Goal: Information Seeking & Learning: Compare options

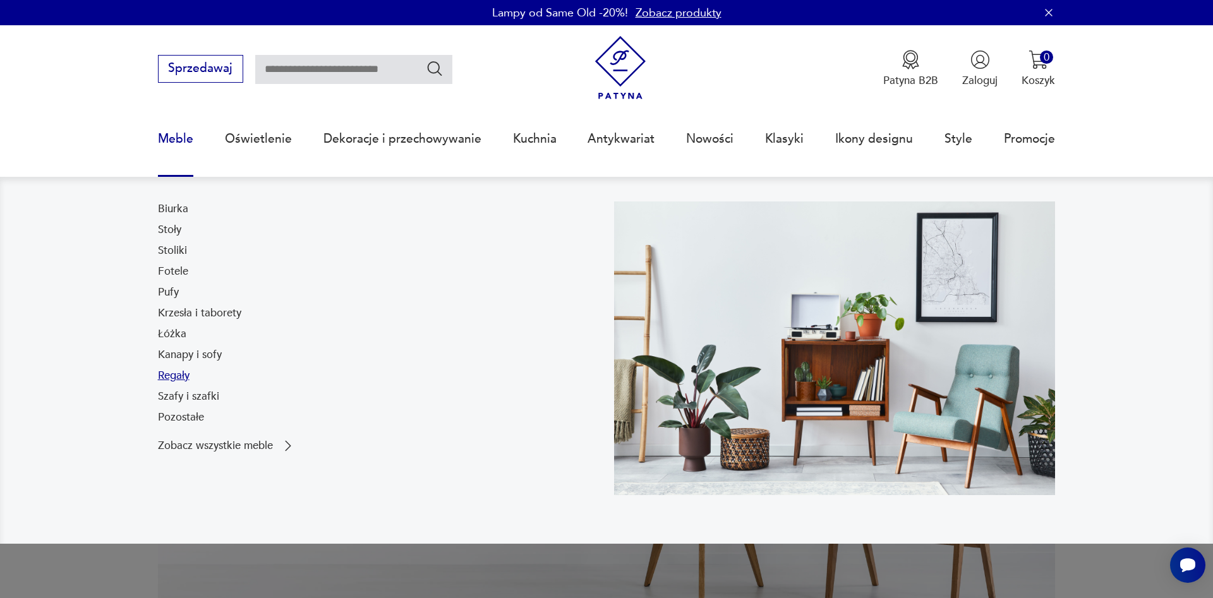
click at [181, 378] on link "Regały" at bounding box center [174, 375] width 32 height 15
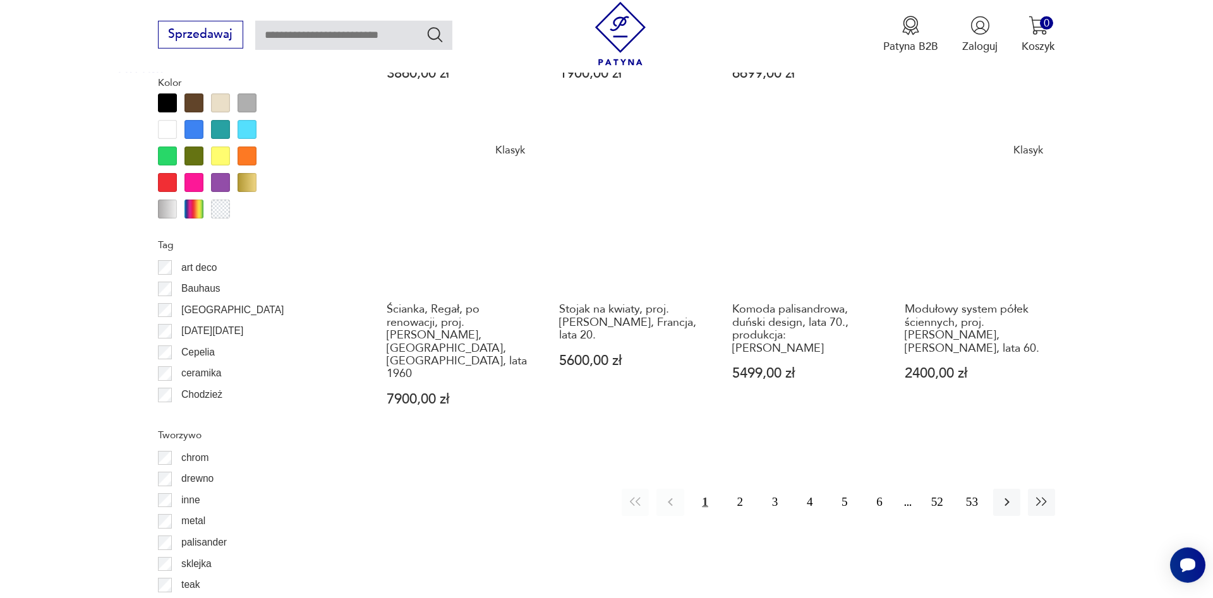
scroll to position [1489, 0]
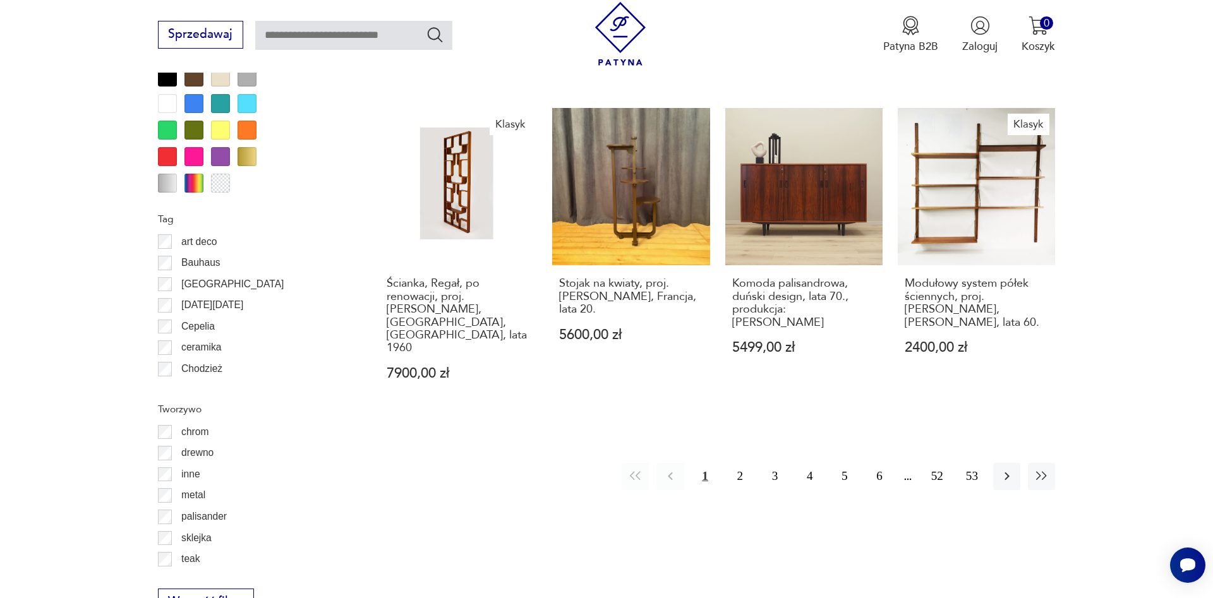
drag, startPoint x: 742, startPoint y: 455, endPoint x: 961, endPoint y: 393, distance: 227.8
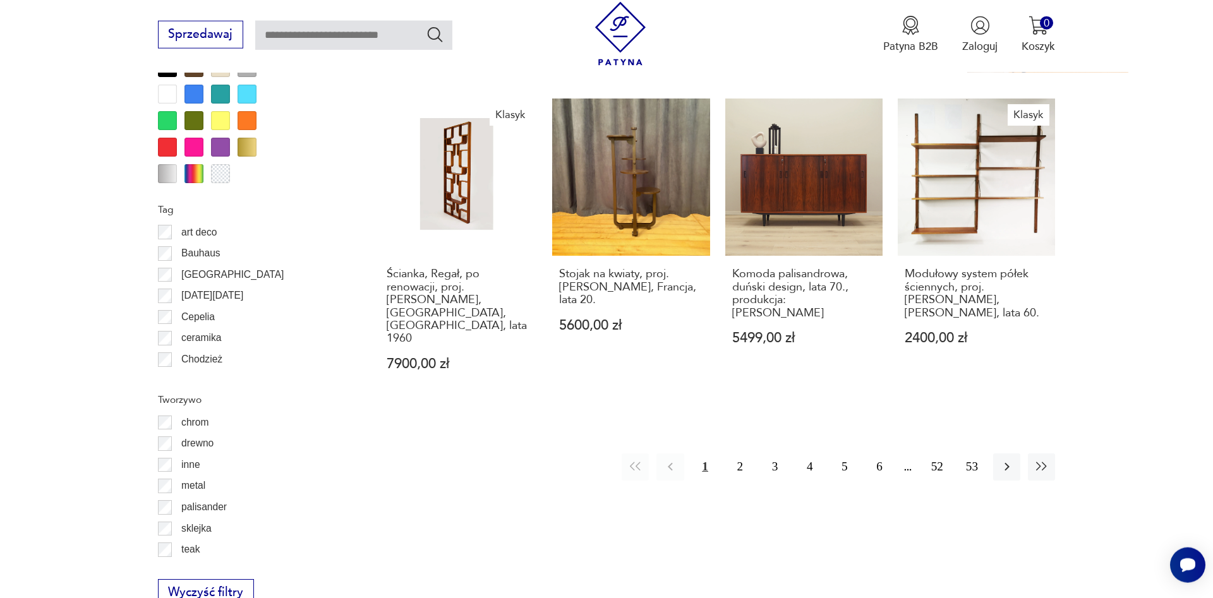
scroll to position [1492, 0]
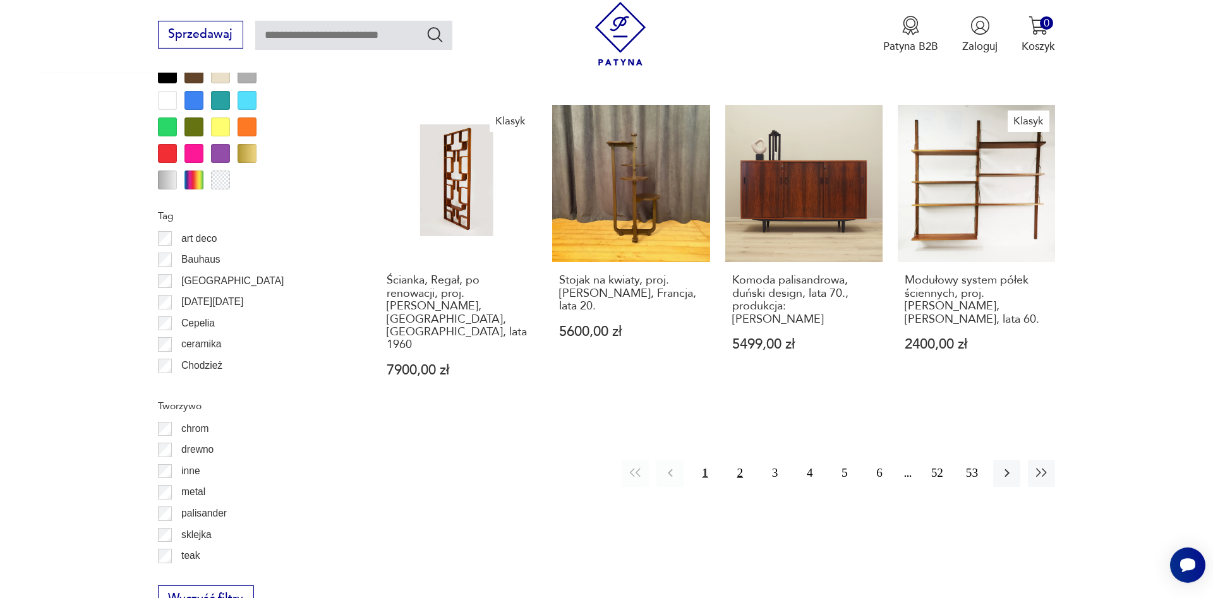
click at [738, 460] on button "2" at bounding box center [739, 473] width 27 height 27
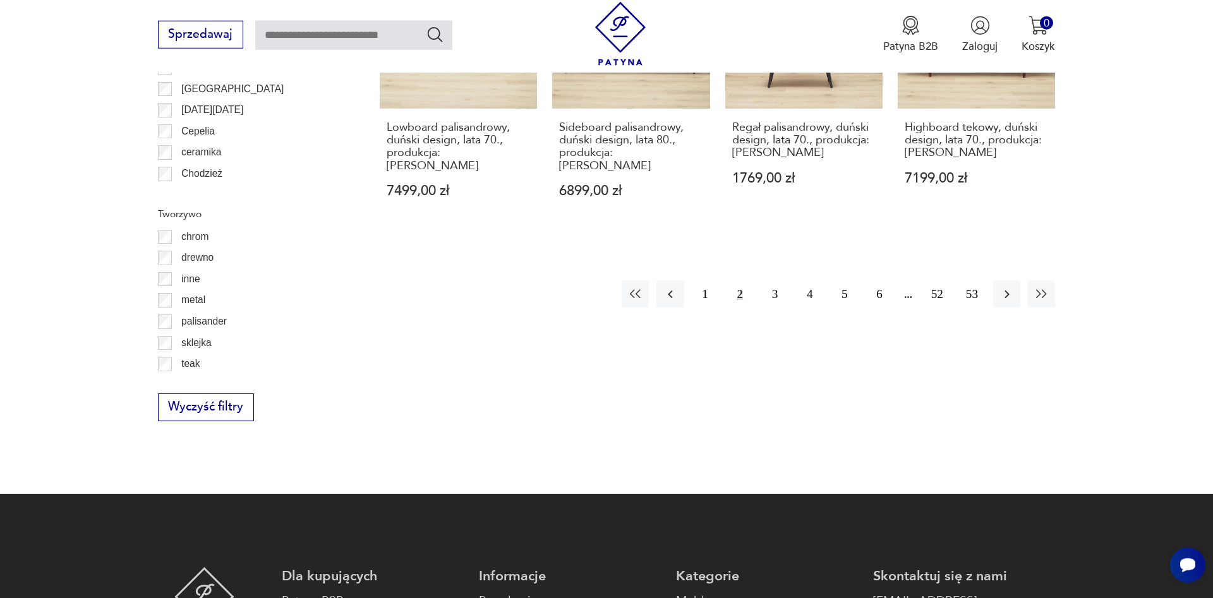
scroll to position [1687, 0]
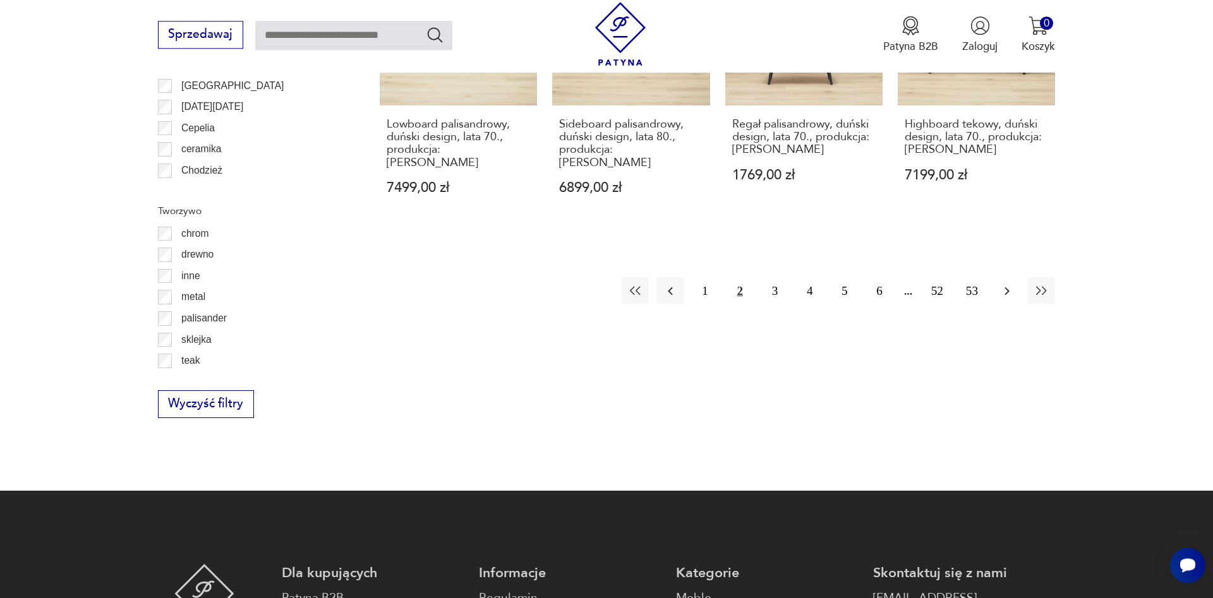
click at [1004, 284] on icon "button" at bounding box center [1006, 291] width 15 height 15
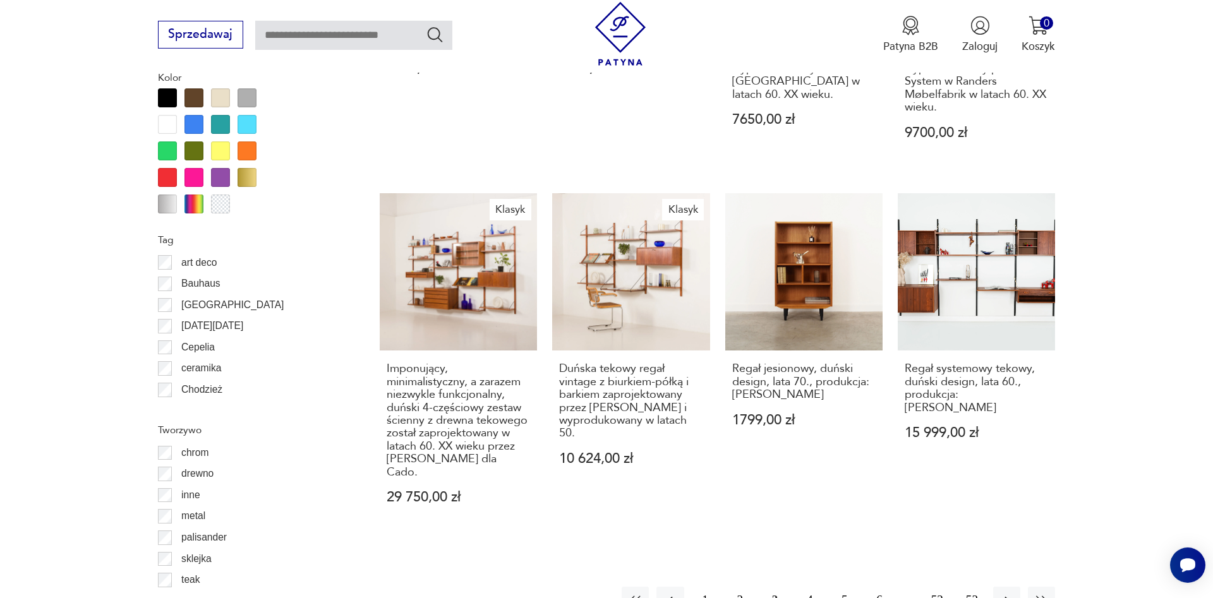
scroll to position [1507, 0]
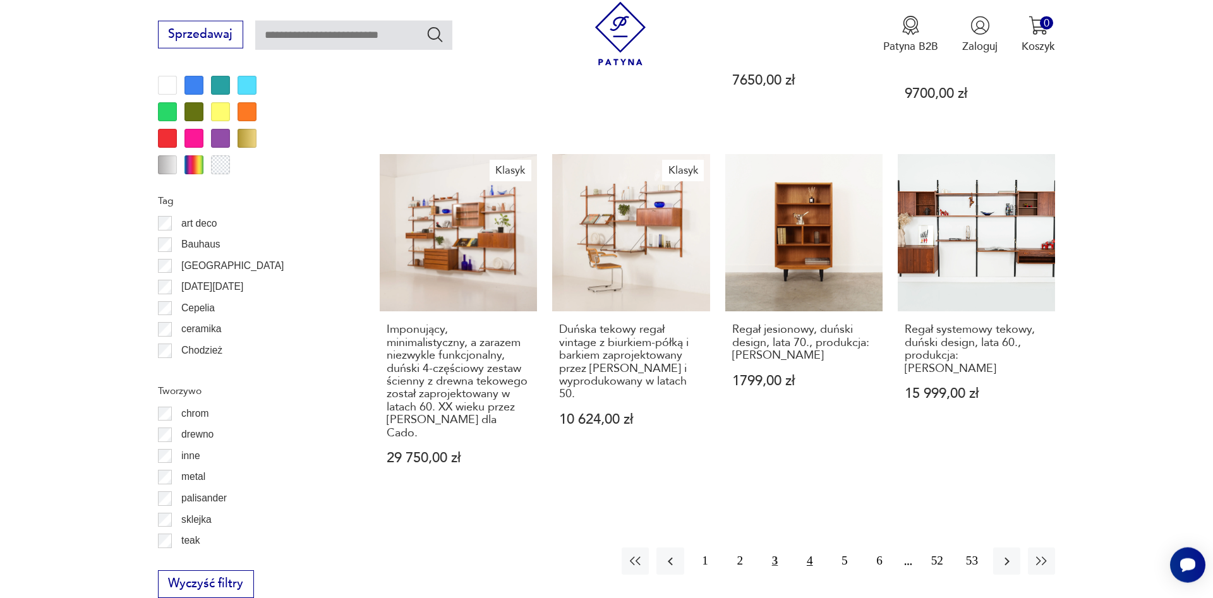
click at [819, 548] on button "4" at bounding box center [809, 561] width 27 height 27
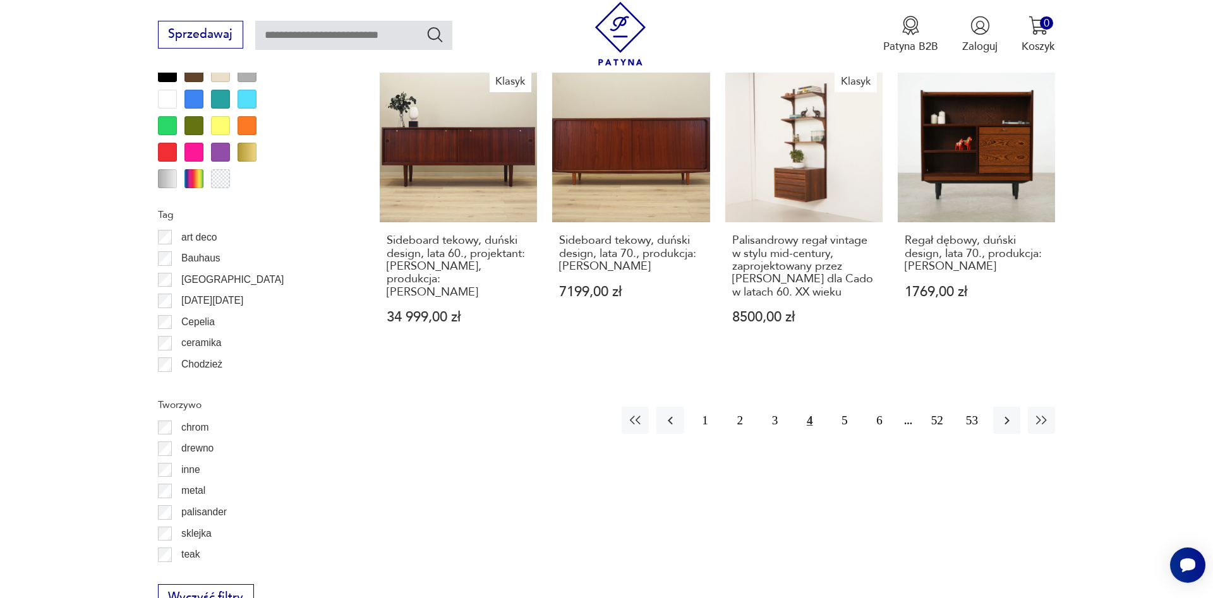
scroll to position [1496, 0]
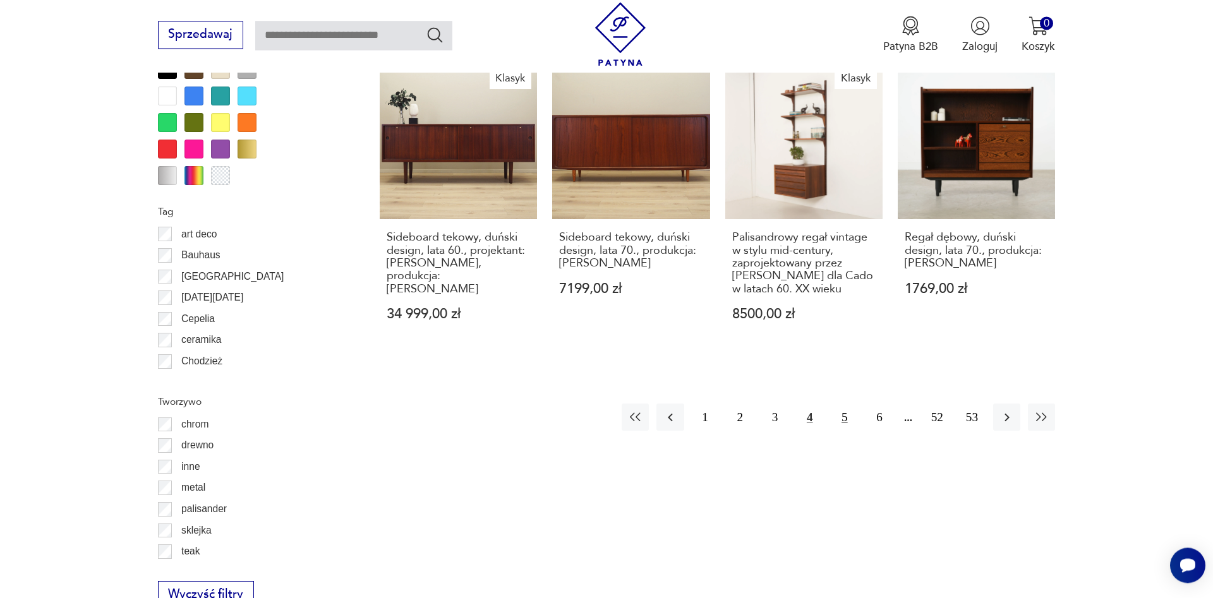
click at [839, 416] on button "5" at bounding box center [844, 417] width 27 height 27
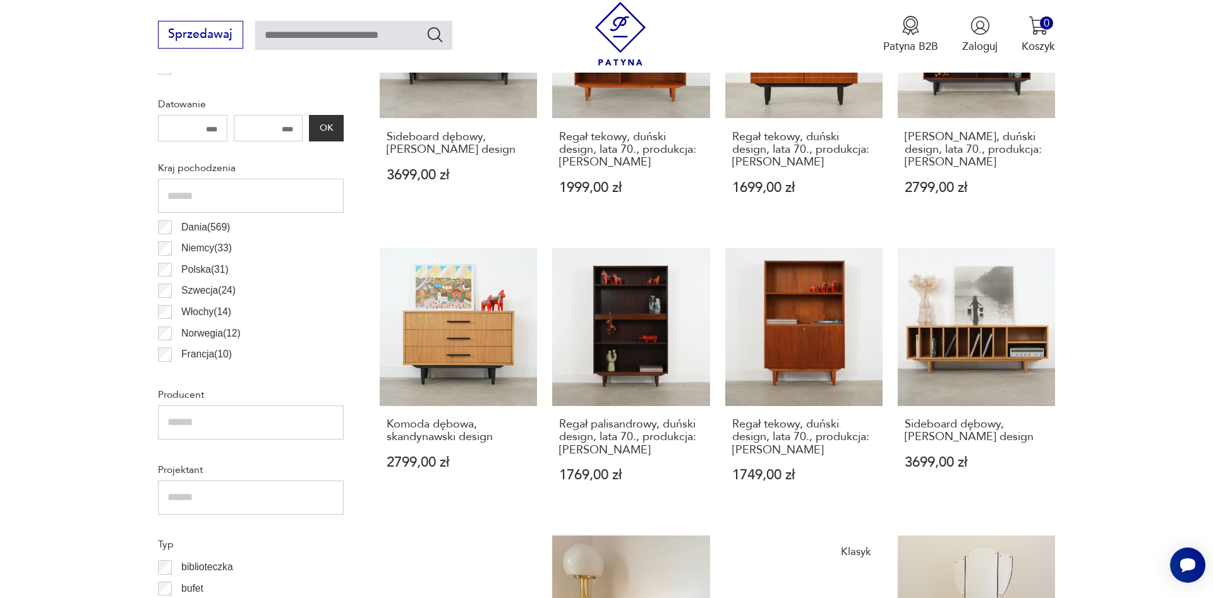
scroll to position [699, 0]
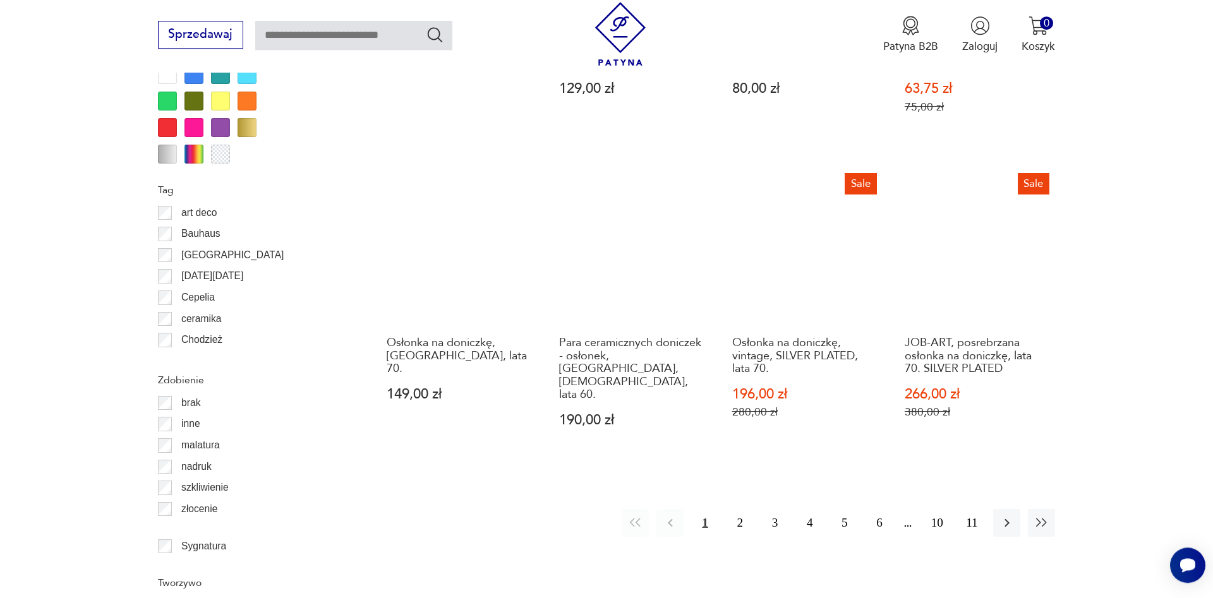
scroll to position [1441, 0]
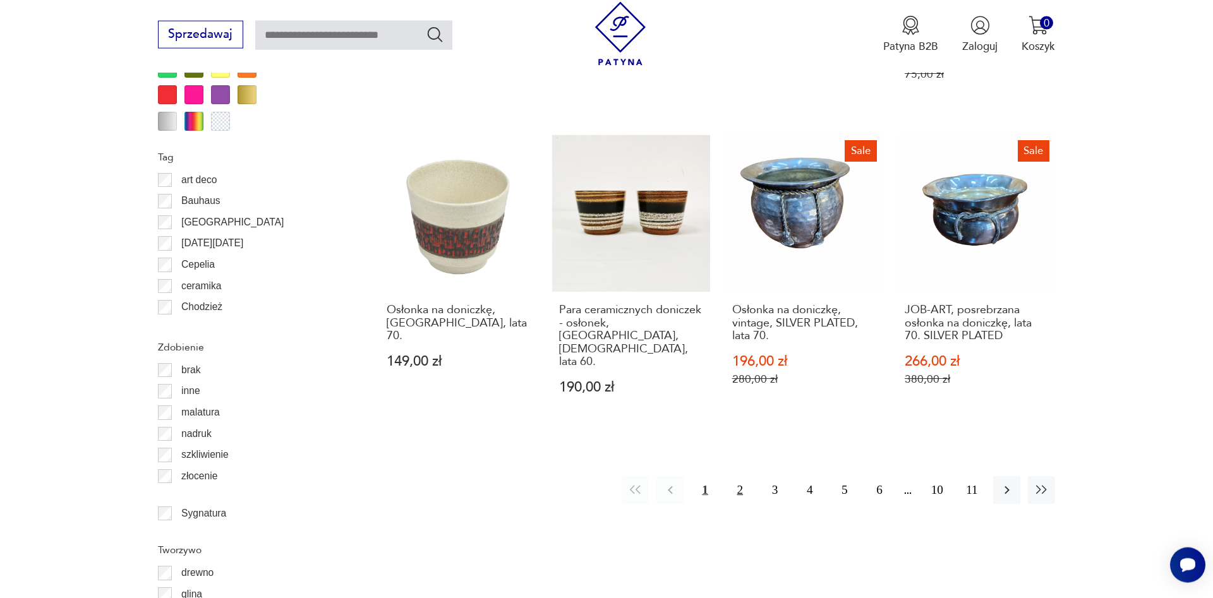
click at [733, 476] on button "2" at bounding box center [739, 489] width 27 height 27
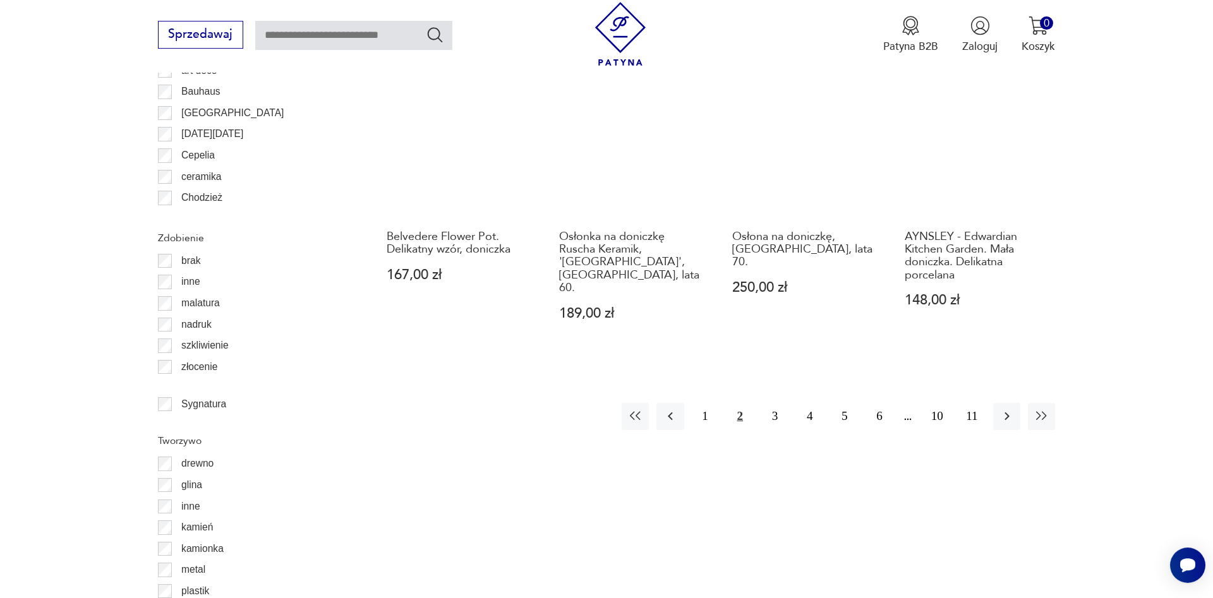
scroll to position [1705, 0]
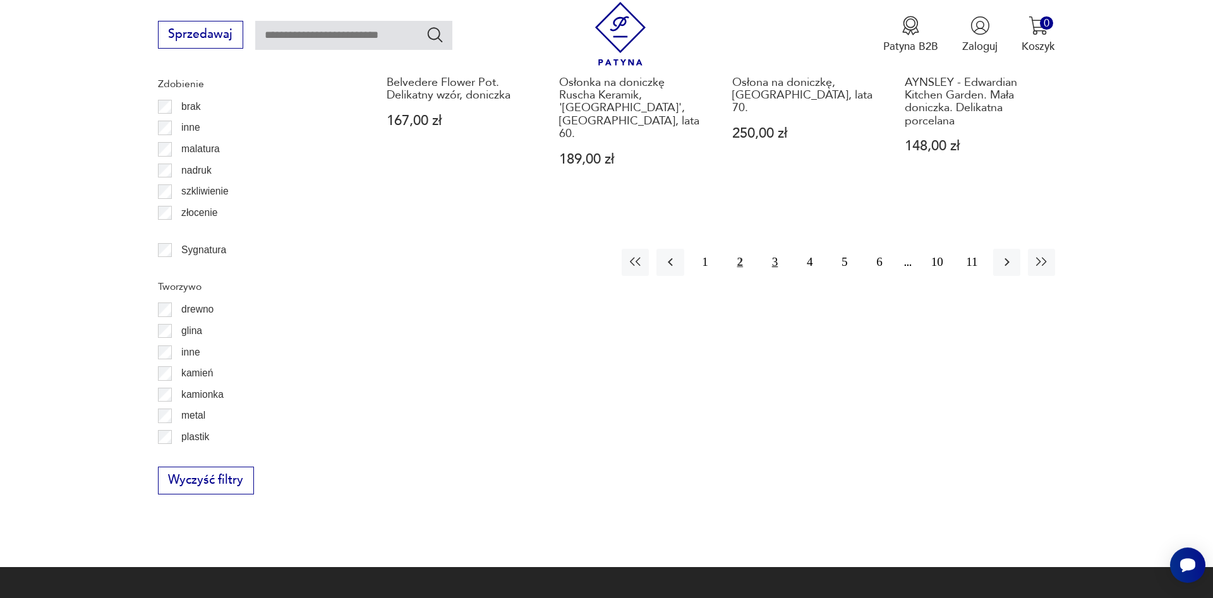
click at [773, 249] on button "3" at bounding box center [774, 262] width 27 height 27
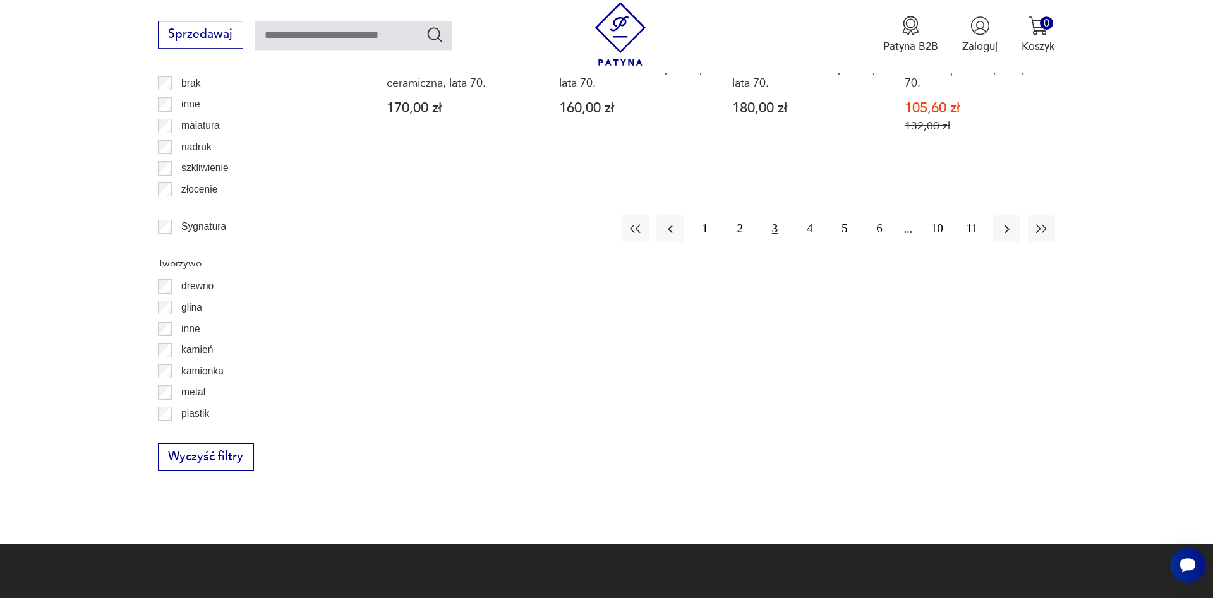
scroll to position [1810, 0]
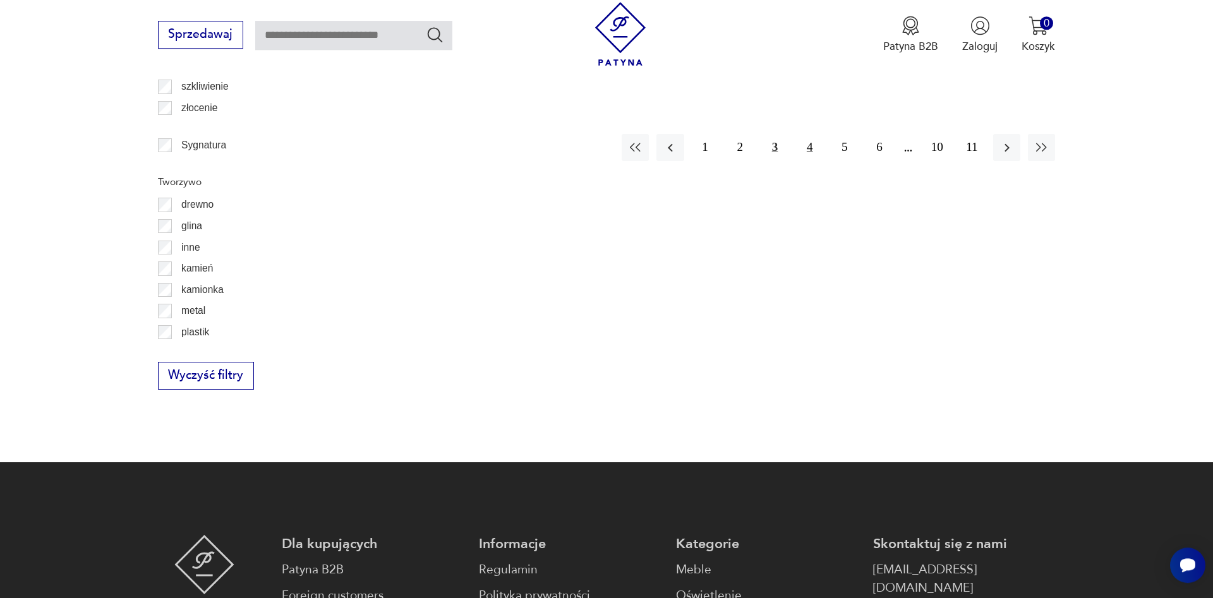
click at [807, 137] on button "4" at bounding box center [809, 147] width 27 height 27
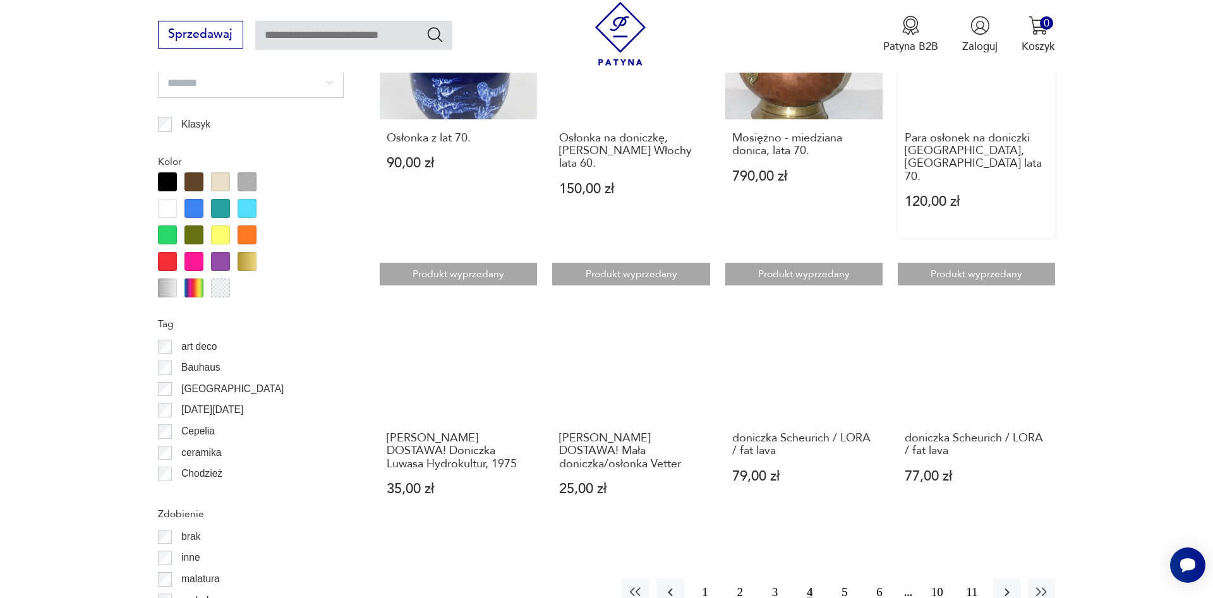
scroll to position [1296, 0]
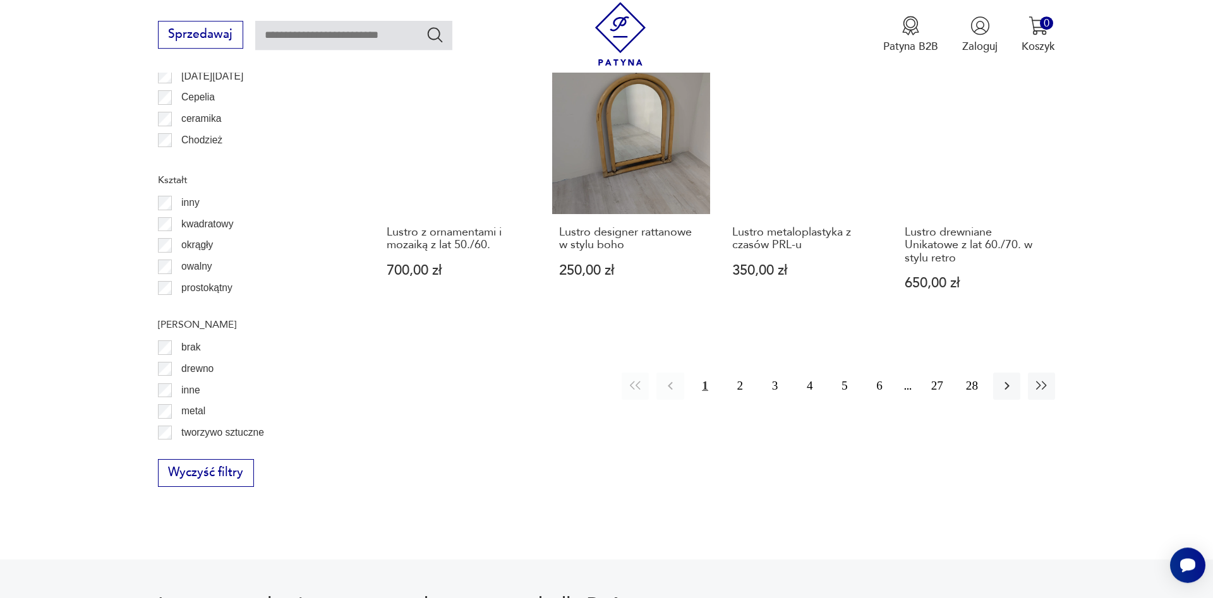
scroll to position [1510, 0]
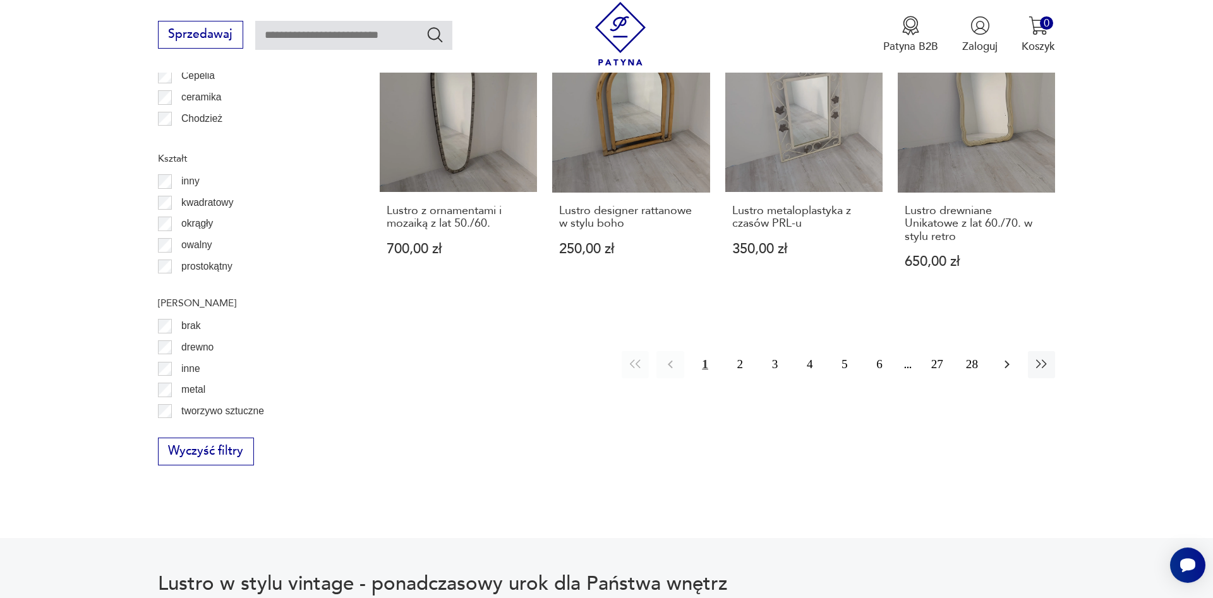
click at [1008, 361] on icon "button" at bounding box center [1006, 365] width 5 height 8
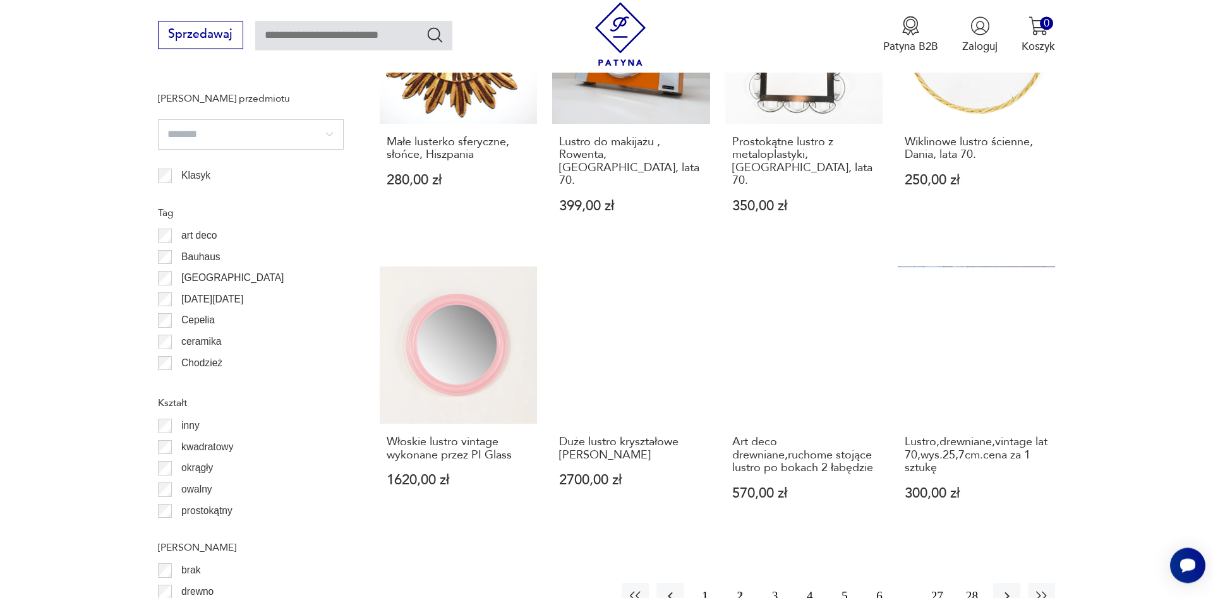
scroll to position [1431, 0]
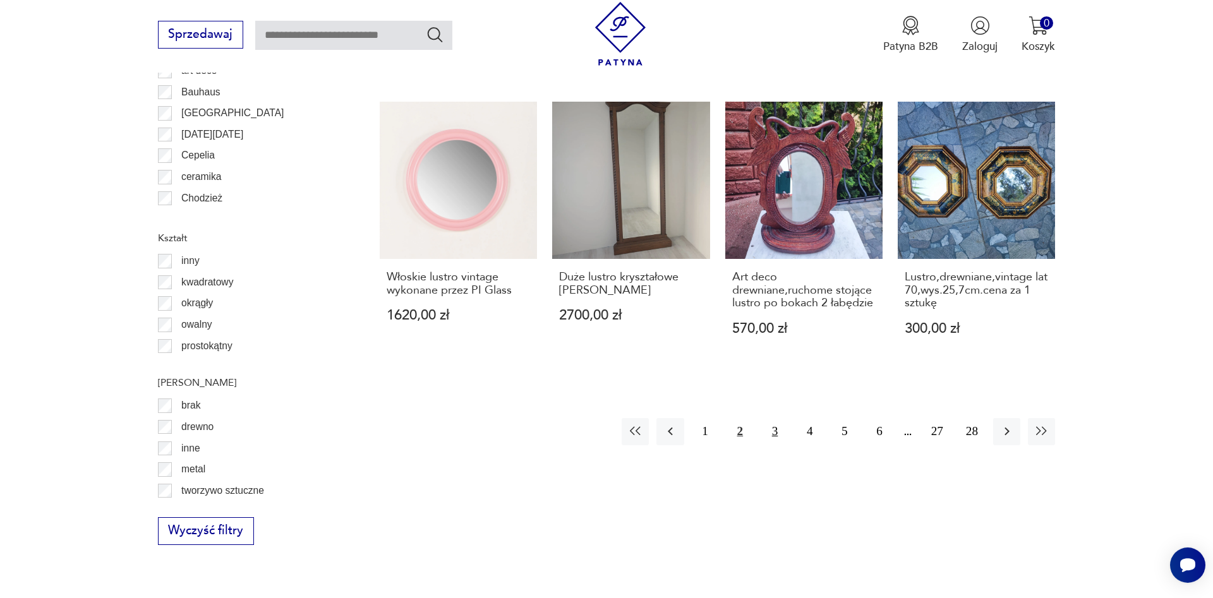
click at [780, 418] on button "3" at bounding box center [774, 431] width 27 height 27
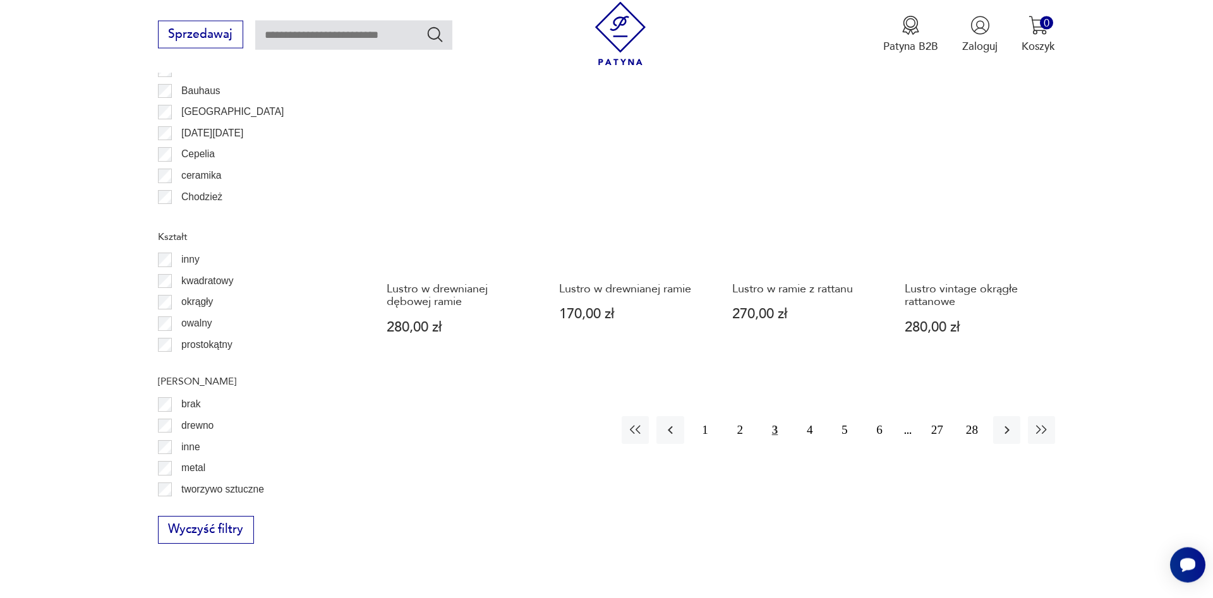
scroll to position [1364, 0]
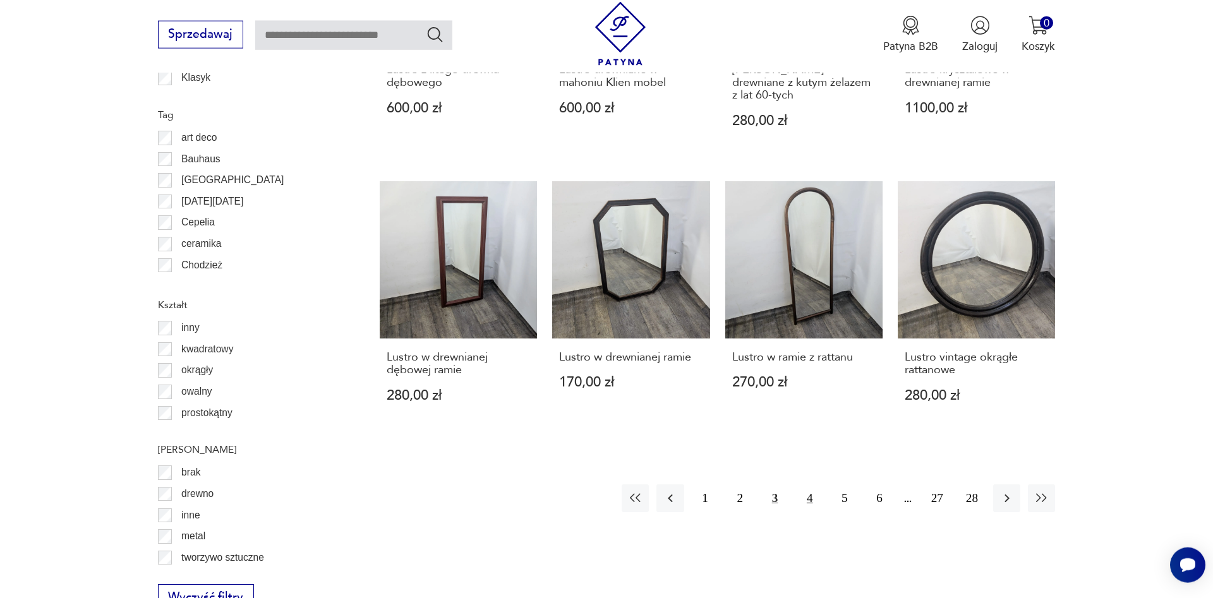
click at [806, 488] on button "4" at bounding box center [809, 497] width 27 height 27
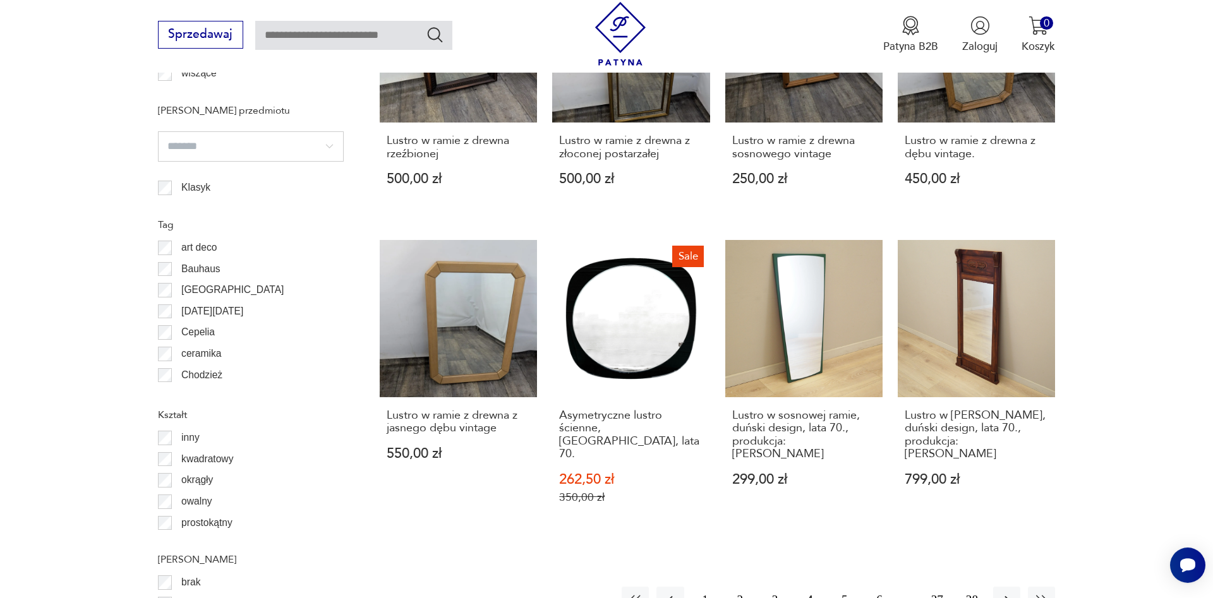
scroll to position [1452, 0]
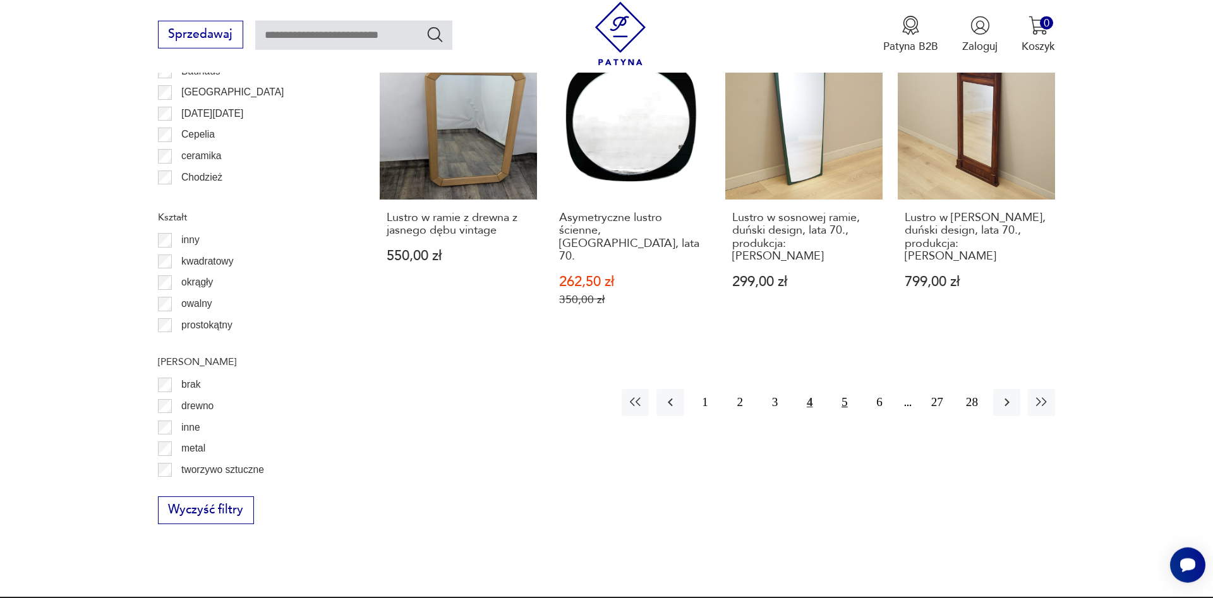
click at [850, 389] on button "5" at bounding box center [844, 402] width 27 height 27
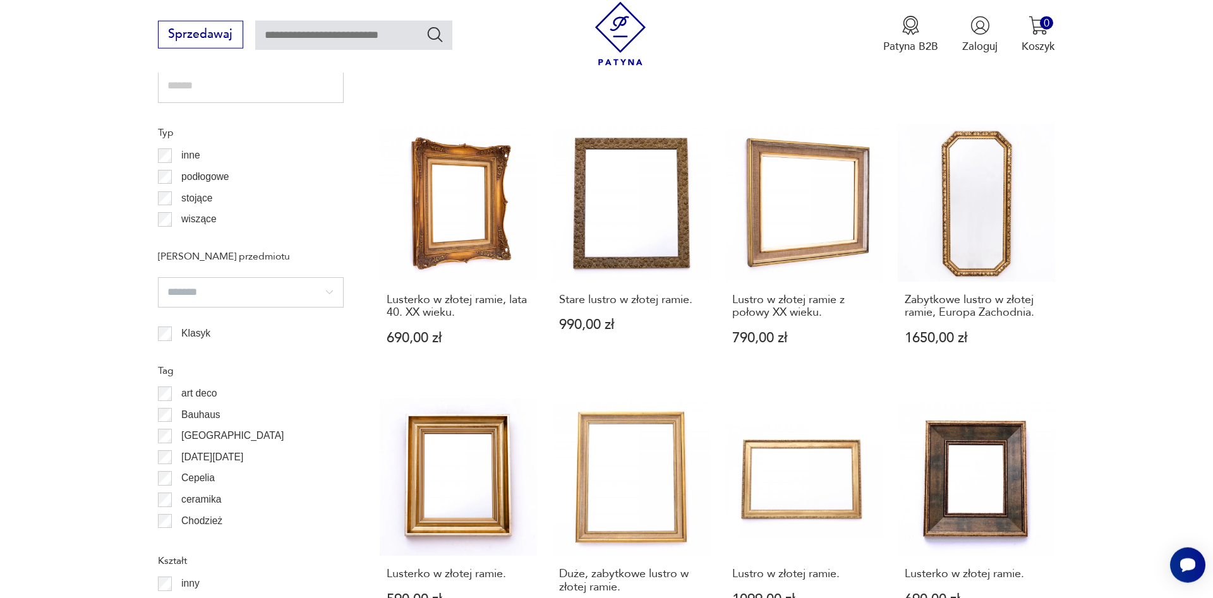
scroll to position [1452, 0]
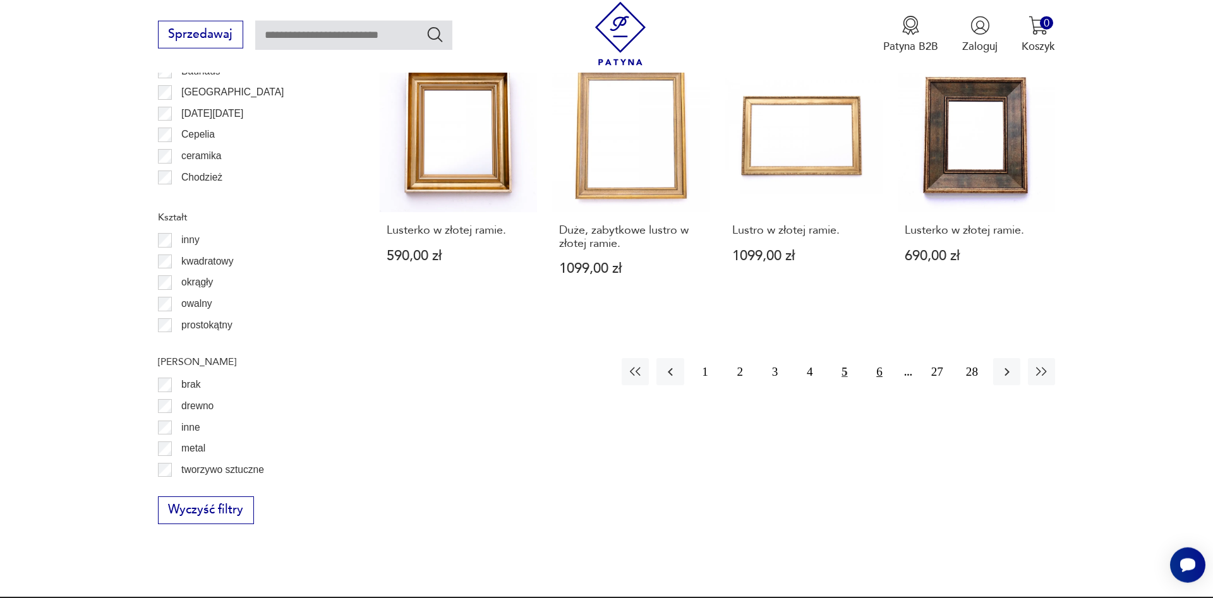
click at [874, 363] on button "6" at bounding box center [878, 371] width 27 height 27
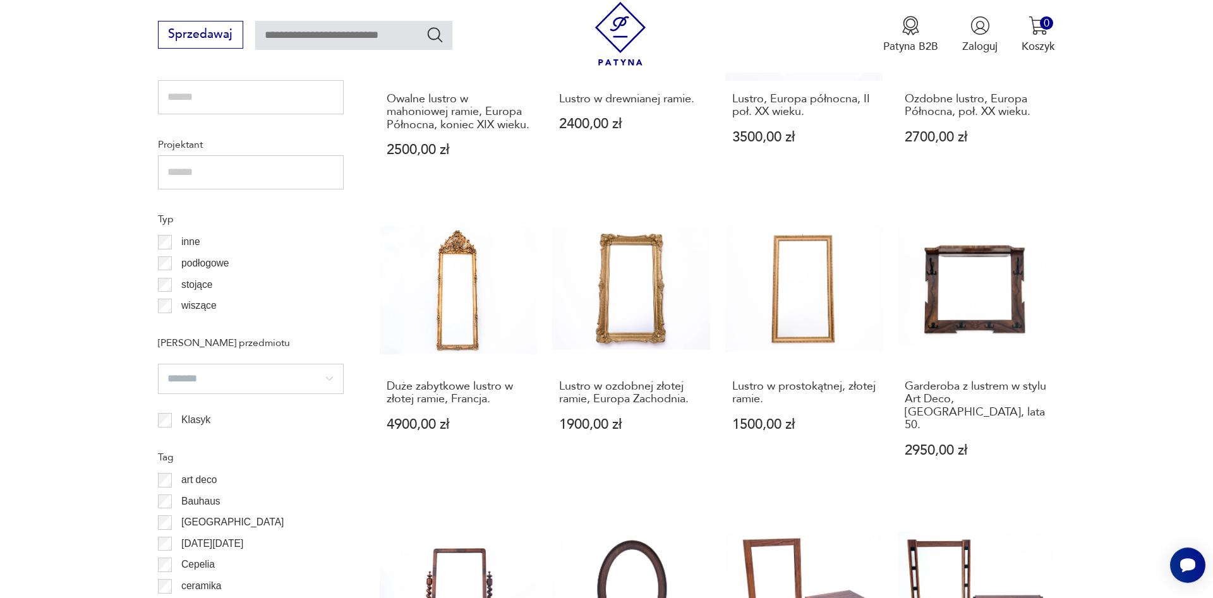
drag, startPoint x: 1199, startPoint y: 315, endPoint x: 1199, endPoint y: 347, distance: 32.8
click at [1199, 347] on section "Filtruj produkty Cena MIN MAX OK Promocja Datowanie OK Kraj pochodzenia Niemcy …" at bounding box center [606, 308] width 1213 height 1438
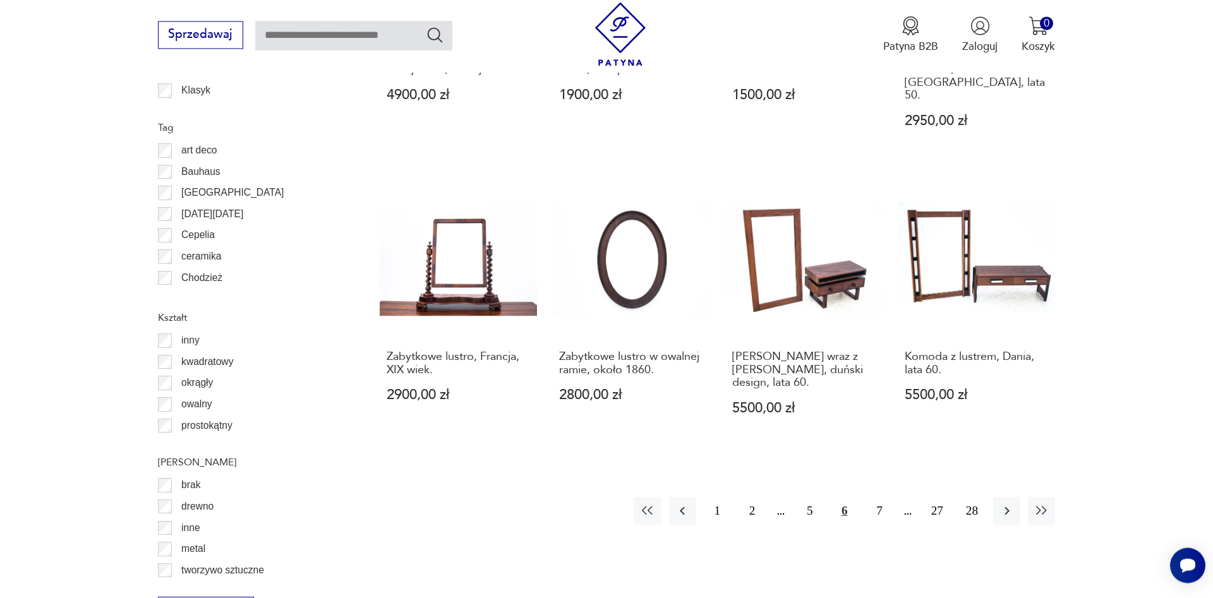
scroll to position [1354, 0]
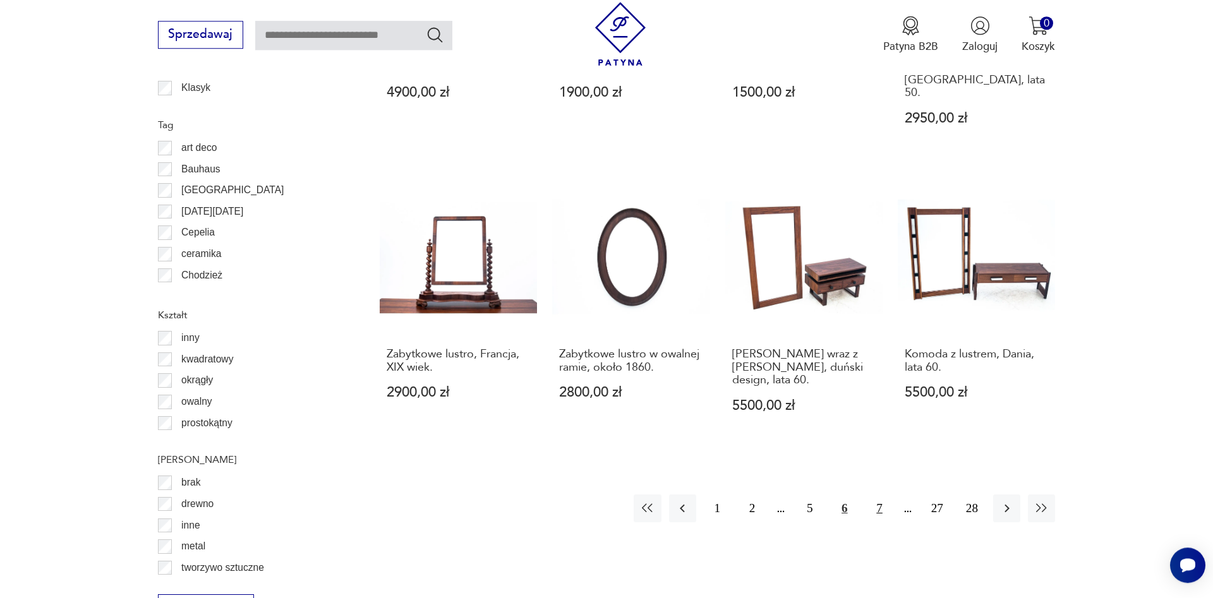
click at [877, 495] on button "7" at bounding box center [878, 508] width 27 height 27
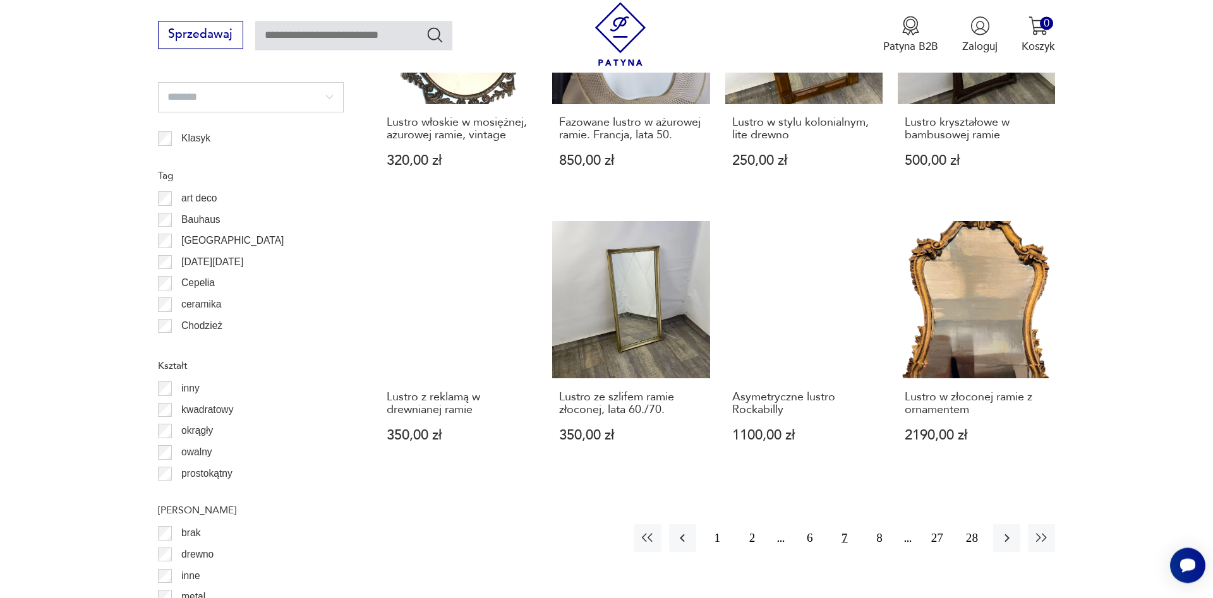
scroll to position [1308, 0]
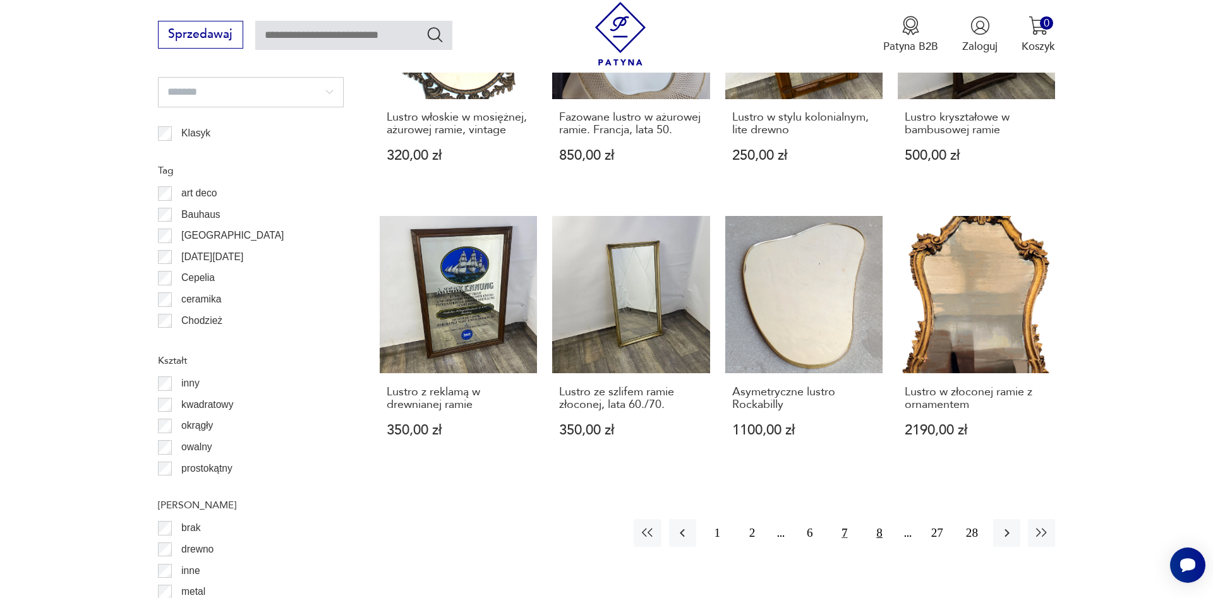
click at [875, 536] on button "8" at bounding box center [878, 532] width 27 height 27
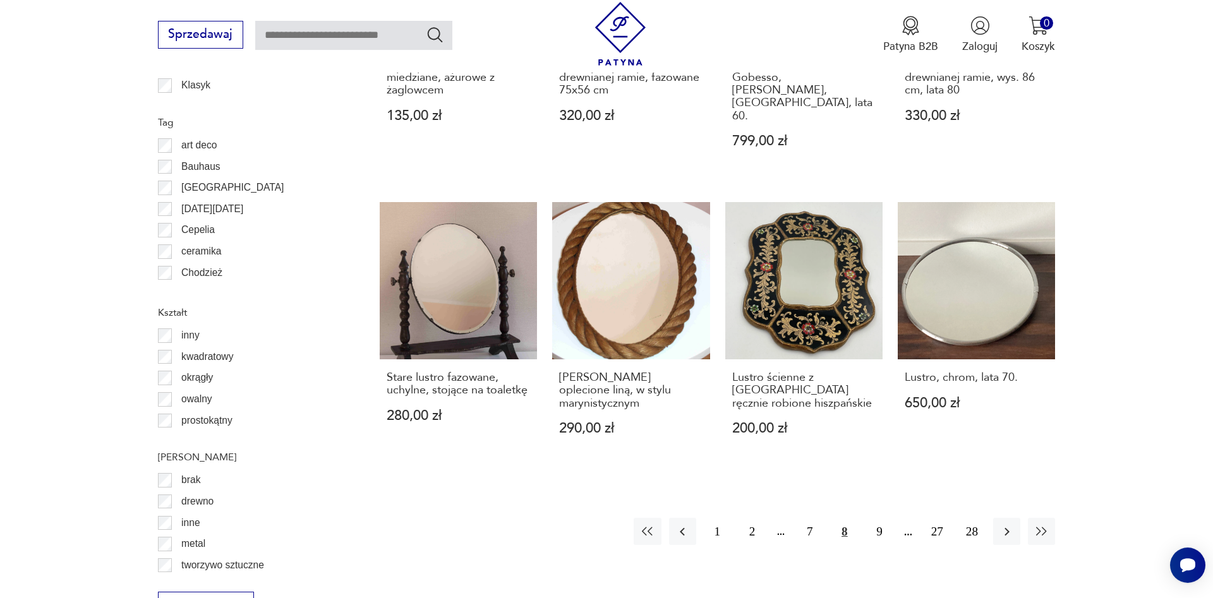
scroll to position [1359, 0]
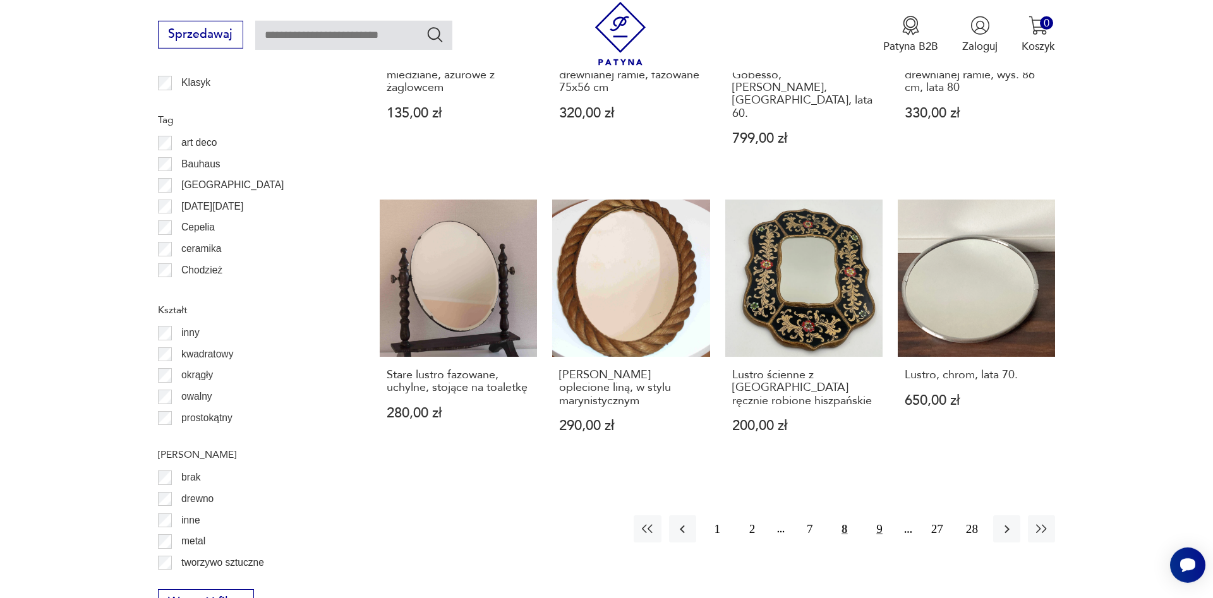
click at [872, 515] on button "9" at bounding box center [878, 528] width 27 height 27
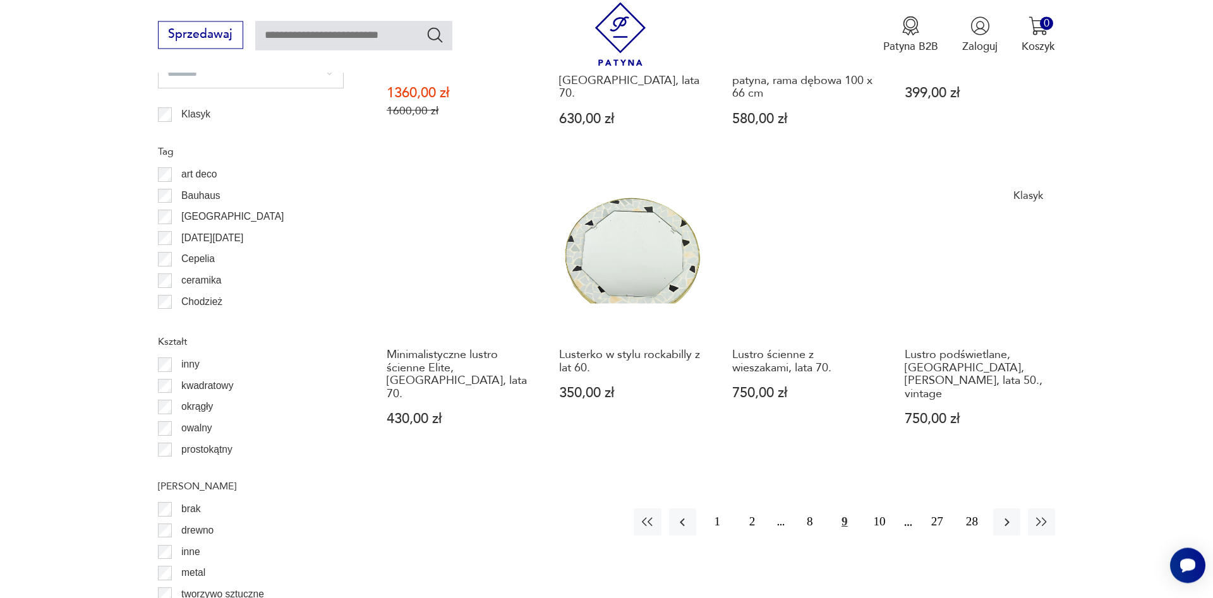
scroll to position [1378, 0]
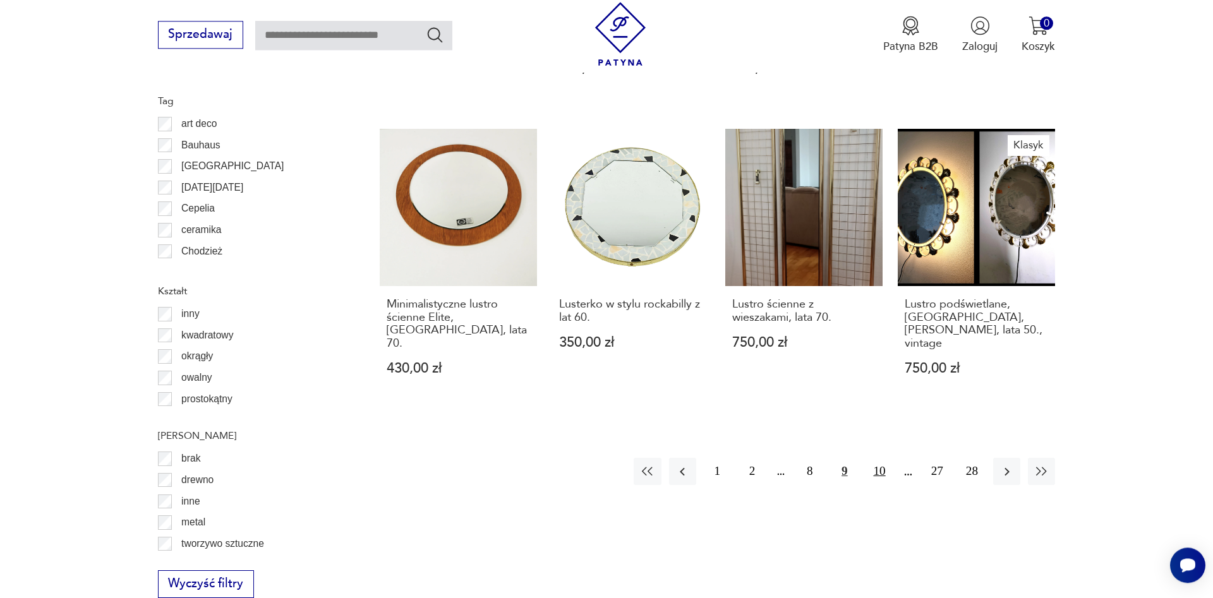
click at [879, 458] on button "10" at bounding box center [878, 471] width 27 height 27
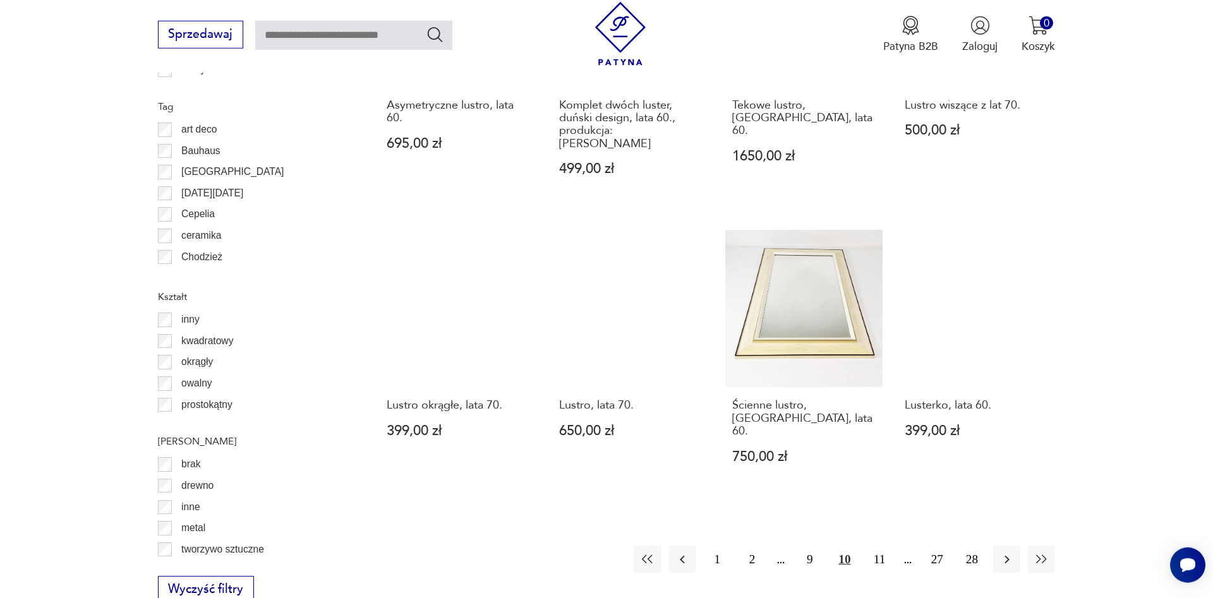
scroll to position [1535, 0]
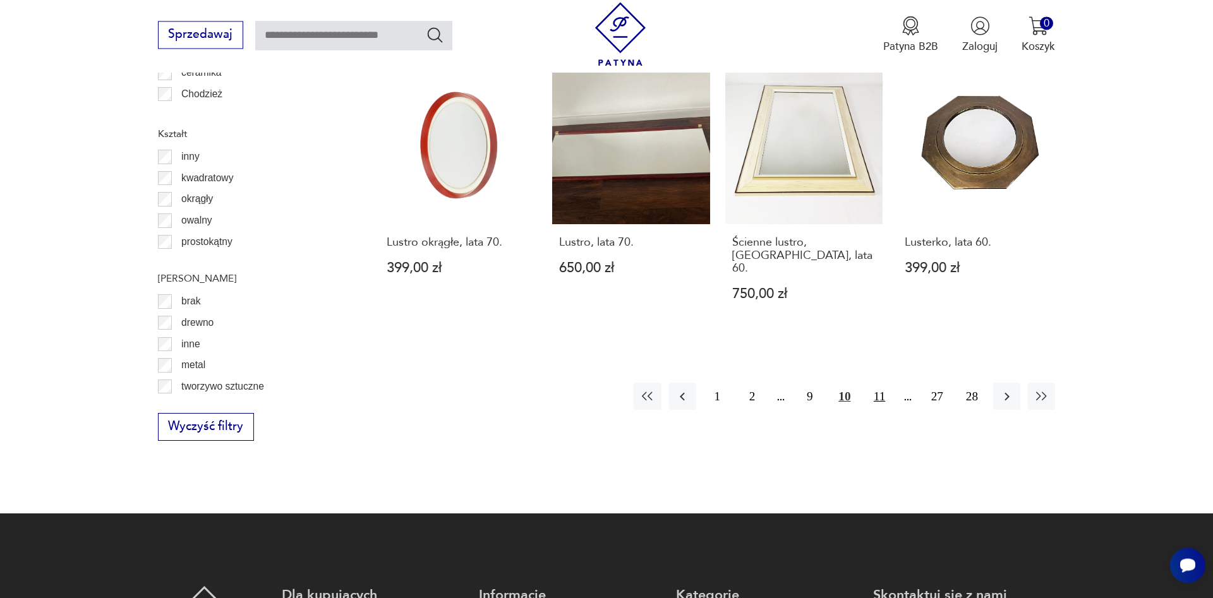
click at [884, 383] on button "11" at bounding box center [878, 396] width 27 height 27
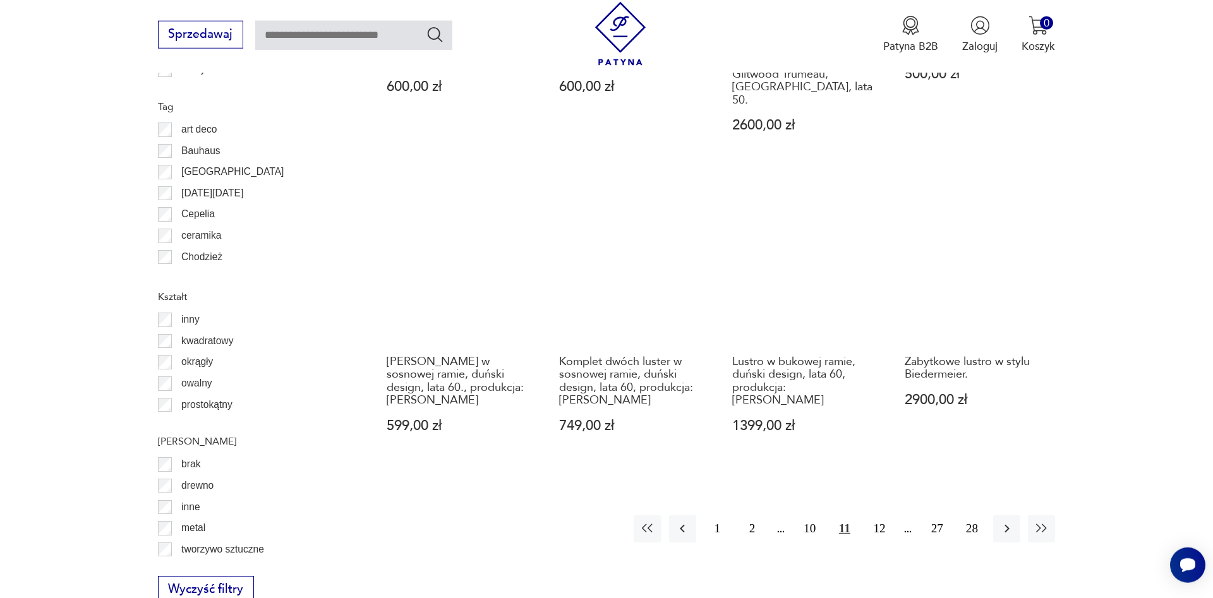
scroll to position [1415, 0]
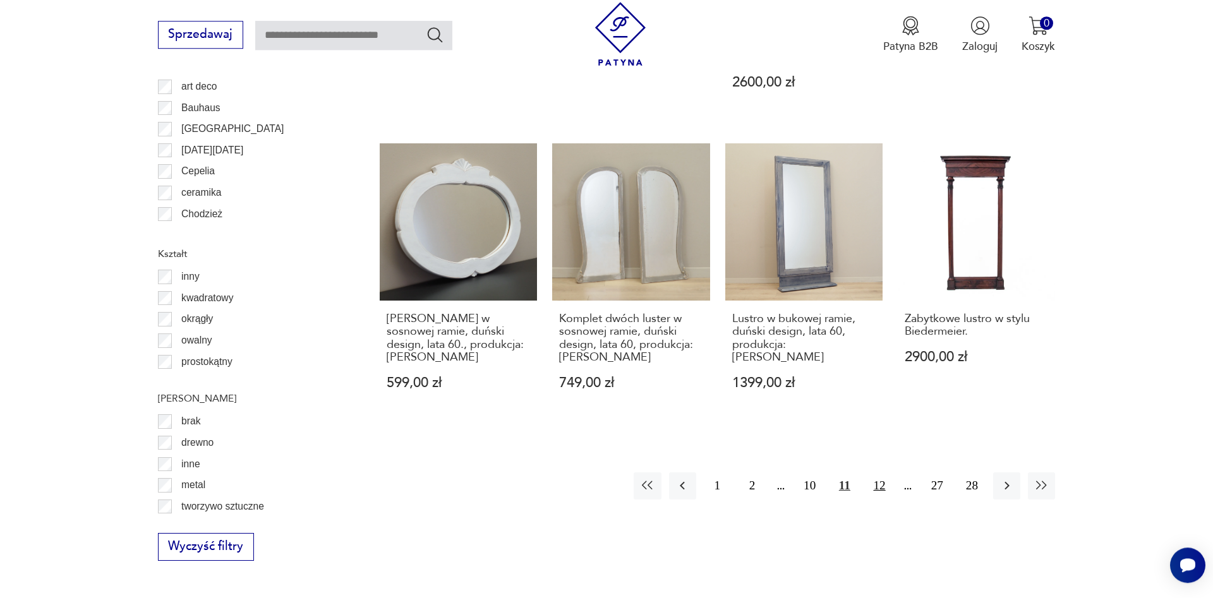
click at [879, 472] on button "12" at bounding box center [878, 485] width 27 height 27
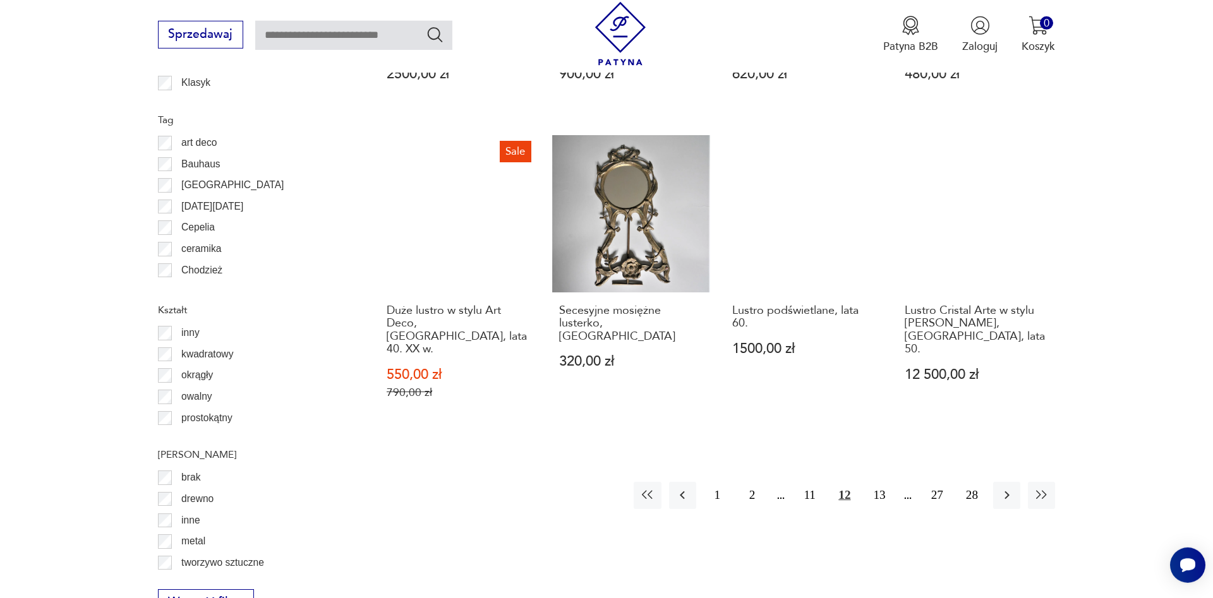
scroll to position [1361, 0]
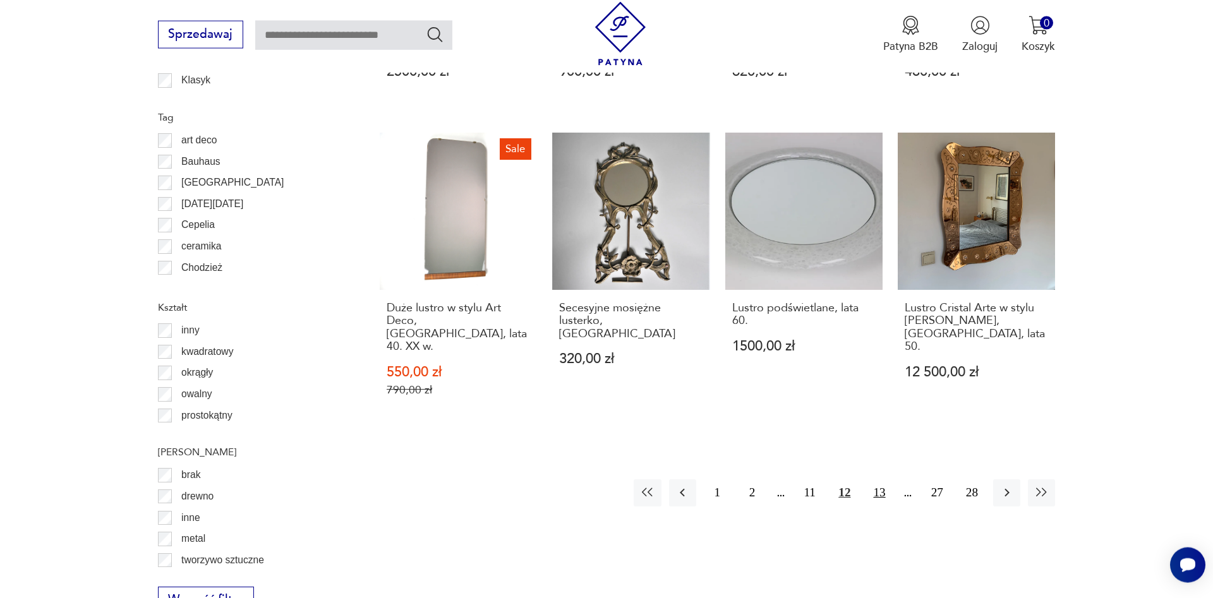
click at [886, 479] on button "13" at bounding box center [878, 492] width 27 height 27
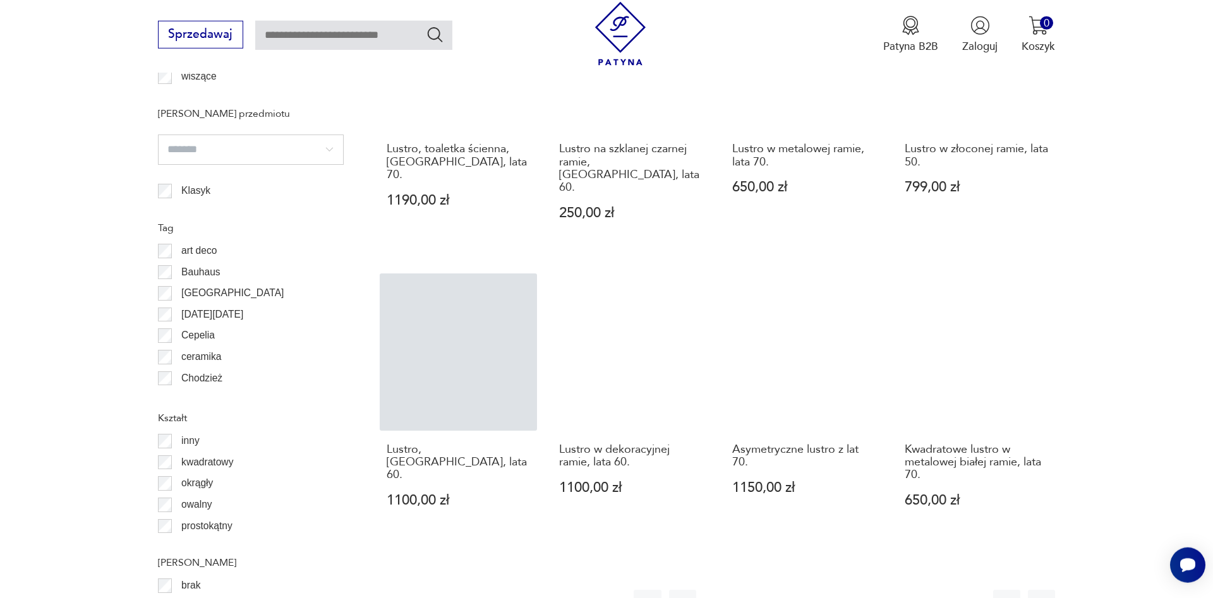
scroll to position [1458, 0]
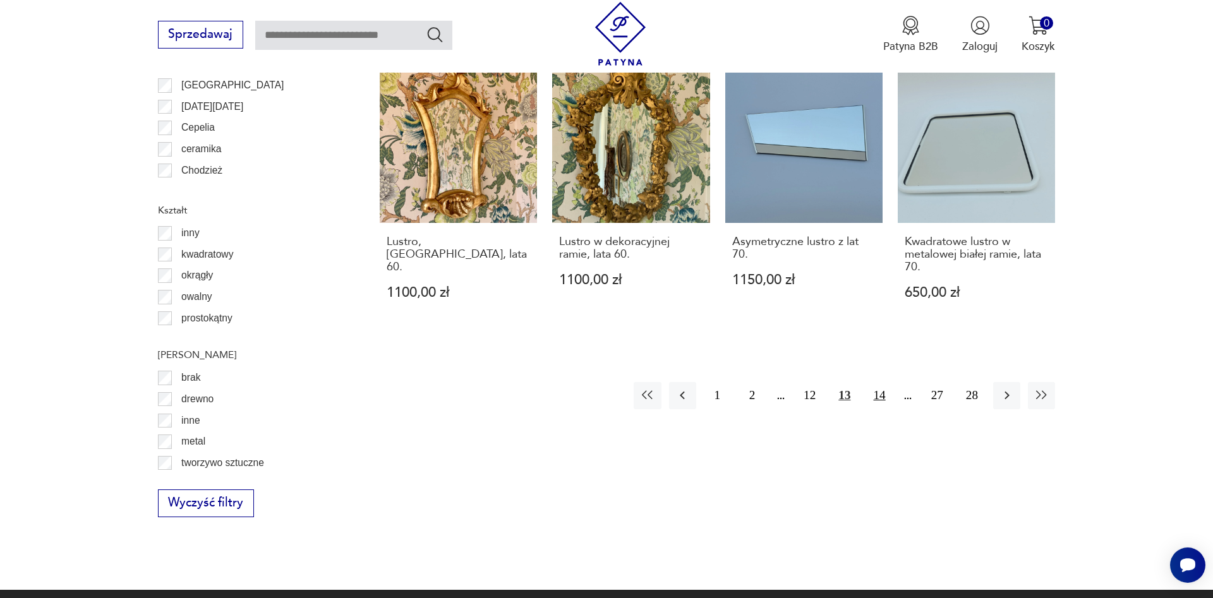
click at [877, 382] on button "14" at bounding box center [878, 395] width 27 height 27
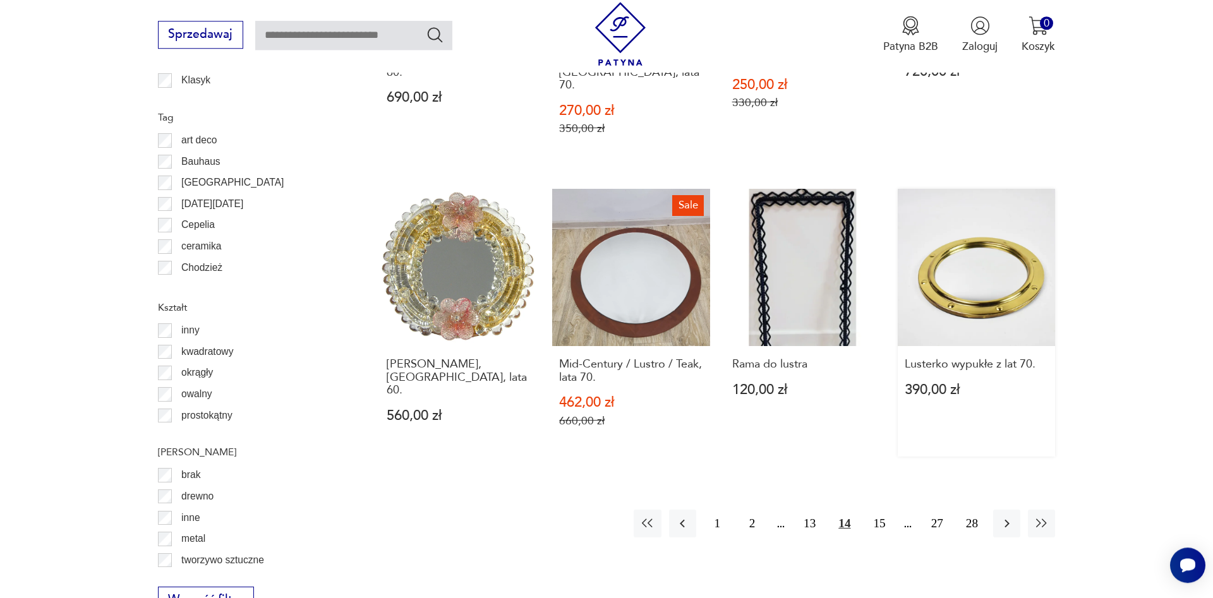
scroll to position [1356, 0]
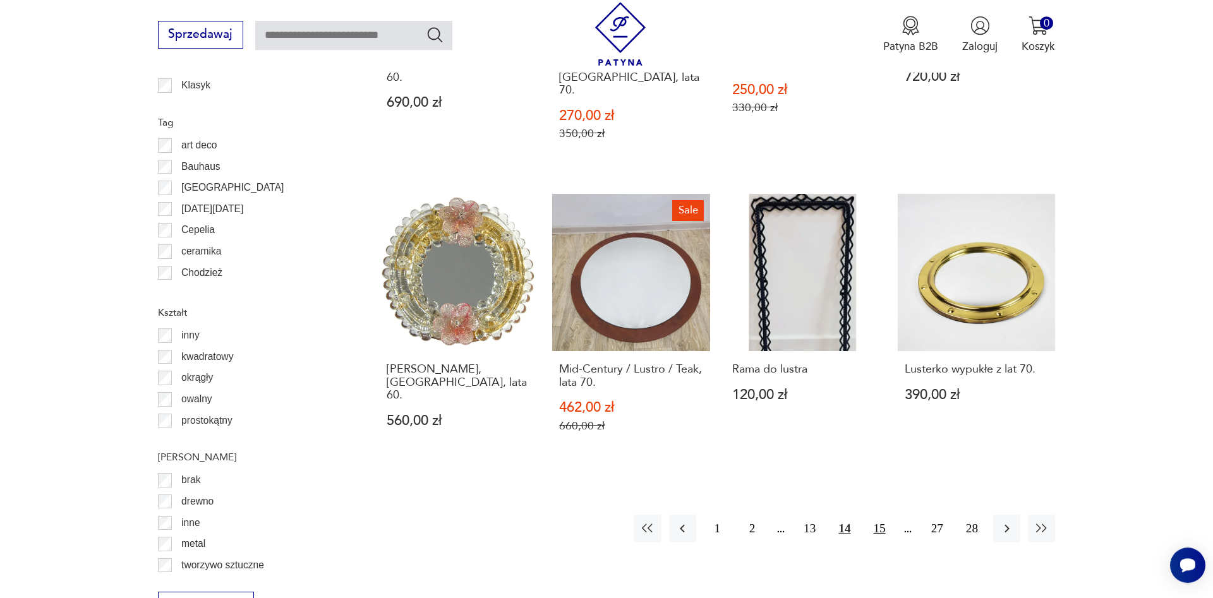
click at [880, 515] on button "15" at bounding box center [878, 528] width 27 height 27
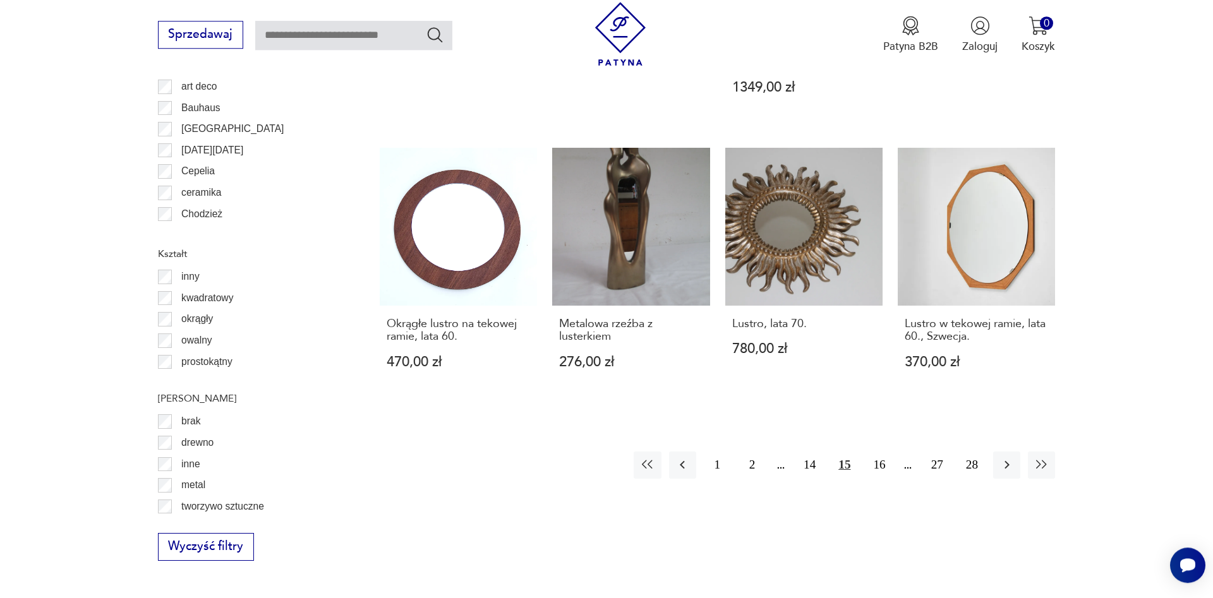
scroll to position [1417, 0]
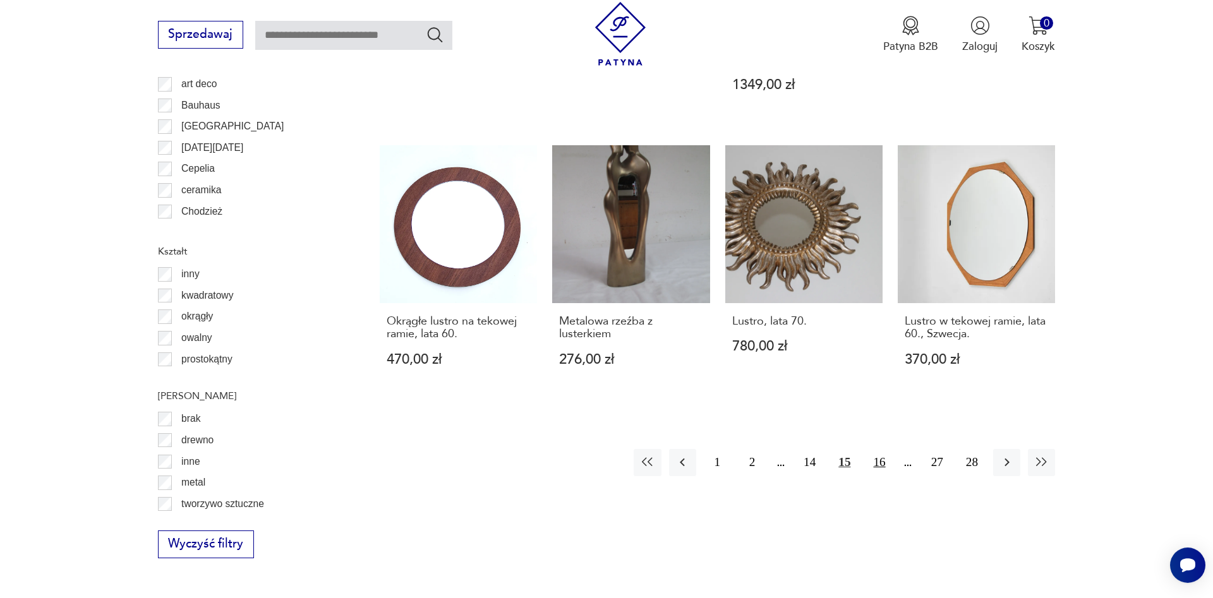
click at [886, 449] on button "16" at bounding box center [878, 462] width 27 height 27
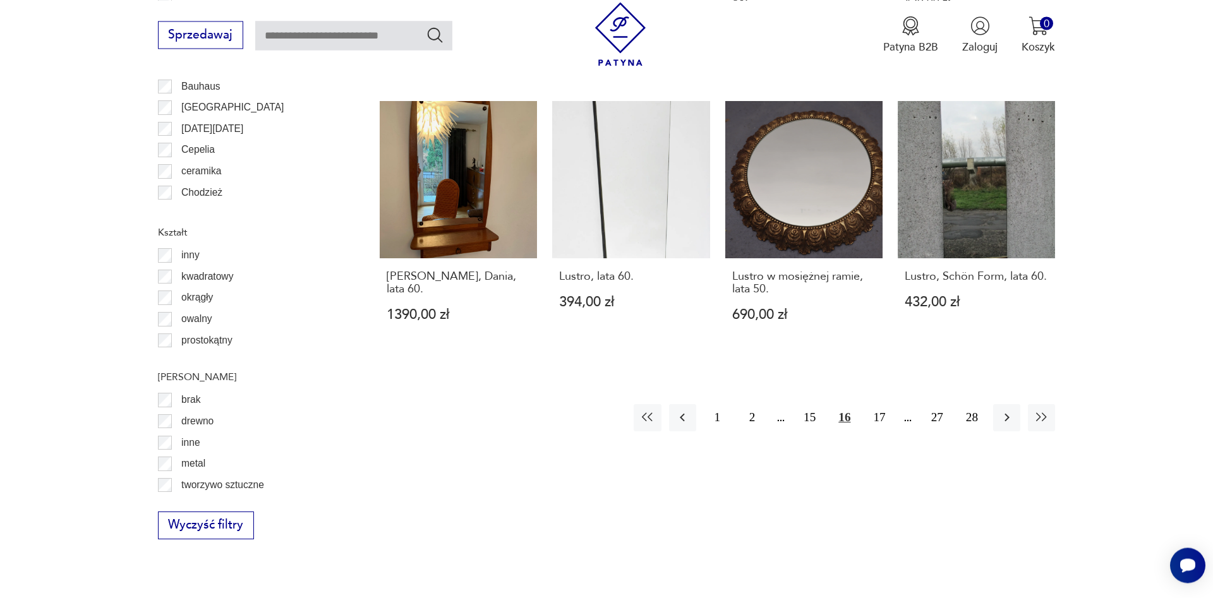
scroll to position [1444, 0]
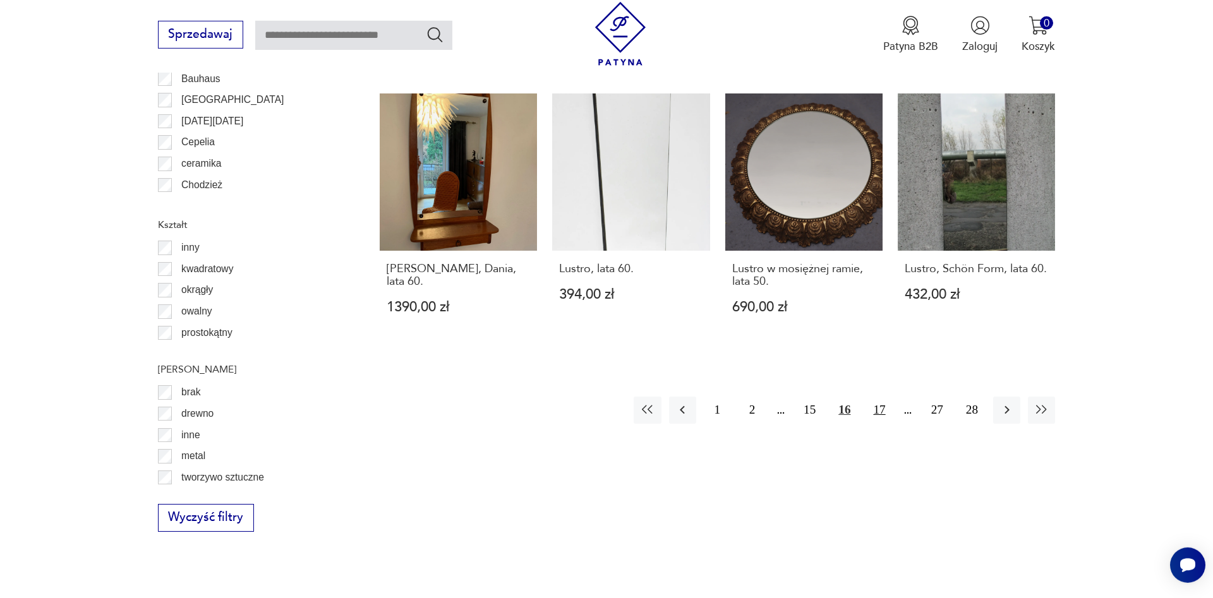
click at [872, 399] on button "17" at bounding box center [878, 410] width 27 height 27
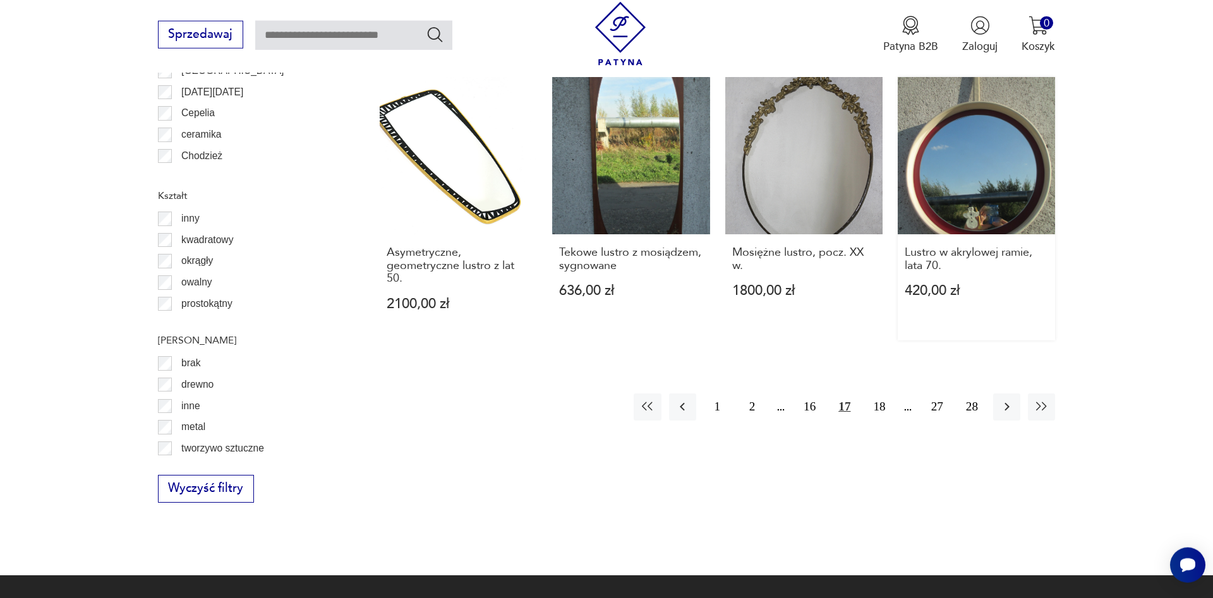
scroll to position [1468, 0]
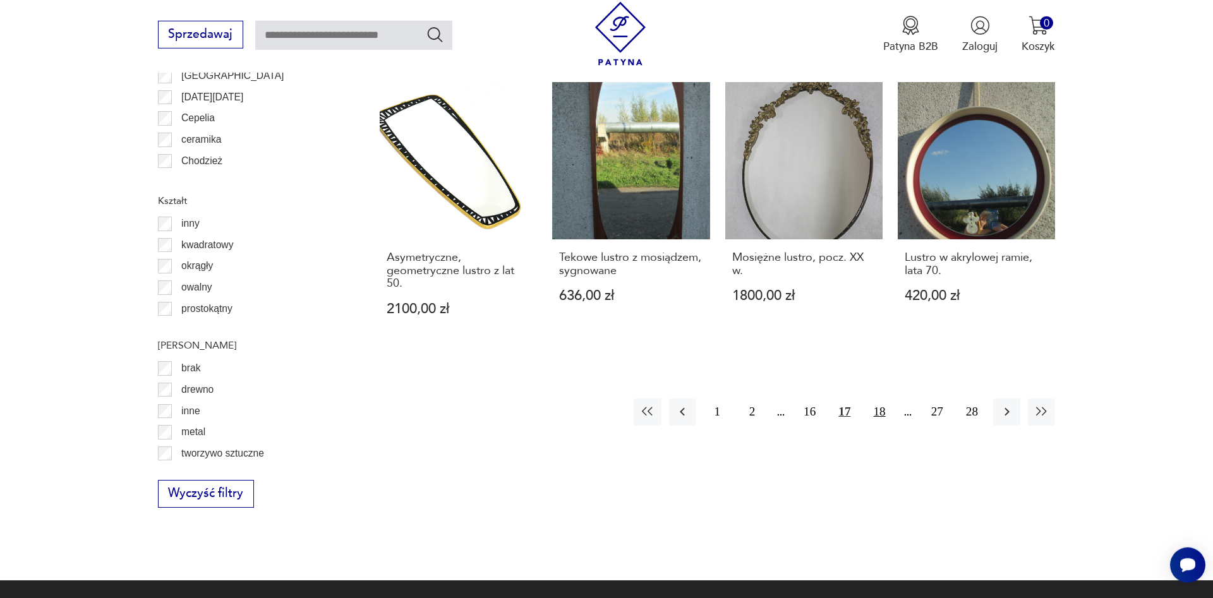
click at [882, 399] on button "18" at bounding box center [878, 412] width 27 height 27
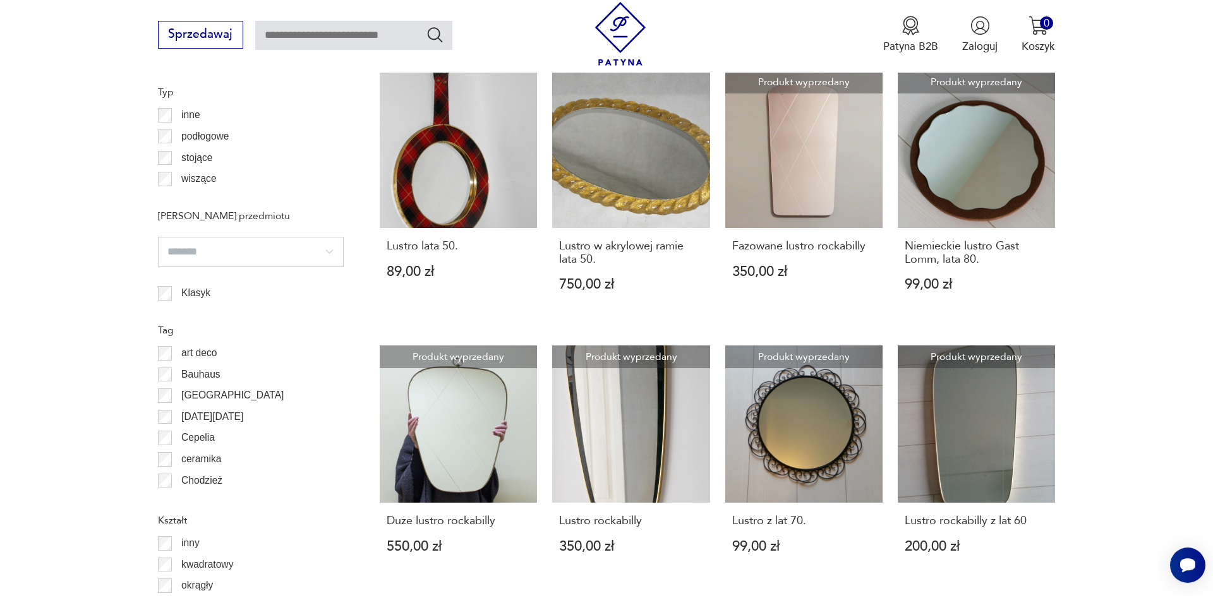
scroll to position [1129, 0]
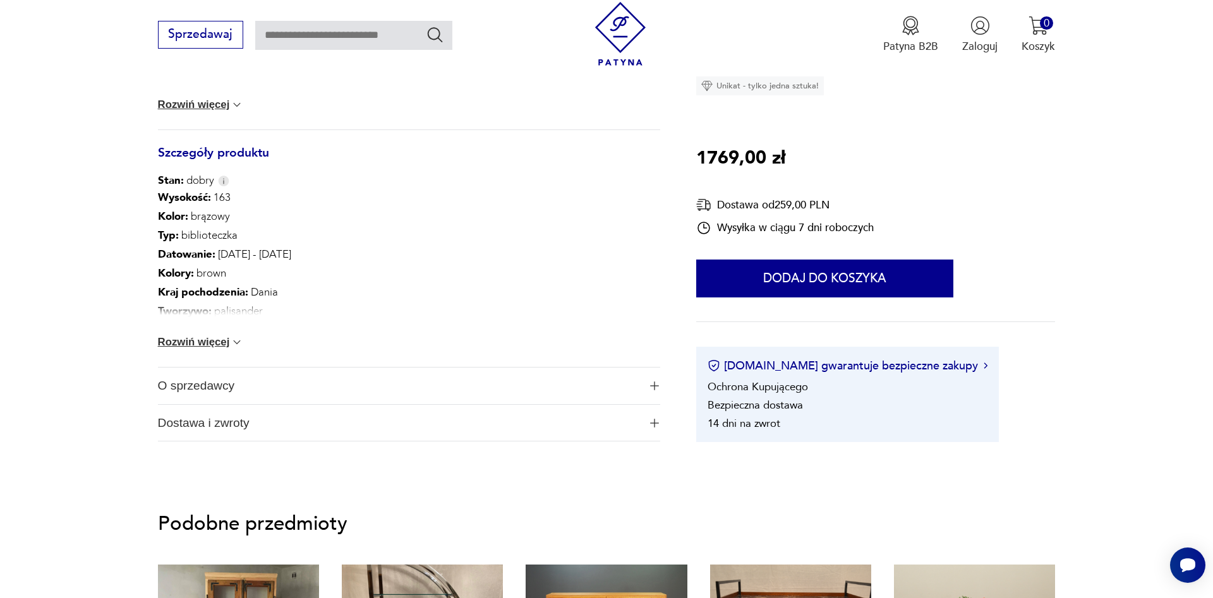
click at [238, 107] on img at bounding box center [237, 105] width 13 height 13
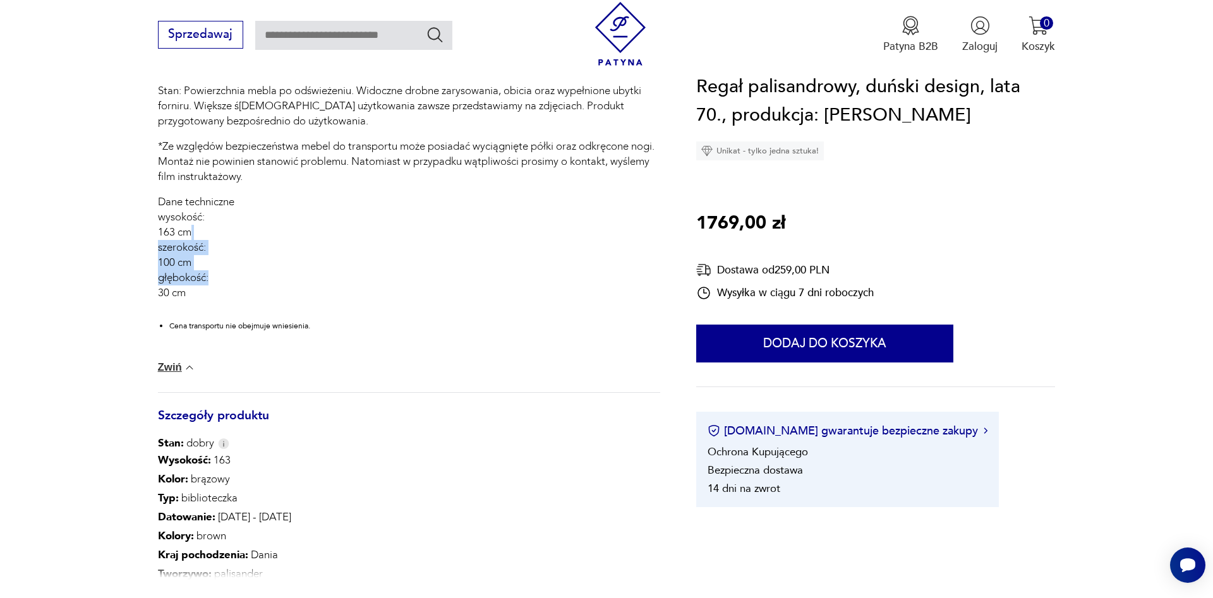
drag, startPoint x: 220, startPoint y: 255, endPoint x: 217, endPoint y: 285, distance: 30.5
click at [217, 285] on p "Dane techniczne wysokość: 163 cm szerokość: 100 cm głębokość: 30 cm" at bounding box center [409, 248] width 502 height 106
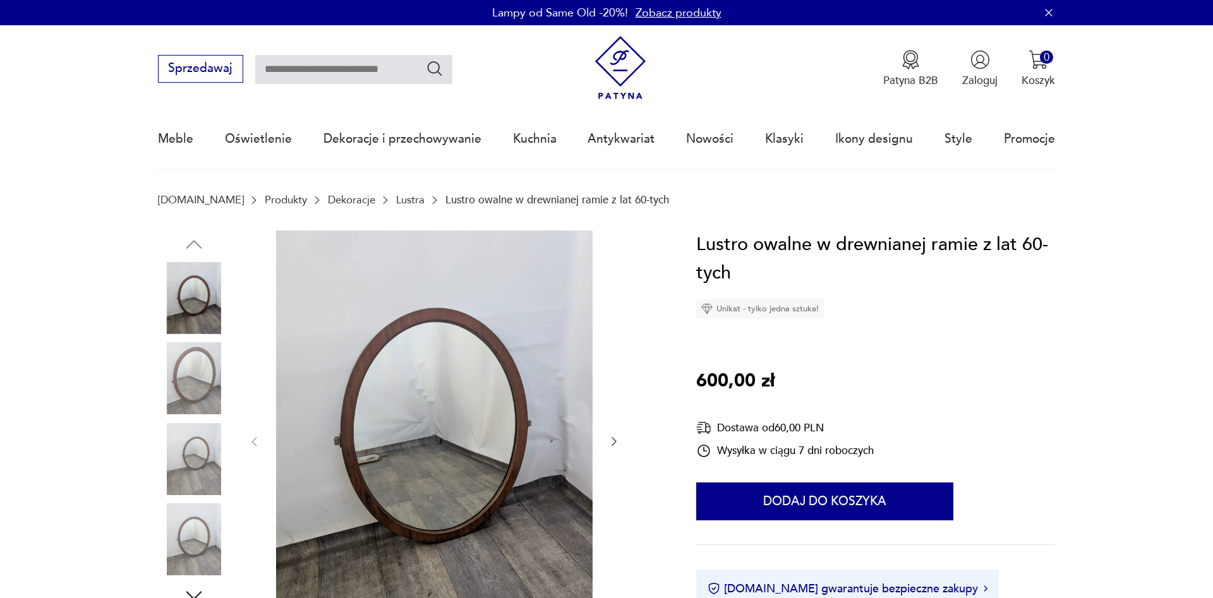
click at [201, 383] on img at bounding box center [194, 378] width 72 height 72
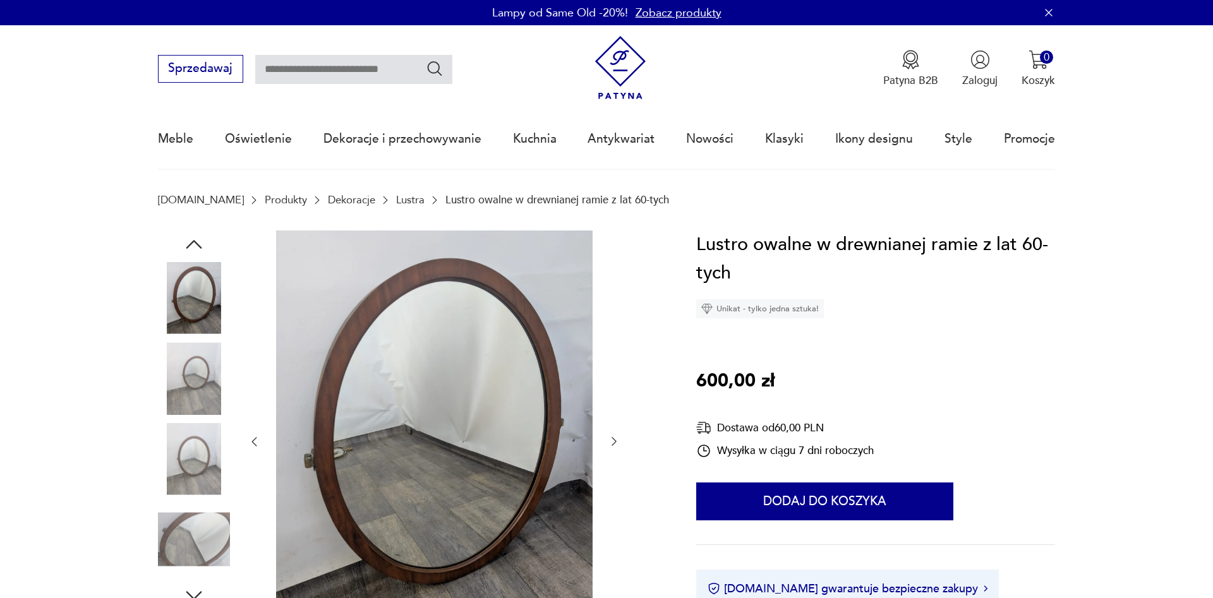
click at [188, 448] on img at bounding box center [194, 459] width 72 height 72
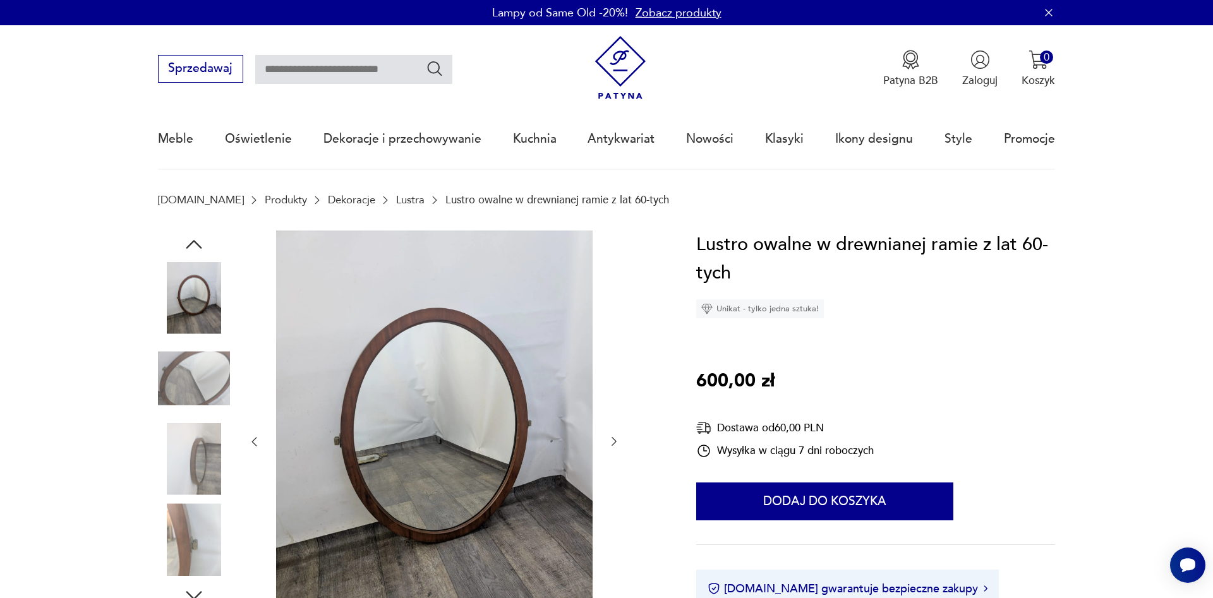
click at [193, 437] on img at bounding box center [194, 459] width 72 height 72
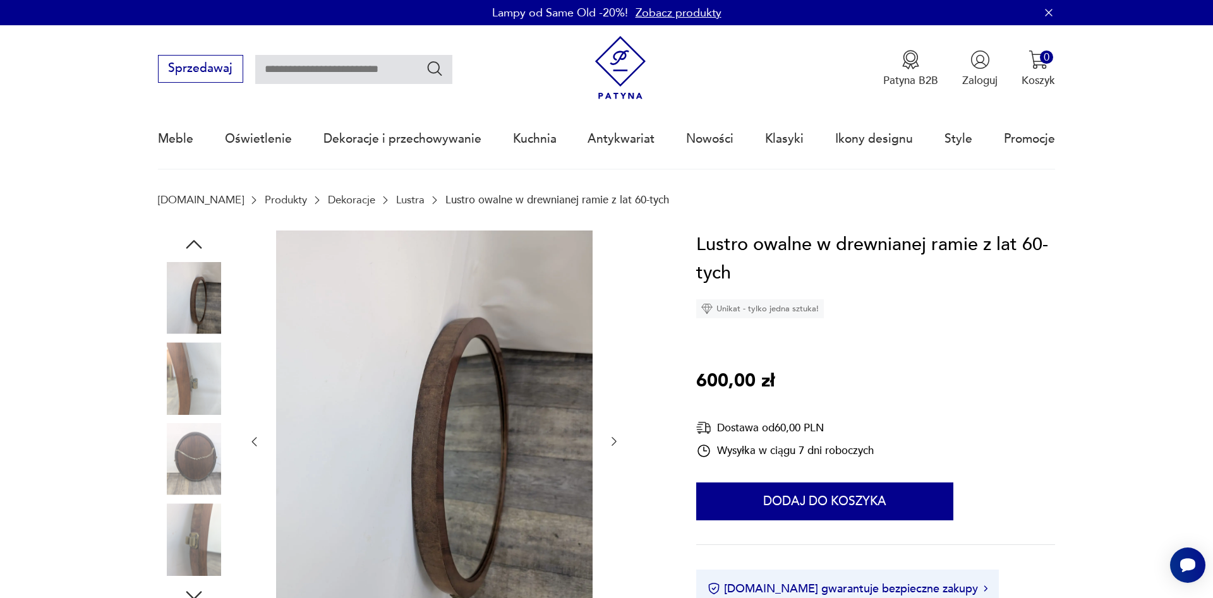
click at [206, 395] on img at bounding box center [194, 378] width 72 height 72
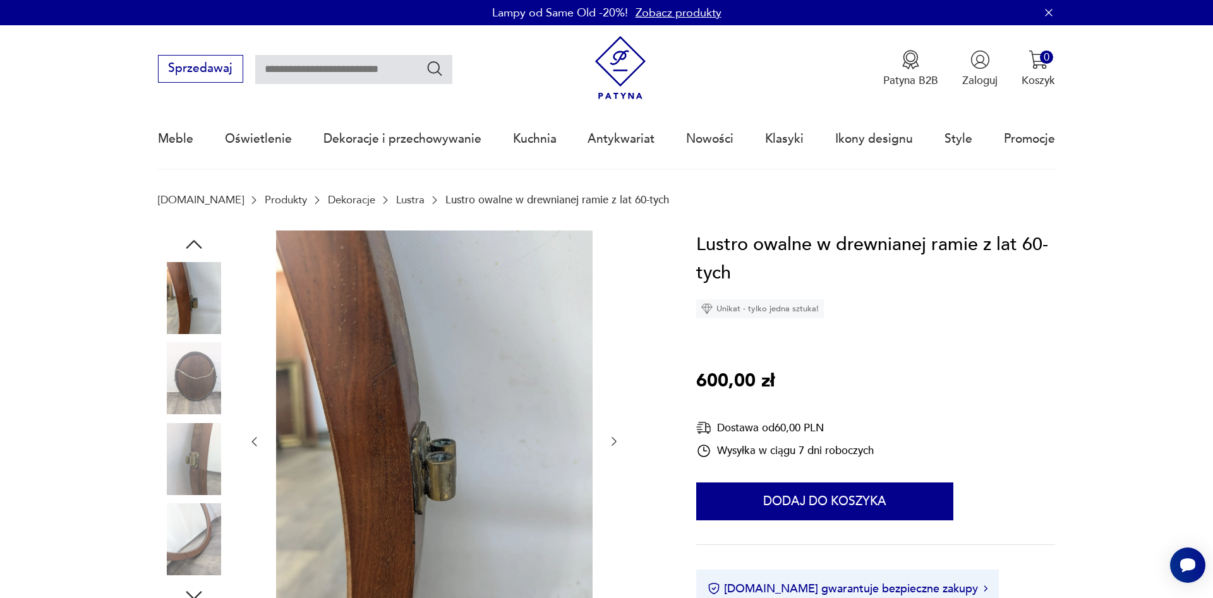
click at [204, 379] on img at bounding box center [194, 378] width 72 height 72
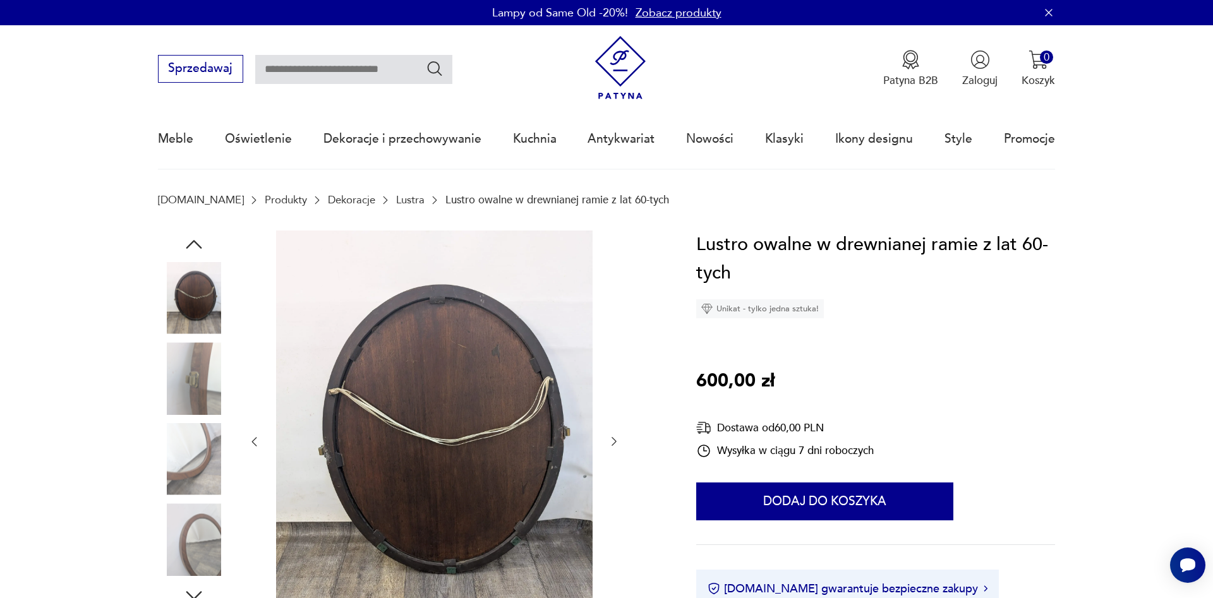
click at [189, 412] on img at bounding box center [194, 378] width 72 height 72
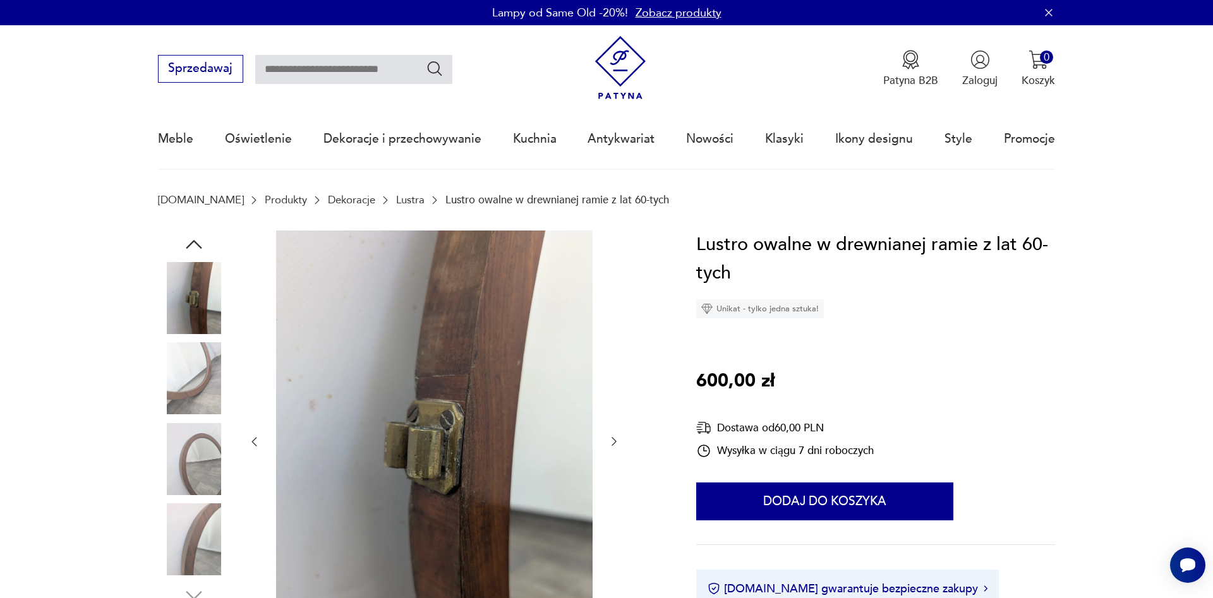
scroll to position [172, 0]
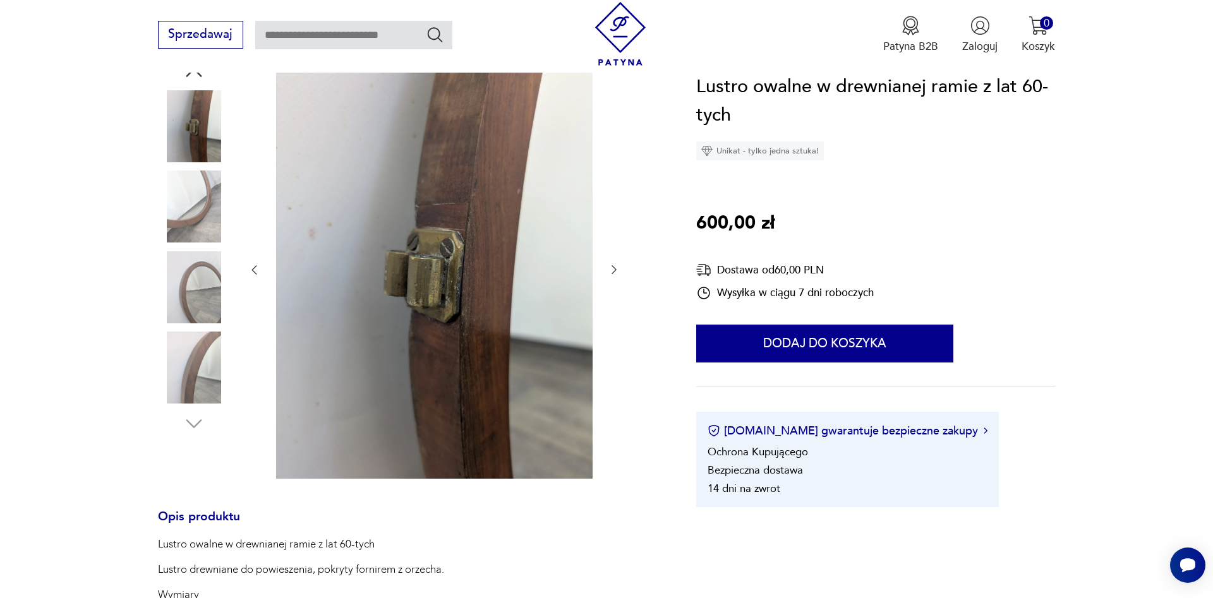
click at [189, 296] on img at bounding box center [194, 287] width 72 height 72
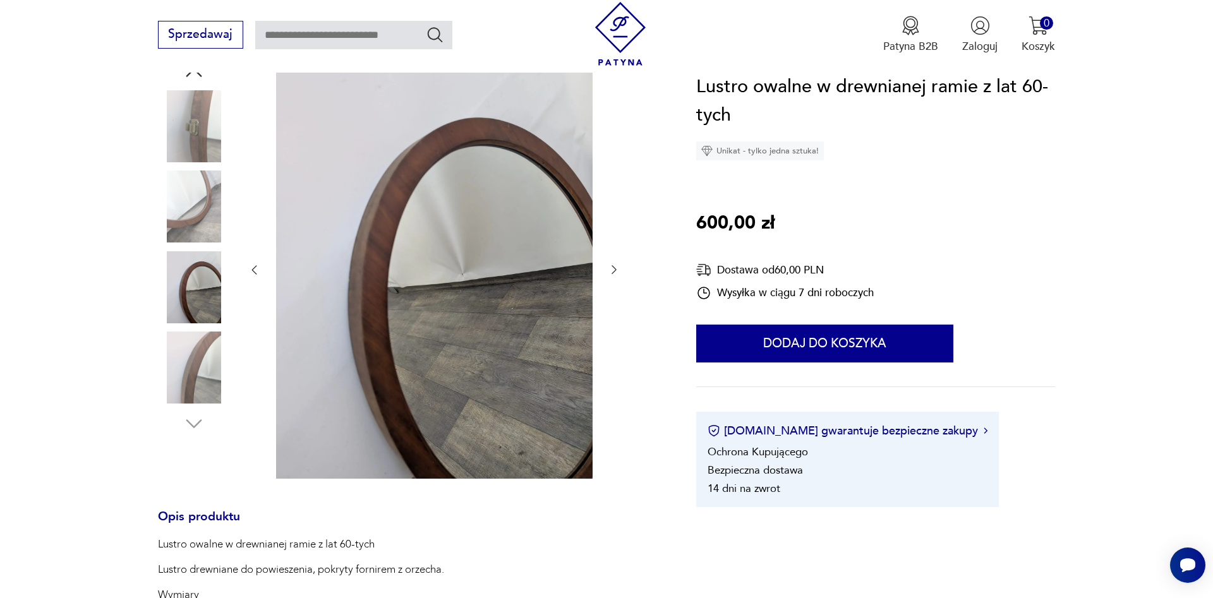
click at [188, 337] on img at bounding box center [194, 368] width 72 height 72
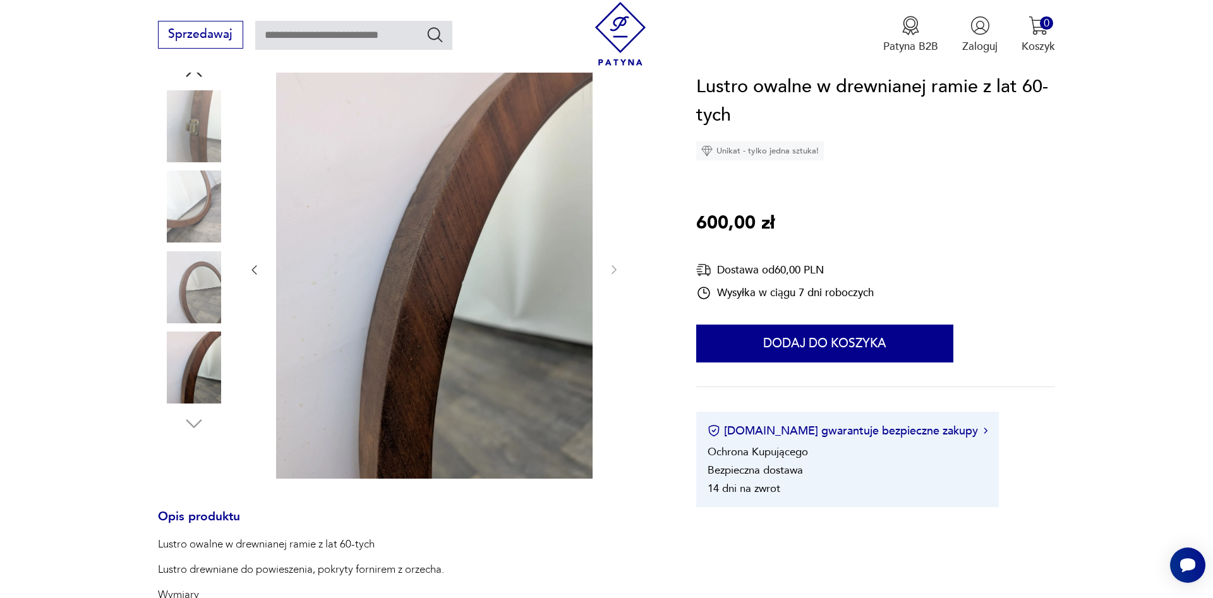
click at [200, 145] on img at bounding box center [194, 126] width 72 height 72
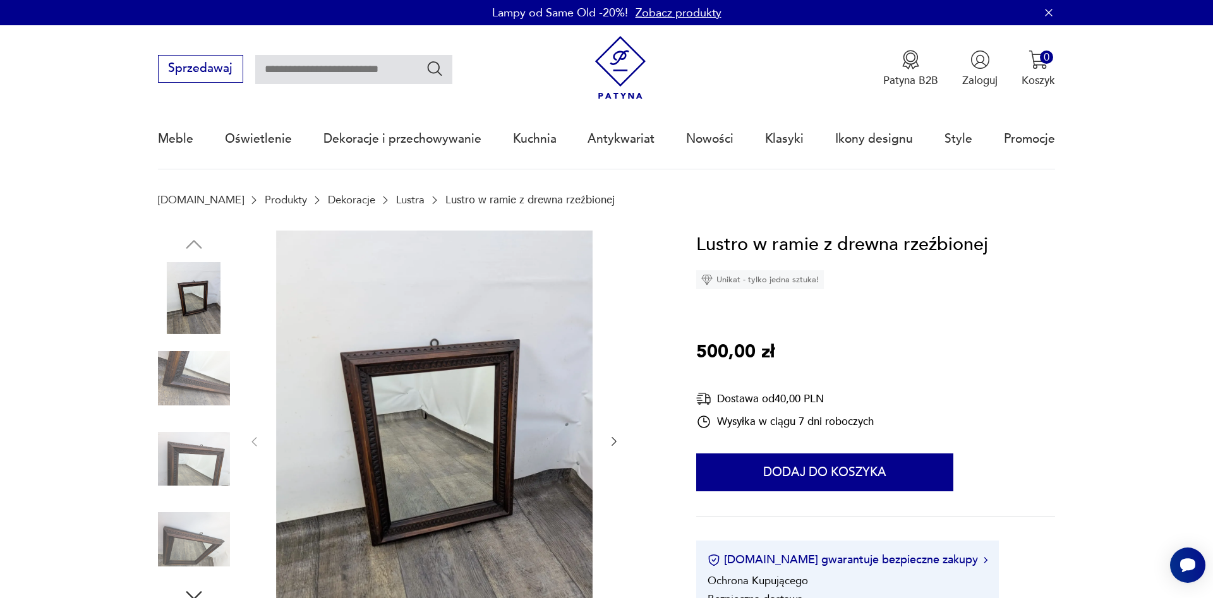
click at [204, 387] on img at bounding box center [194, 378] width 72 height 72
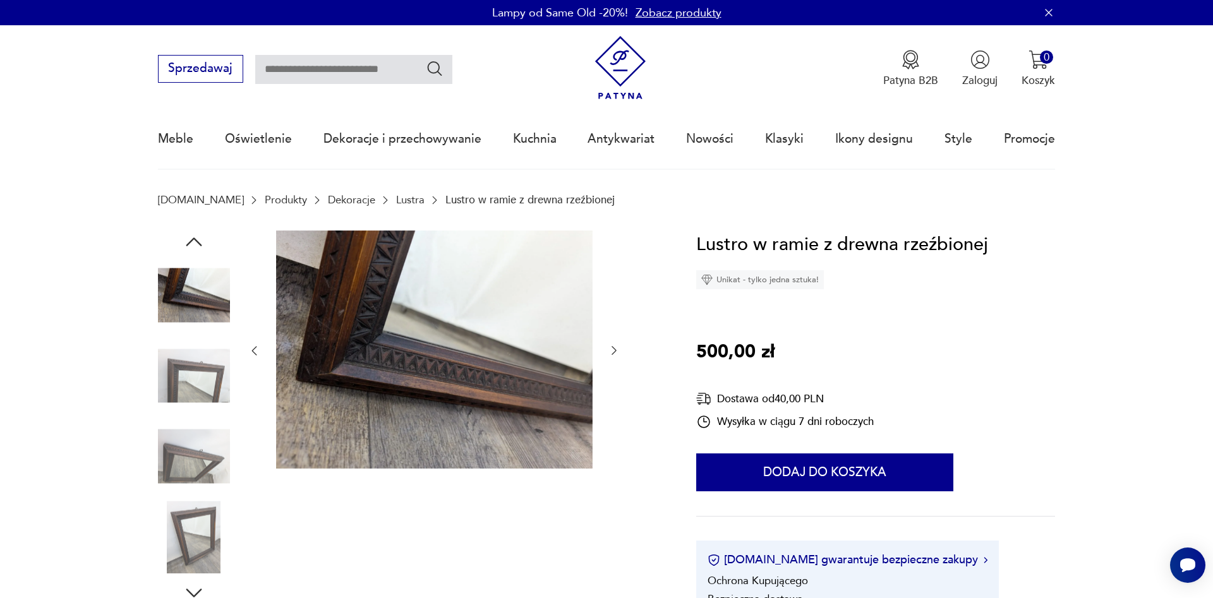
click at [203, 392] on img at bounding box center [194, 376] width 72 height 72
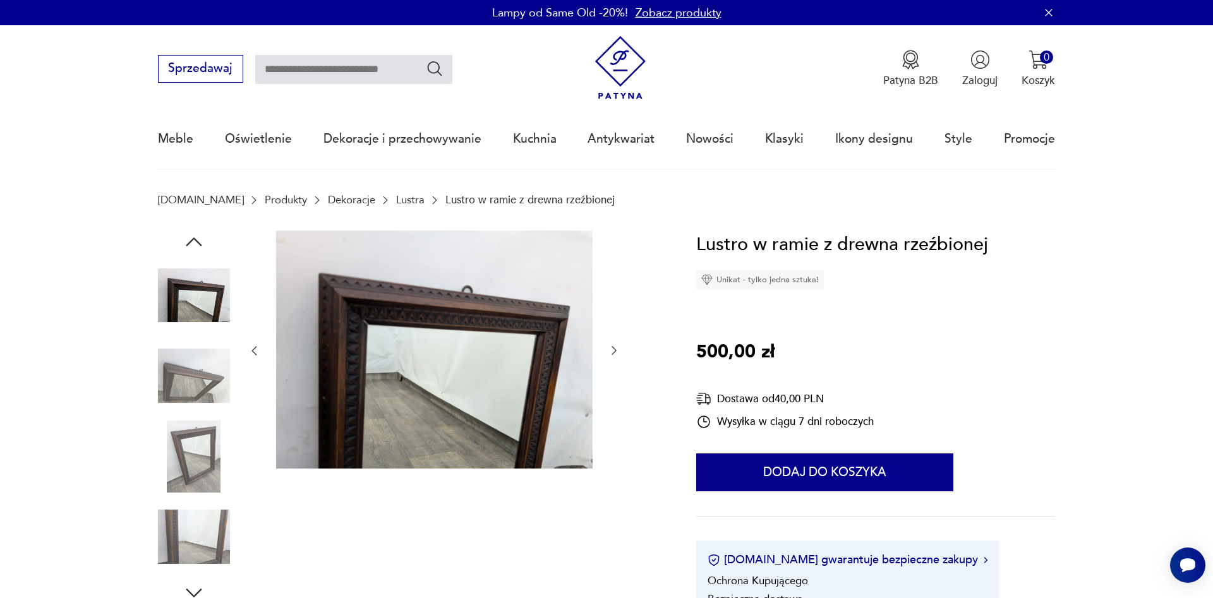
click at [200, 445] on img at bounding box center [194, 457] width 72 height 72
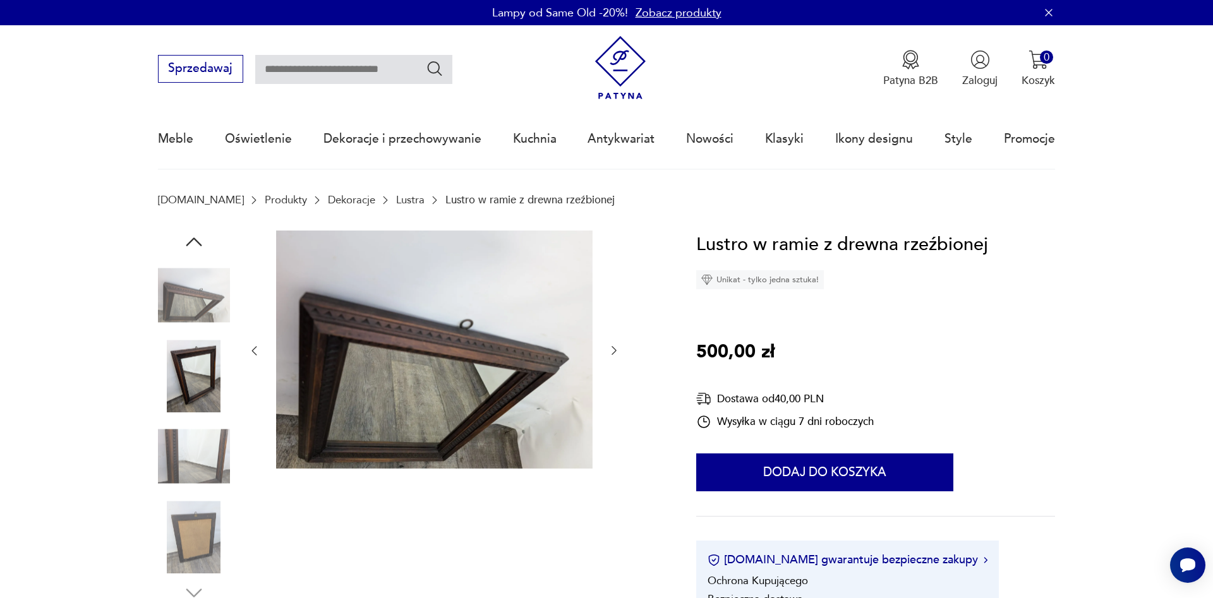
click at [200, 453] on img at bounding box center [194, 457] width 72 height 72
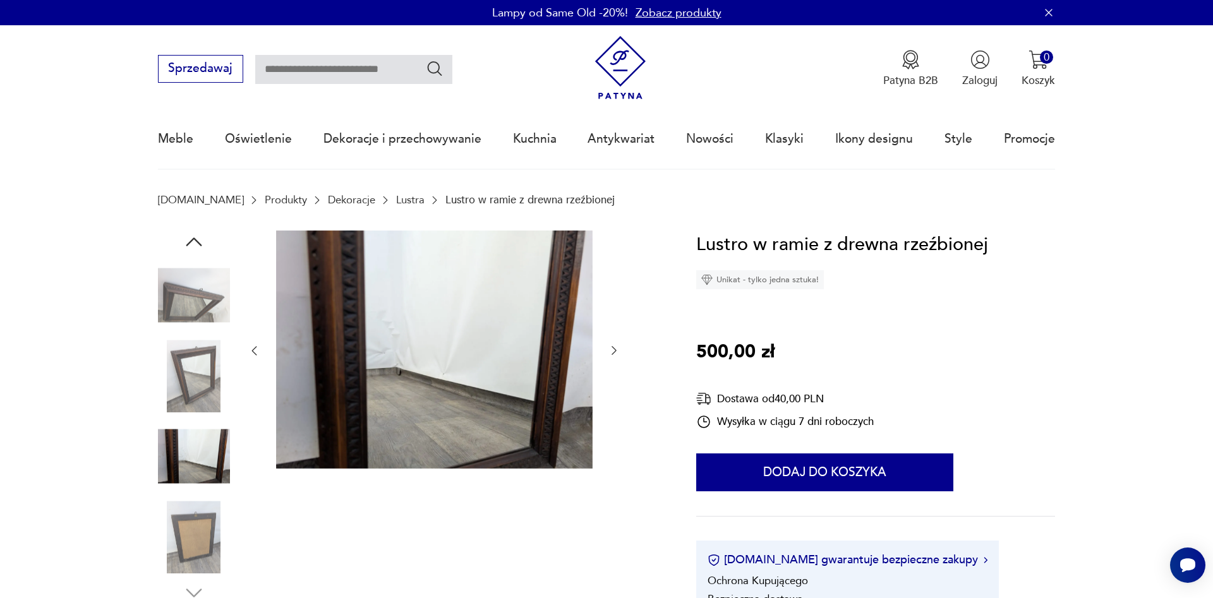
click at [201, 516] on img at bounding box center [194, 537] width 72 height 72
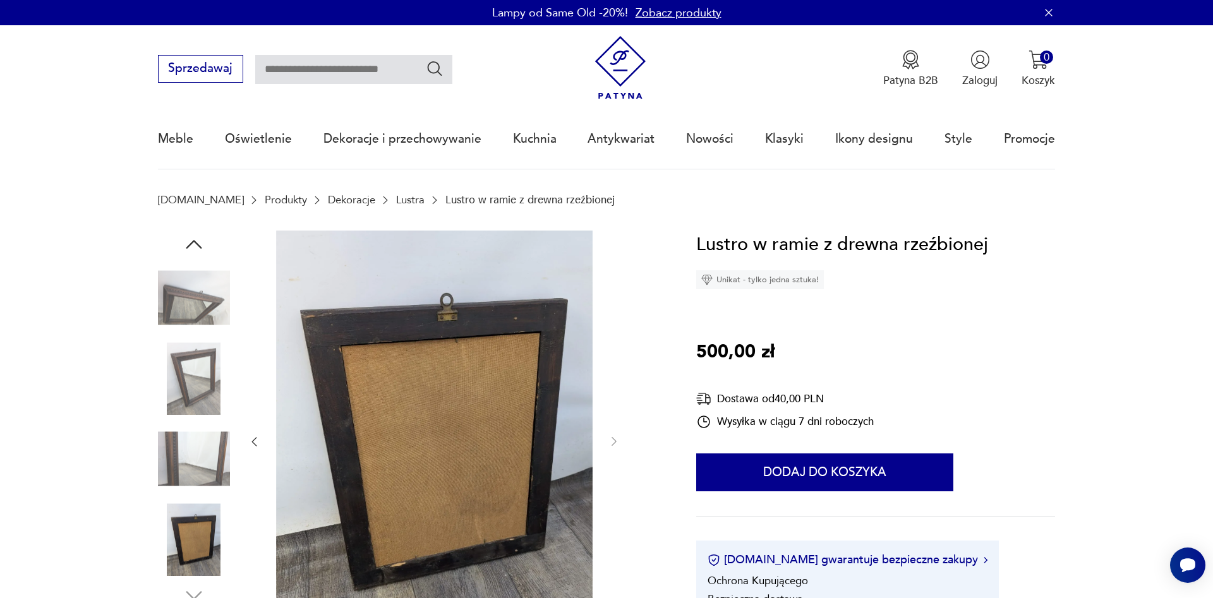
click at [188, 310] on img at bounding box center [194, 298] width 72 height 72
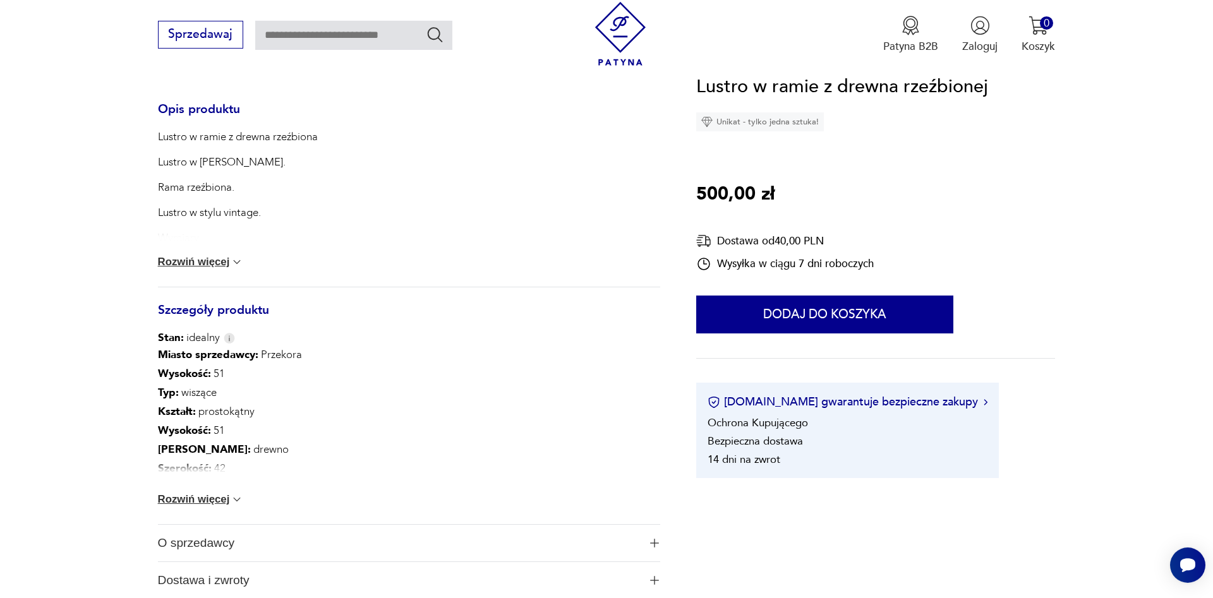
scroll to position [687, 0]
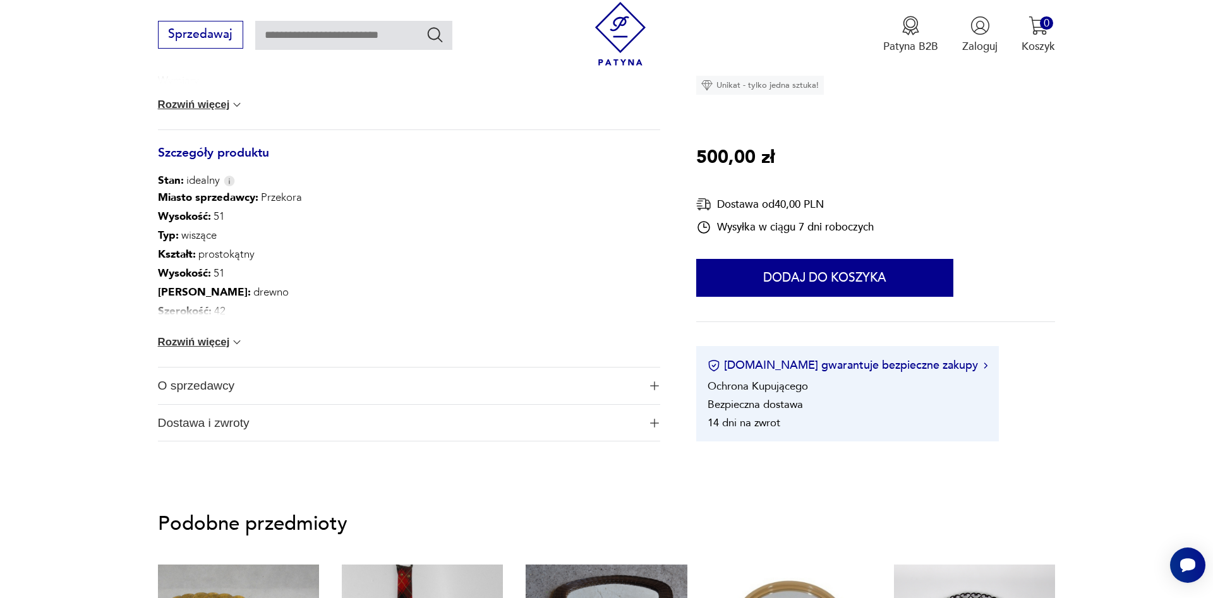
click at [229, 343] on button "Rozwiń więcej" at bounding box center [201, 342] width 86 height 13
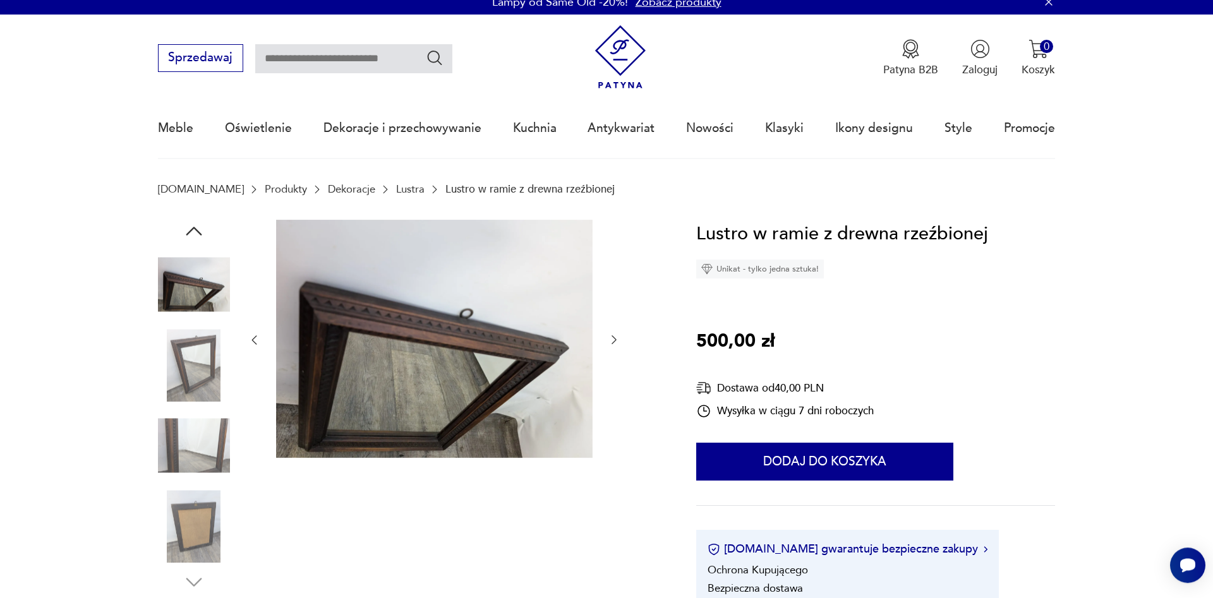
scroll to position [0, 0]
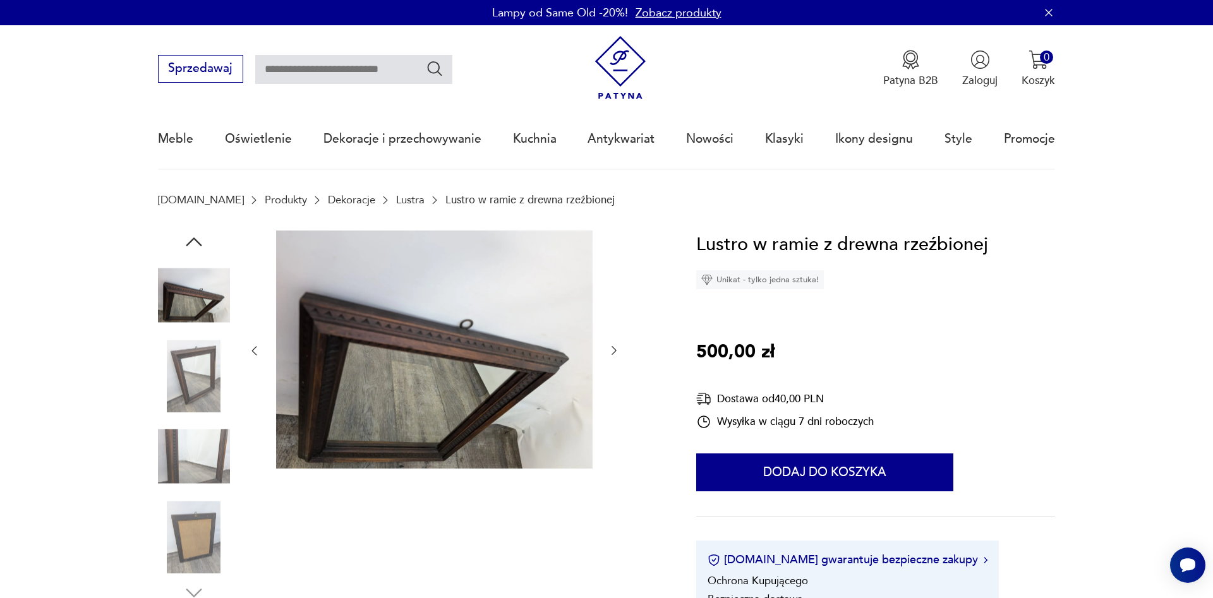
click at [181, 376] on img at bounding box center [194, 376] width 72 height 72
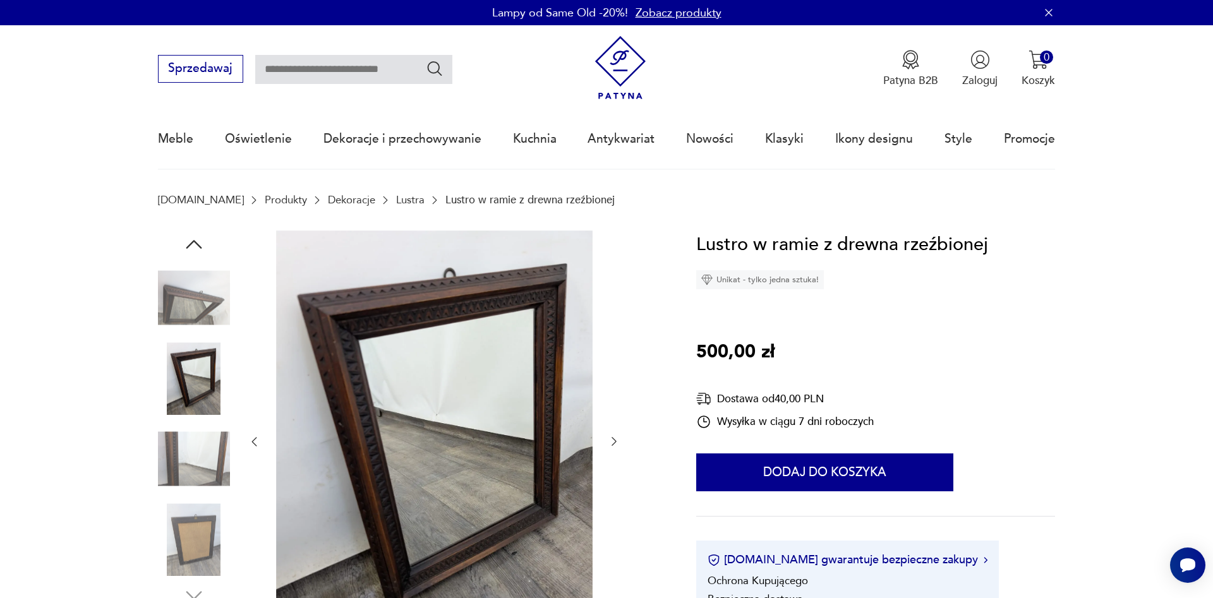
click at [196, 450] on img at bounding box center [194, 459] width 72 height 72
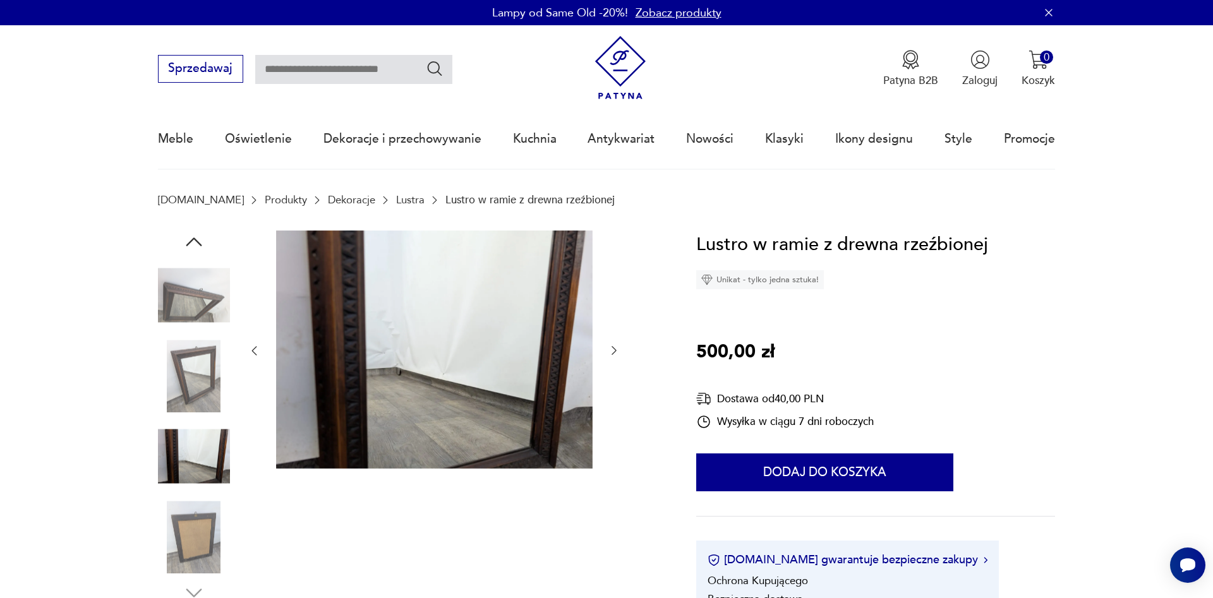
click at [180, 517] on img at bounding box center [194, 537] width 72 height 72
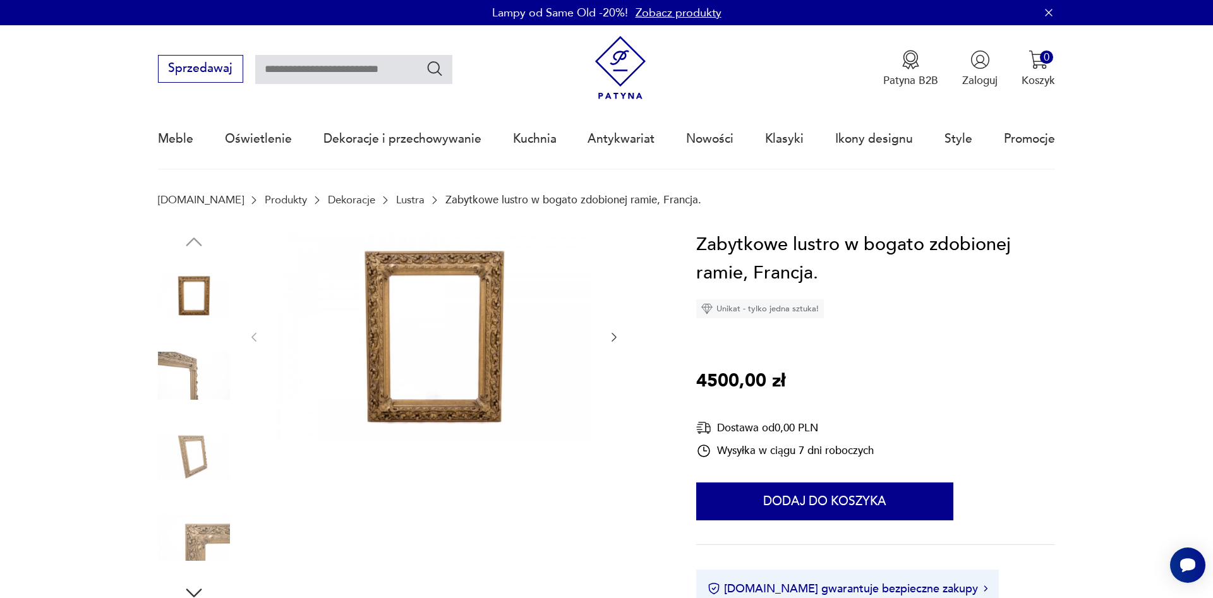
click at [184, 349] on img at bounding box center [194, 376] width 72 height 72
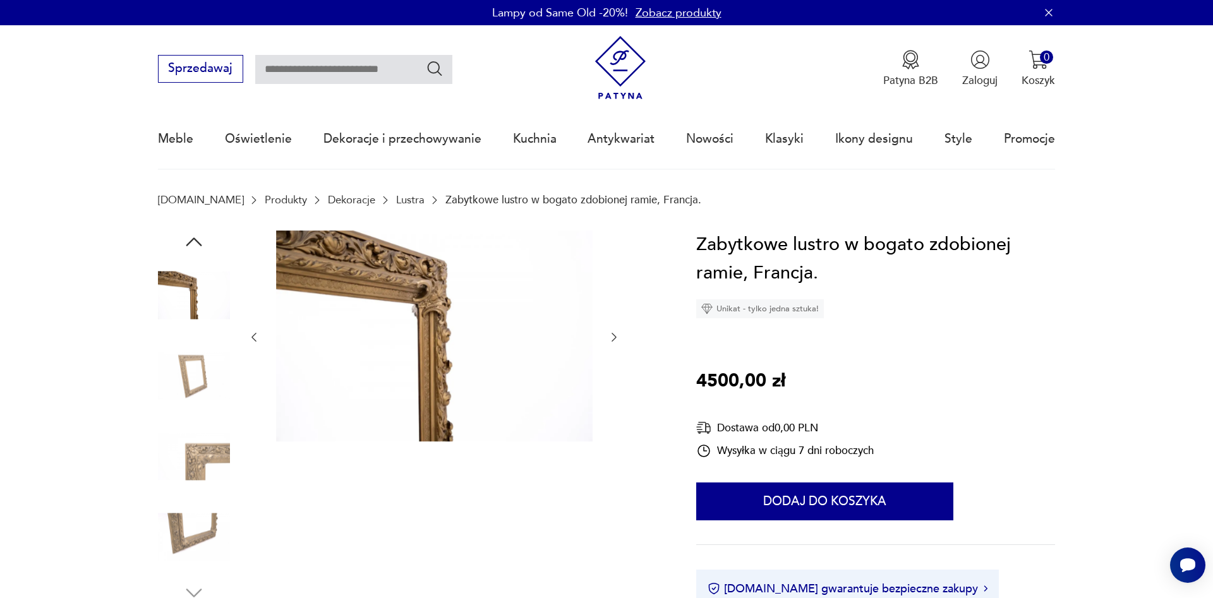
click at [189, 376] on img at bounding box center [194, 376] width 72 height 72
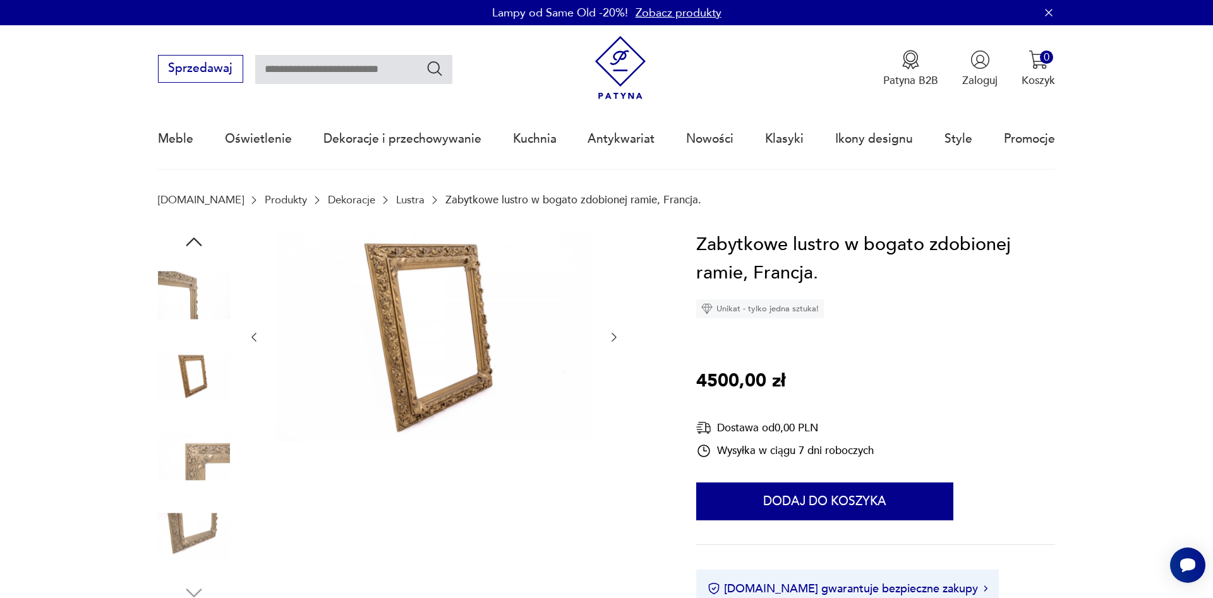
click at [195, 453] on img at bounding box center [194, 457] width 72 height 72
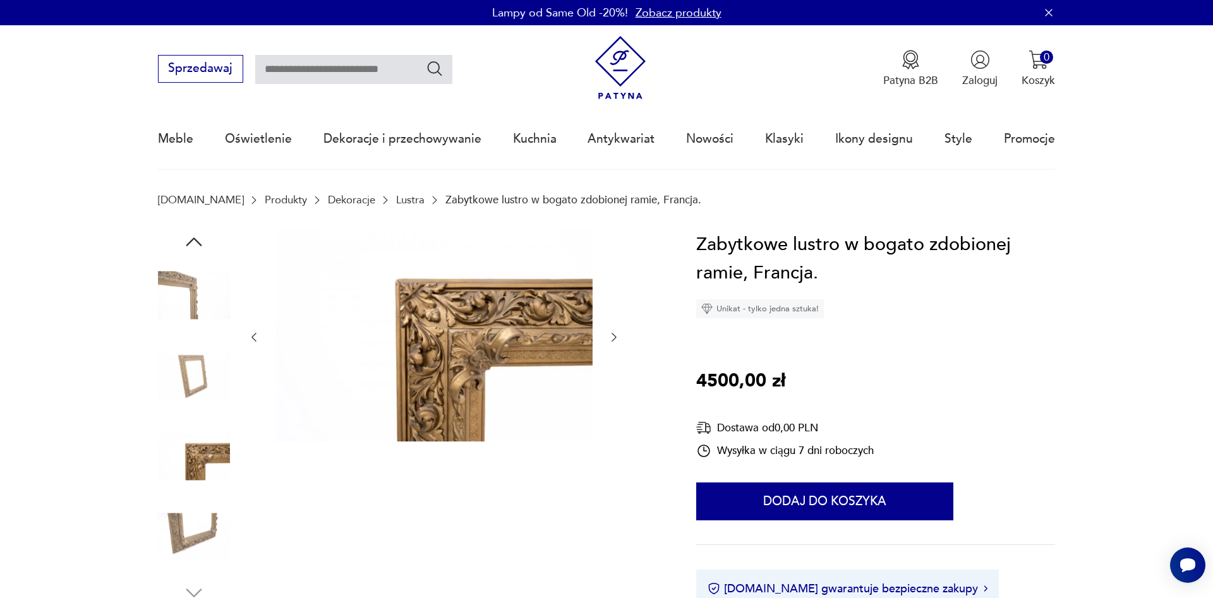
click at [204, 460] on img at bounding box center [194, 457] width 72 height 72
click at [201, 529] on img at bounding box center [194, 537] width 72 height 72
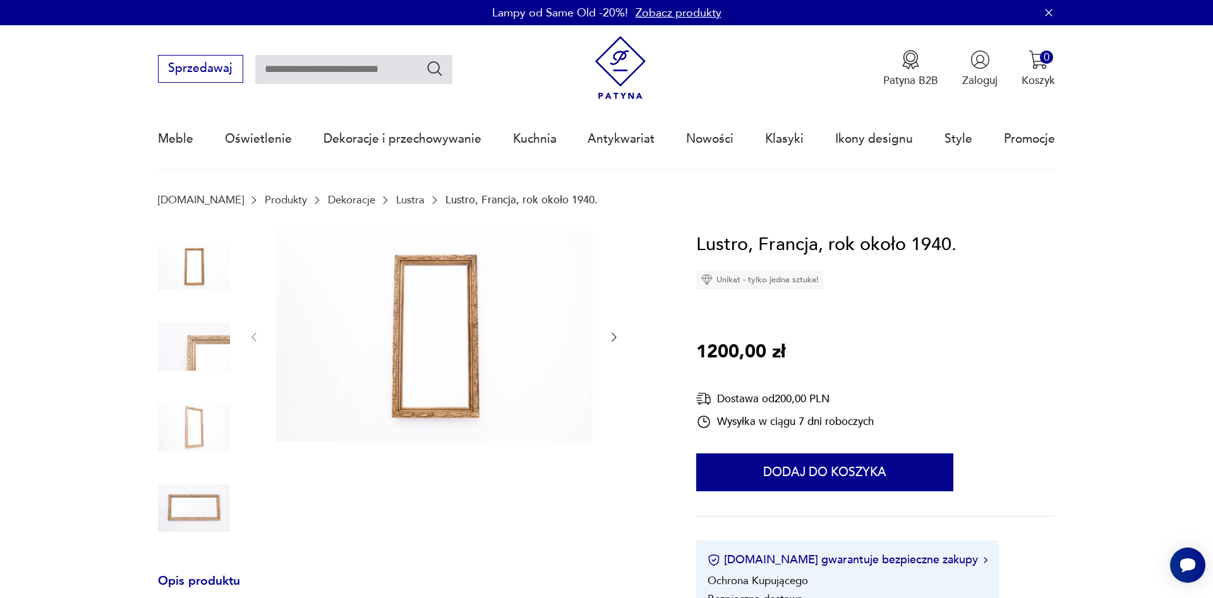
click at [191, 306] on div at bounding box center [194, 389] width 72 height 316
click at [188, 340] on img at bounding box center [194, 347] width 72 height 72
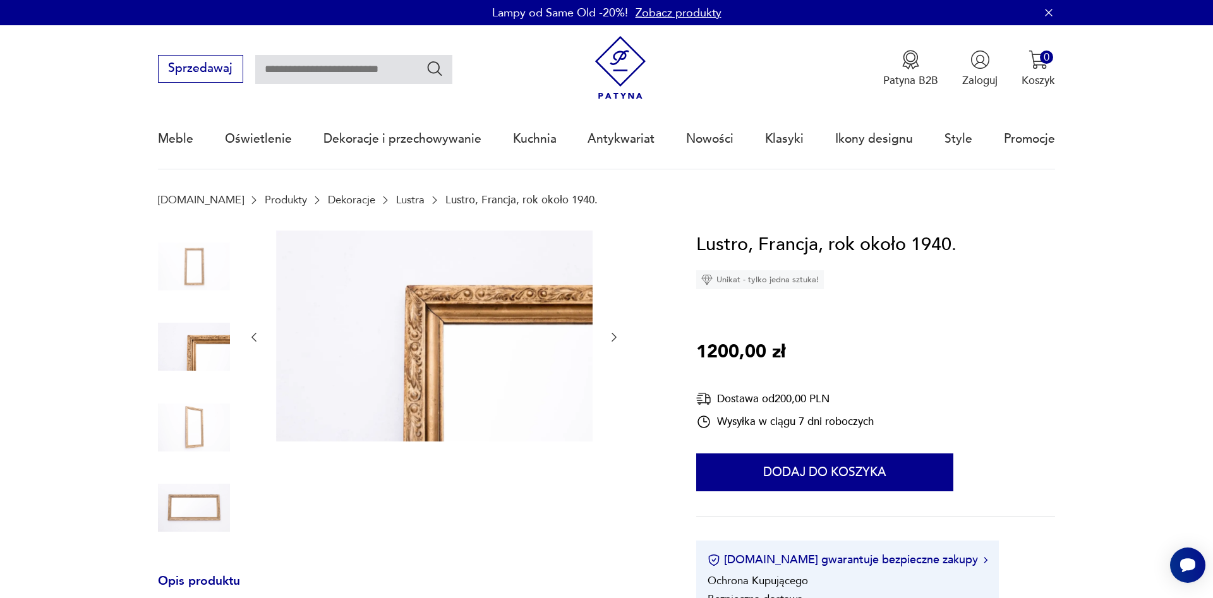
click at [207, 351] on img at bounding box center [194, 347] width 72 height 72
click at [195, 404] on img at bounding box center [194, 428] width 72 height 72
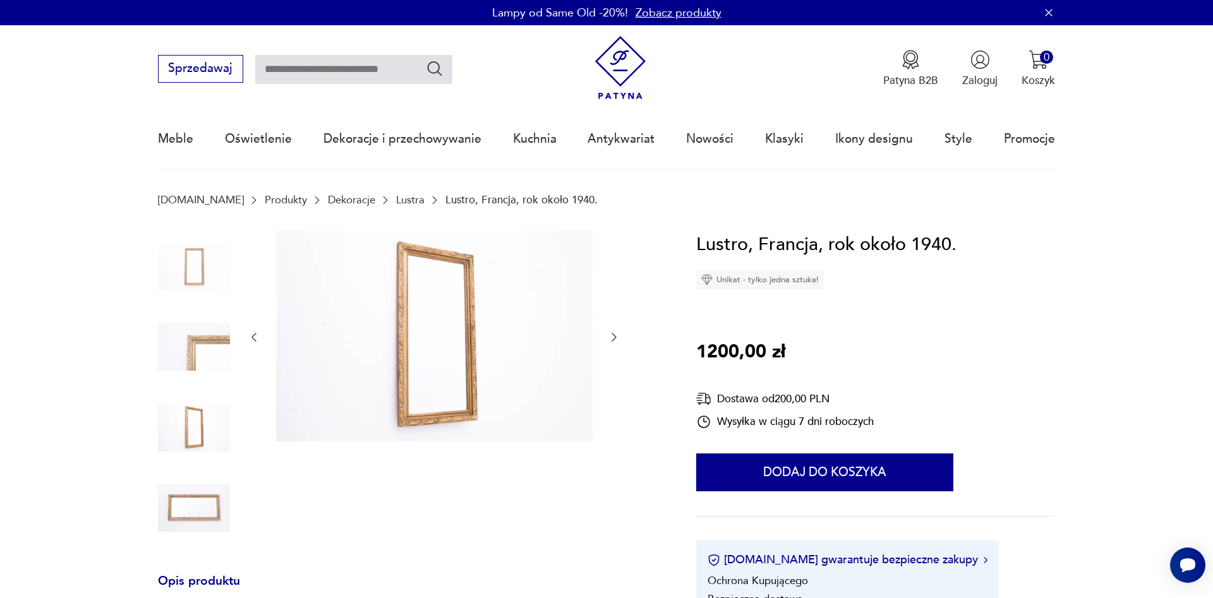
click at [208, 503] on img at bounding box center [194, 508] width 72 height 72
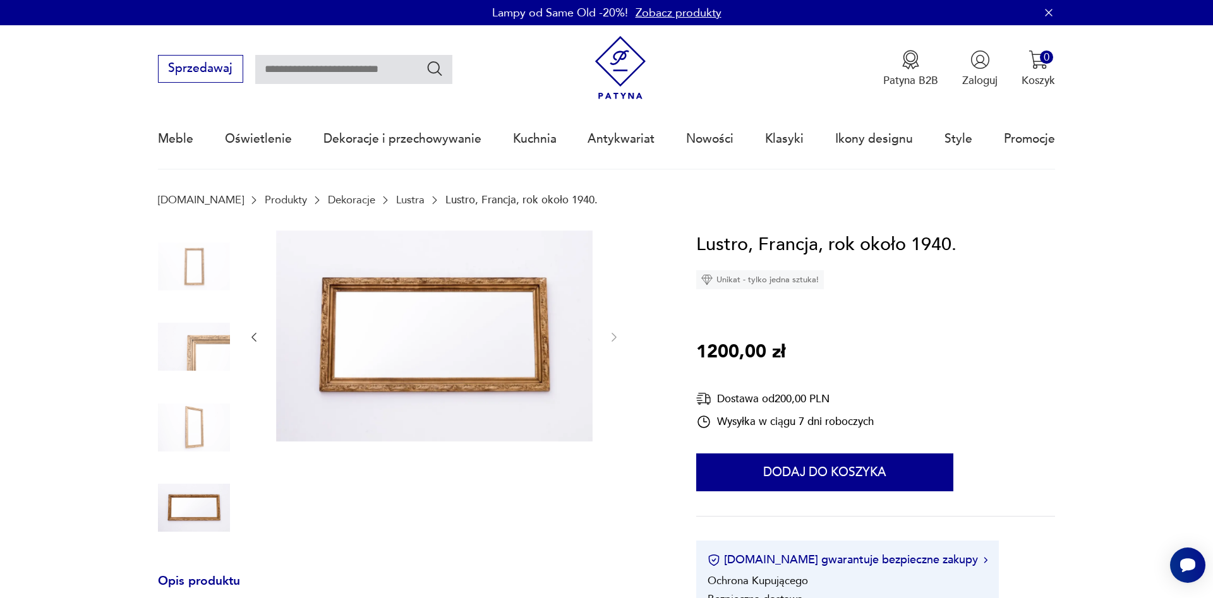
click at [469, 308] on img at bounding box center [434, 336] width 316 height 211
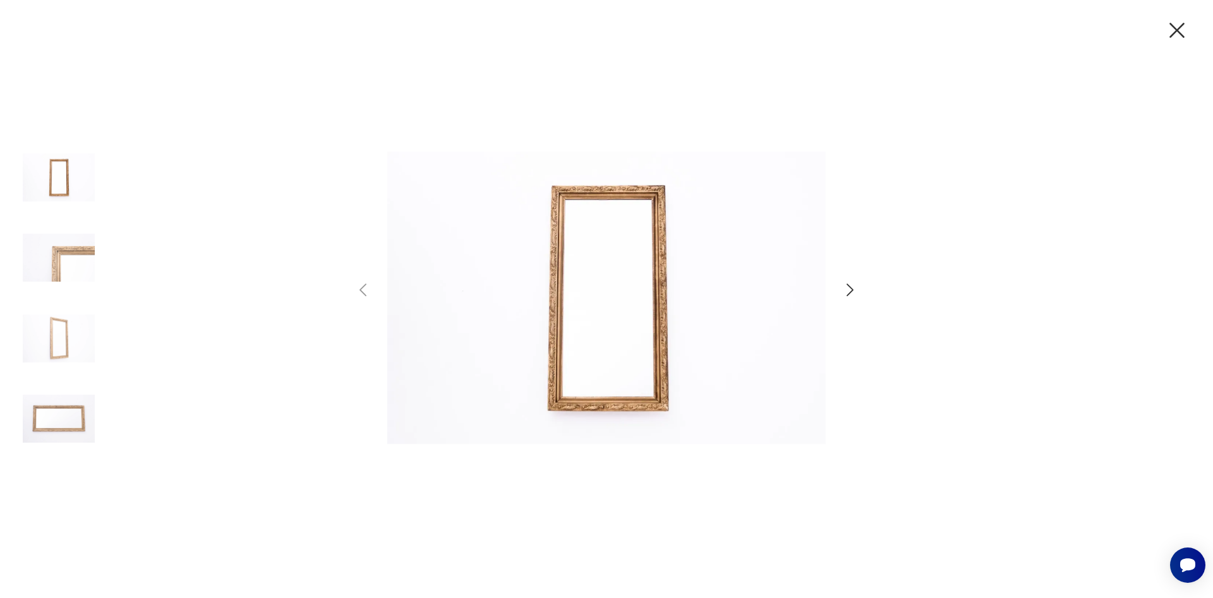
click at [86, 267] on img at bounding box center [59, 258] width 72 height 72
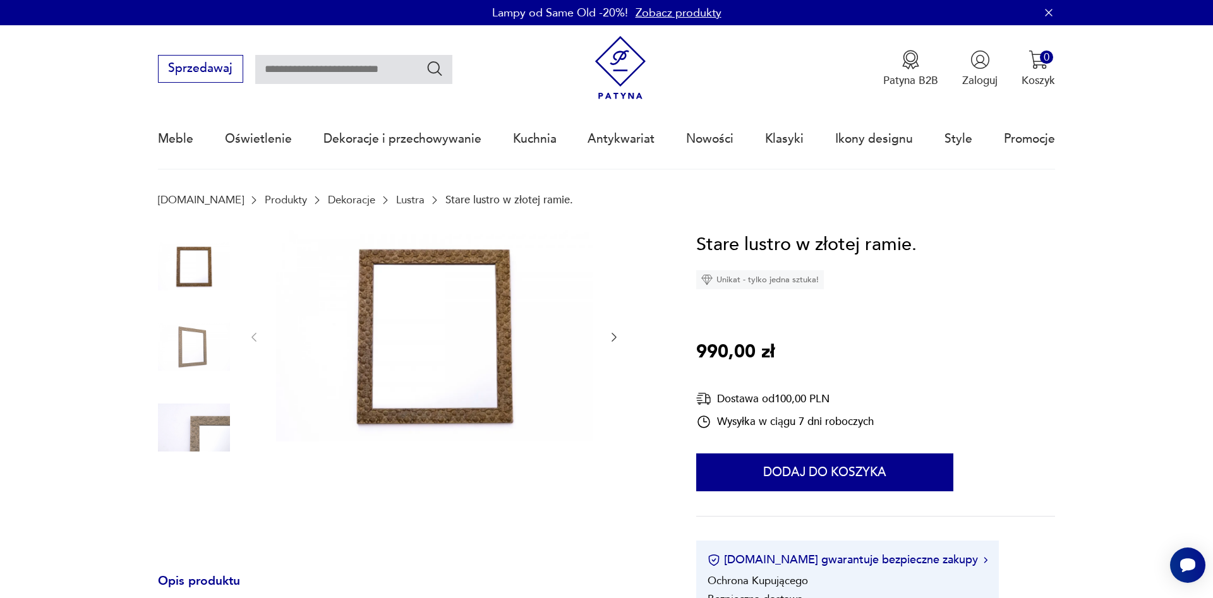
click at [201, 277] on img at bounding box center [194, 267] width 72 height 72
click at [373, 316] on img at bounding box center [434, 336] width 316 height 211
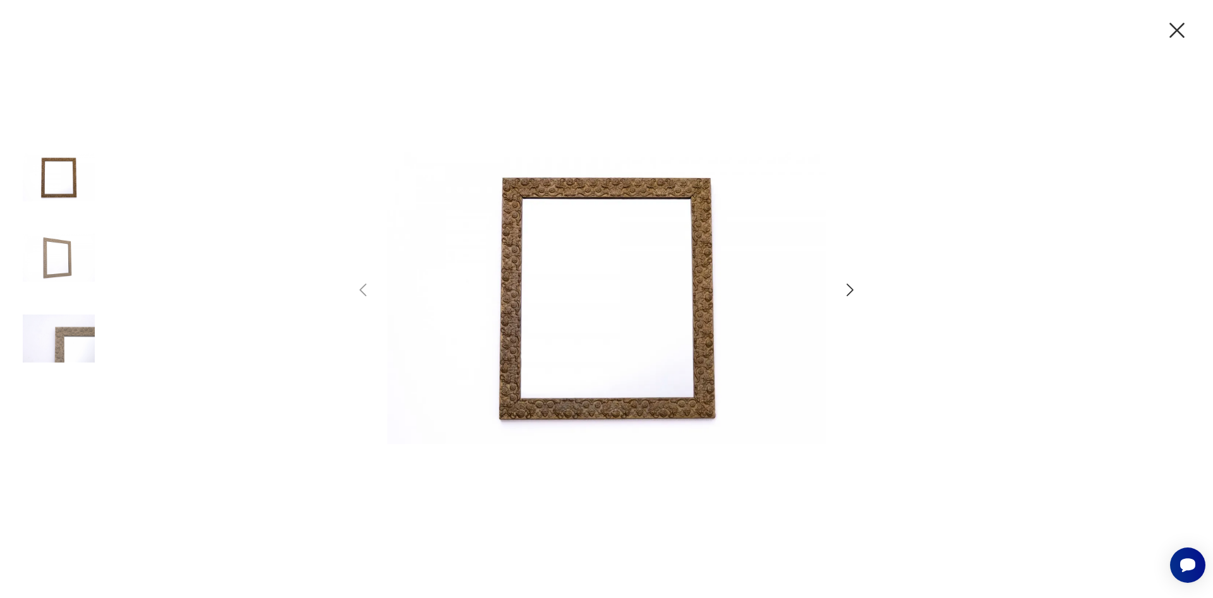
click at [851, 286] on icon "button" at bounding box center [850, 290] width 18 height 18
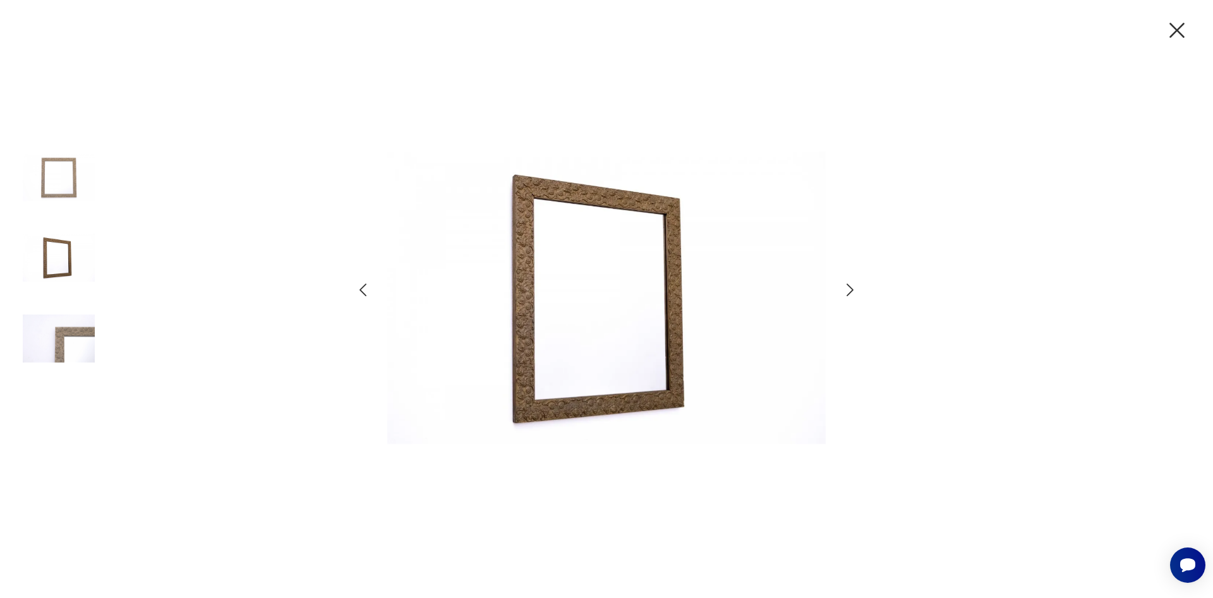
click at [851, 286] on icon "button" at bounding box center [850, 290] width 18 height 18
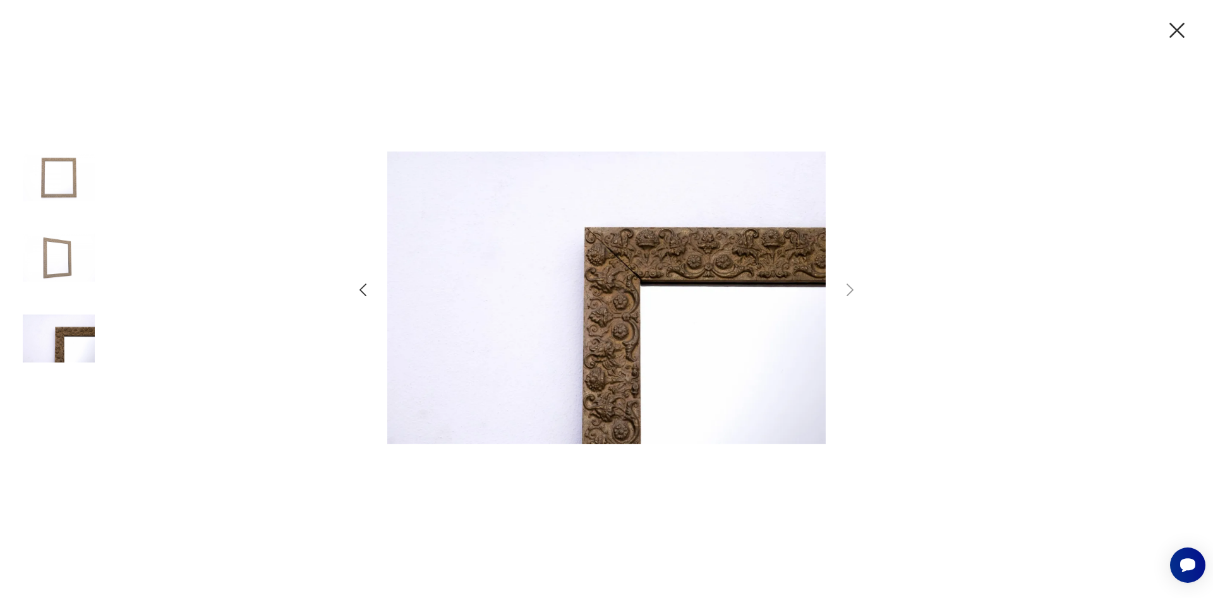
click at [63, 270] on img at bounding box center [59, 258] width 72 height 72
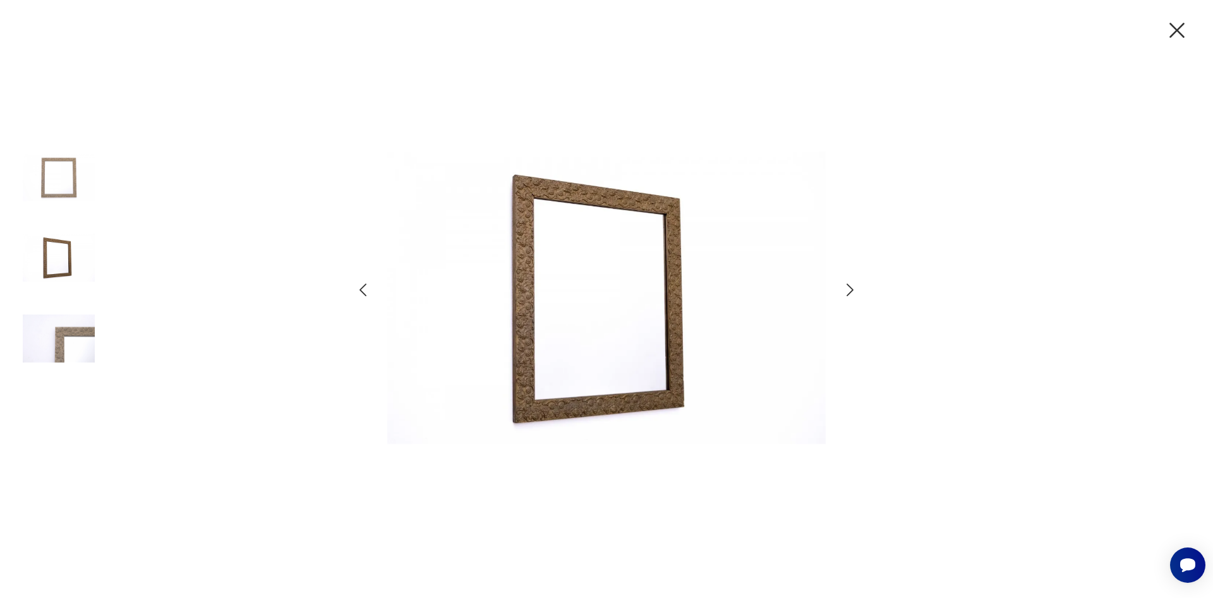
click at [86, 153] on img at bounding box center [59, 177] width 72 height 72
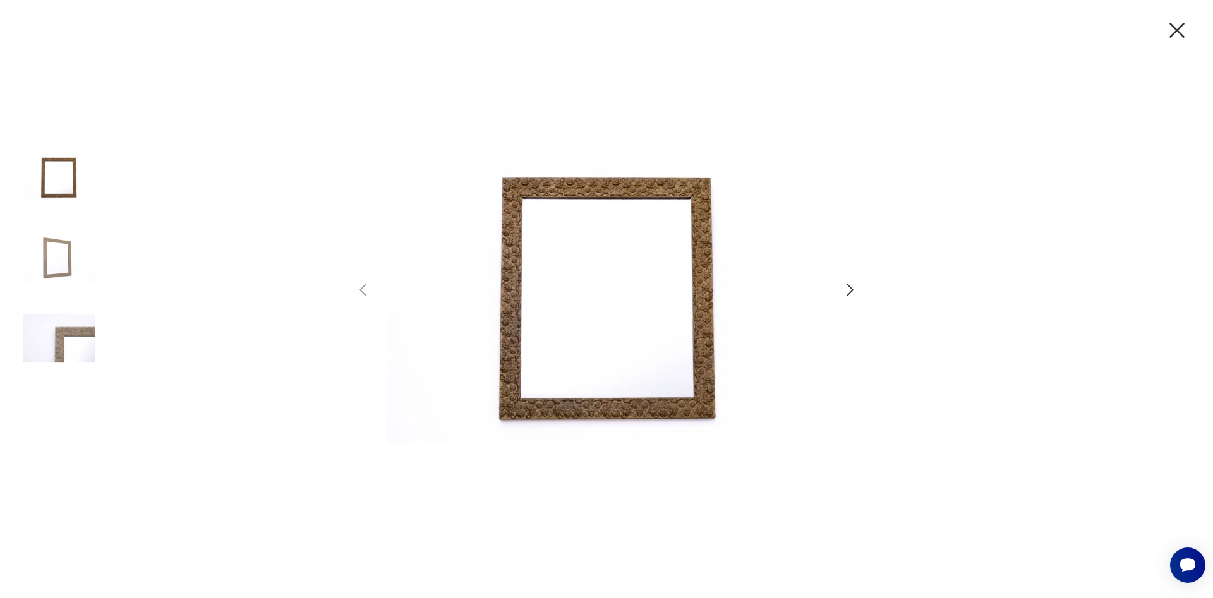
click at [75, 385] on div at bounding box center [59, 299] width 72 height 316
click at [73, 340] on img at bounding box center [59, 339] width 72 height 72
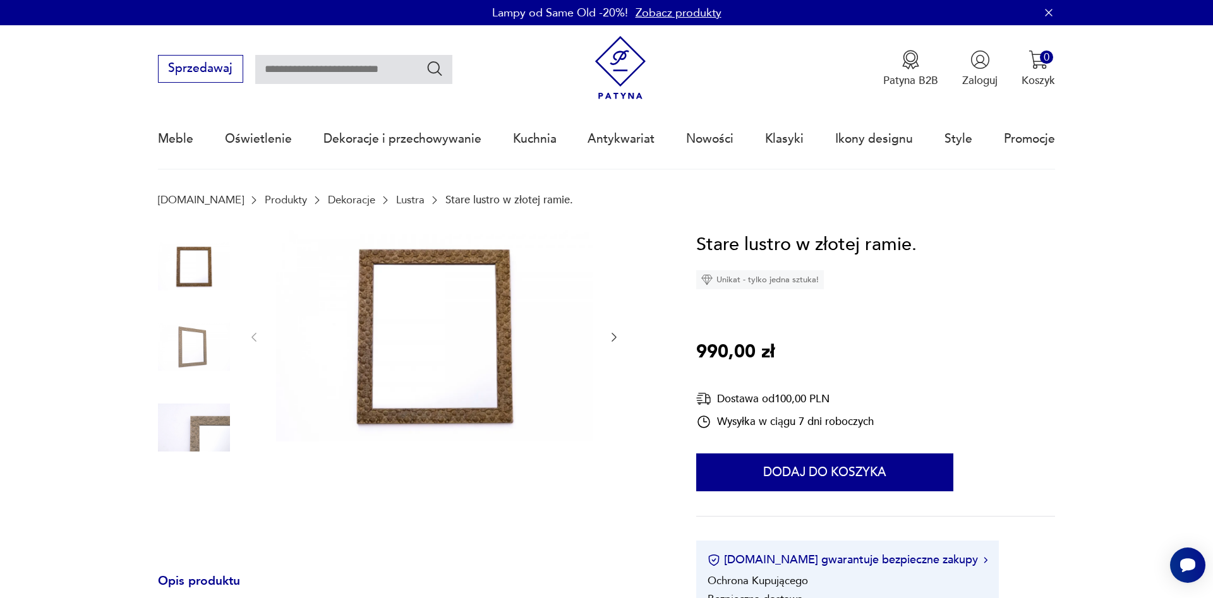
click at [177, 341] on img at bounding box center [194, 347] width 72 height 72
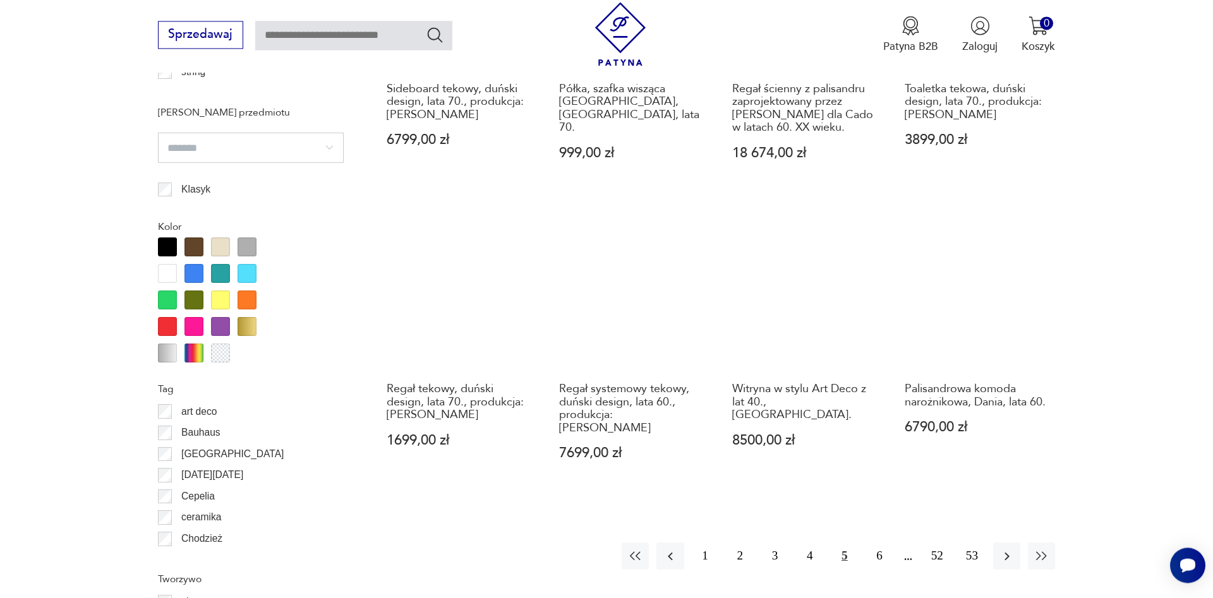
scroll to position [1386, 0]
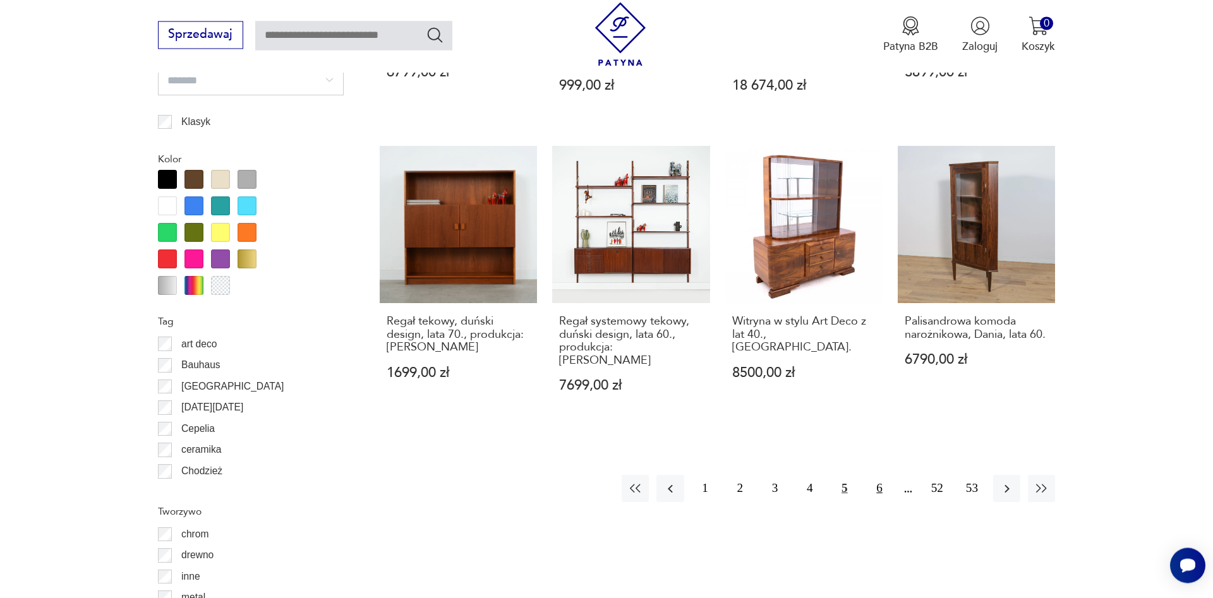
click at [881, 479] on button "6" at bounding box center [878, 488] width 27 height 27
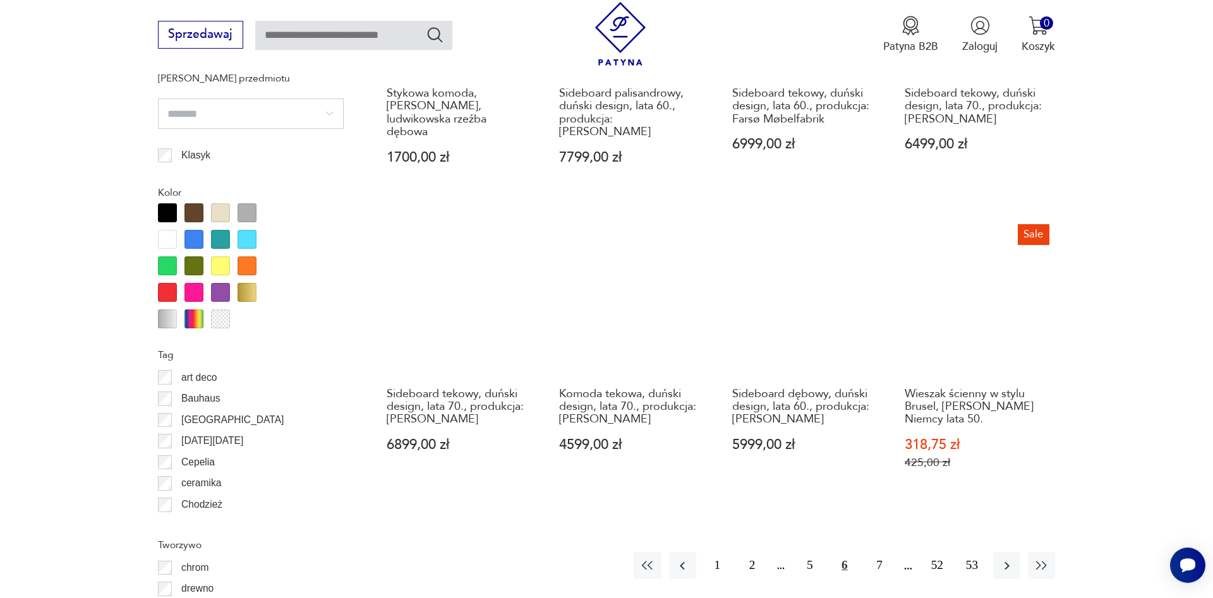
scroll to position [1390, 0]
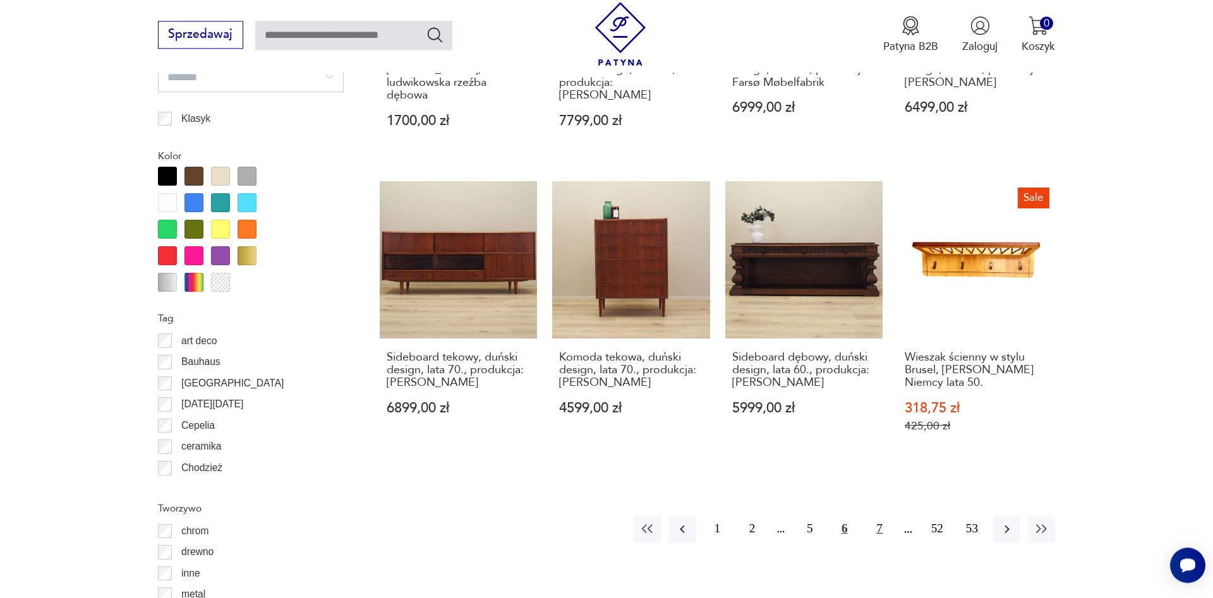
click at [875, 515] on button "7" at bounding box center [878, 528] width 27 height 27
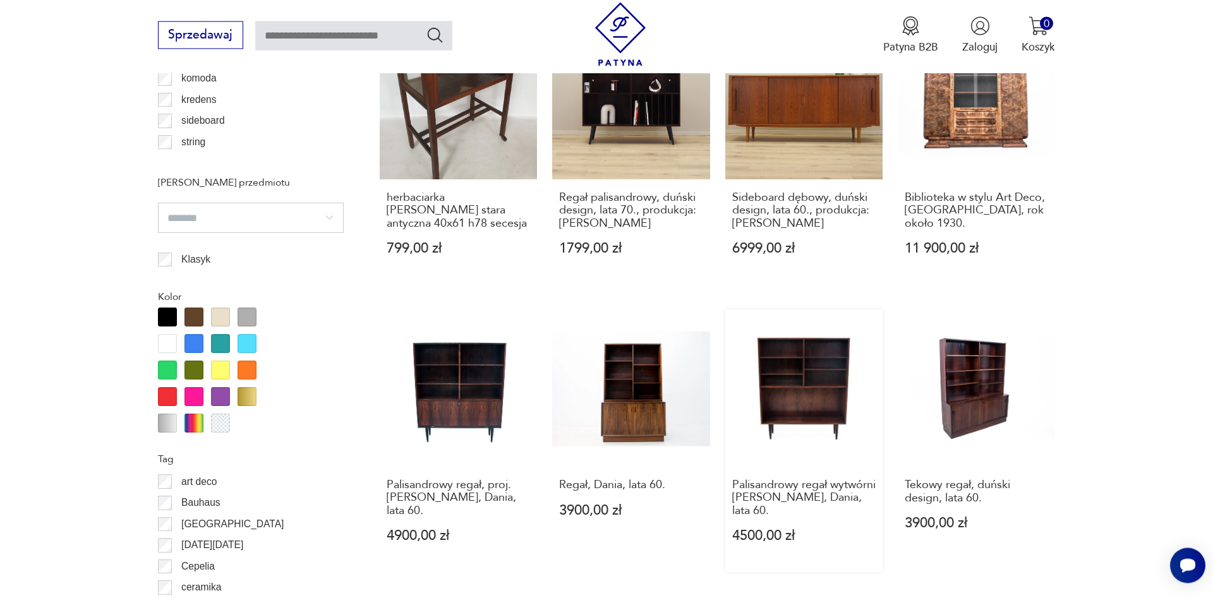
scroll to position [1313, 0]
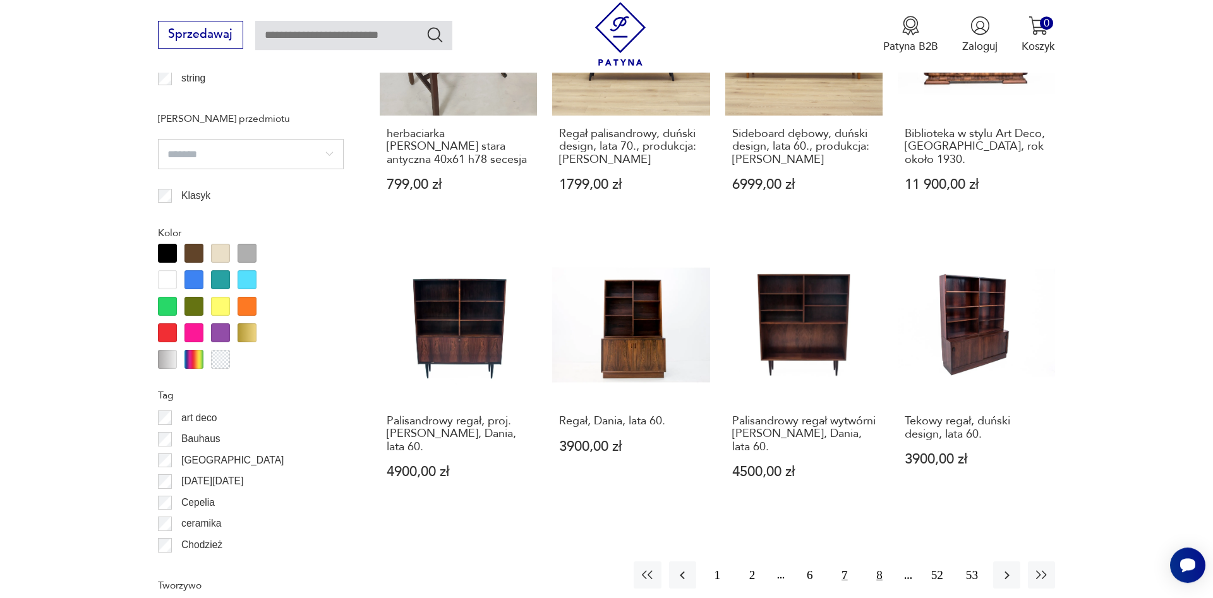
click at [877, 585] on button "8" at bounding box center [878, 575] width 27 height 27
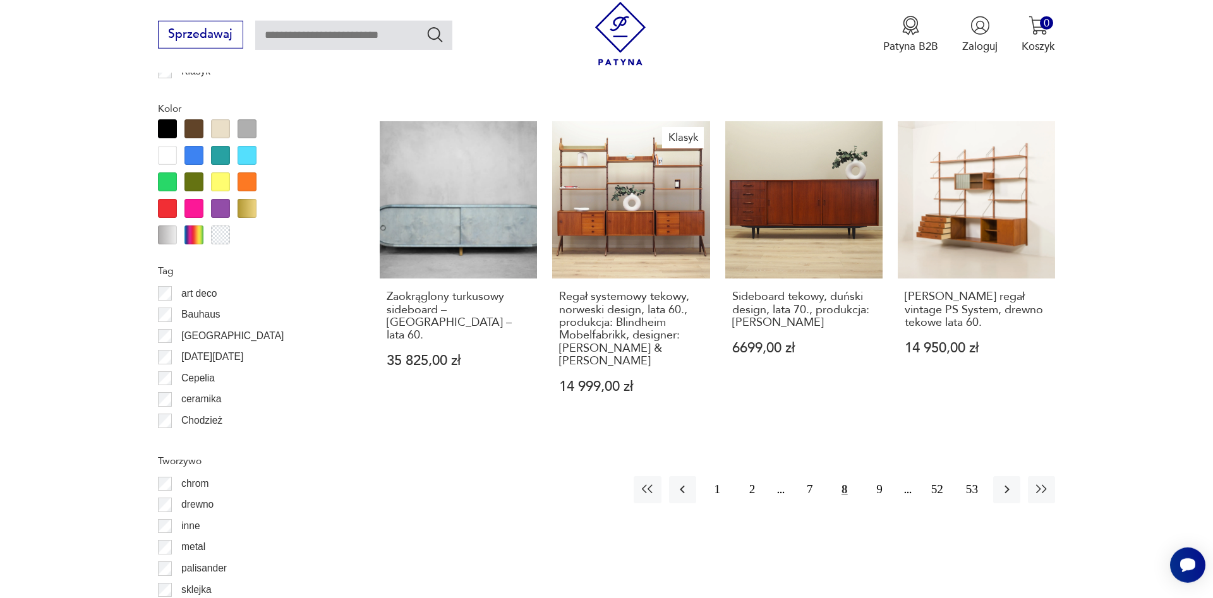
scroll to position [1440, 0]
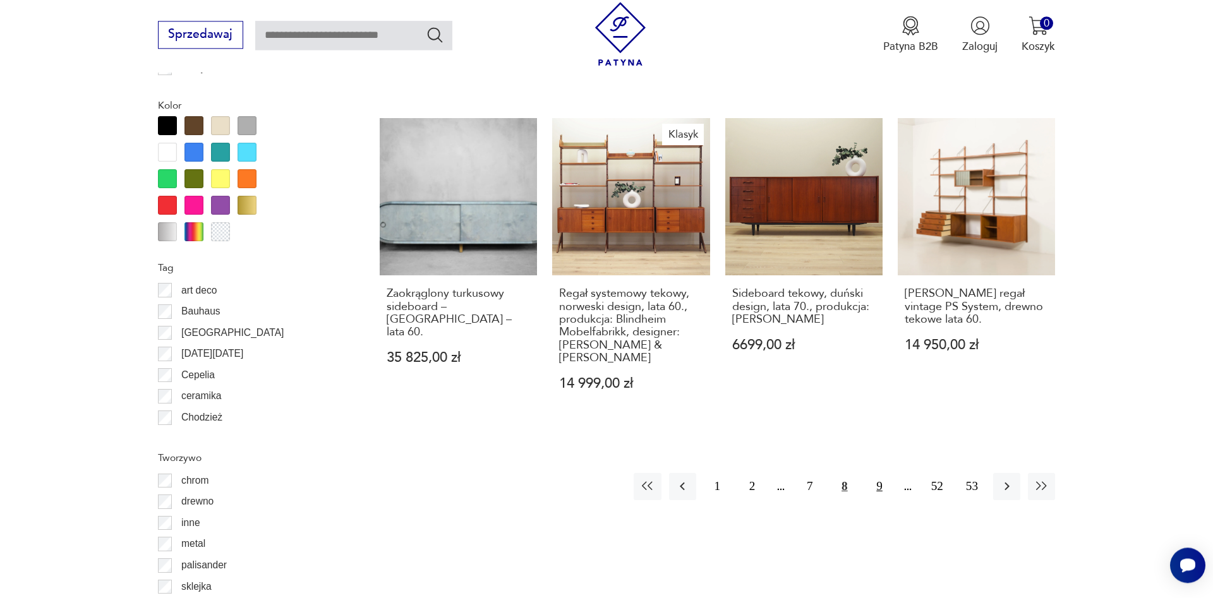
click at [883, 487] on button "9" at bounding box center [878, 486] width 27 height 27
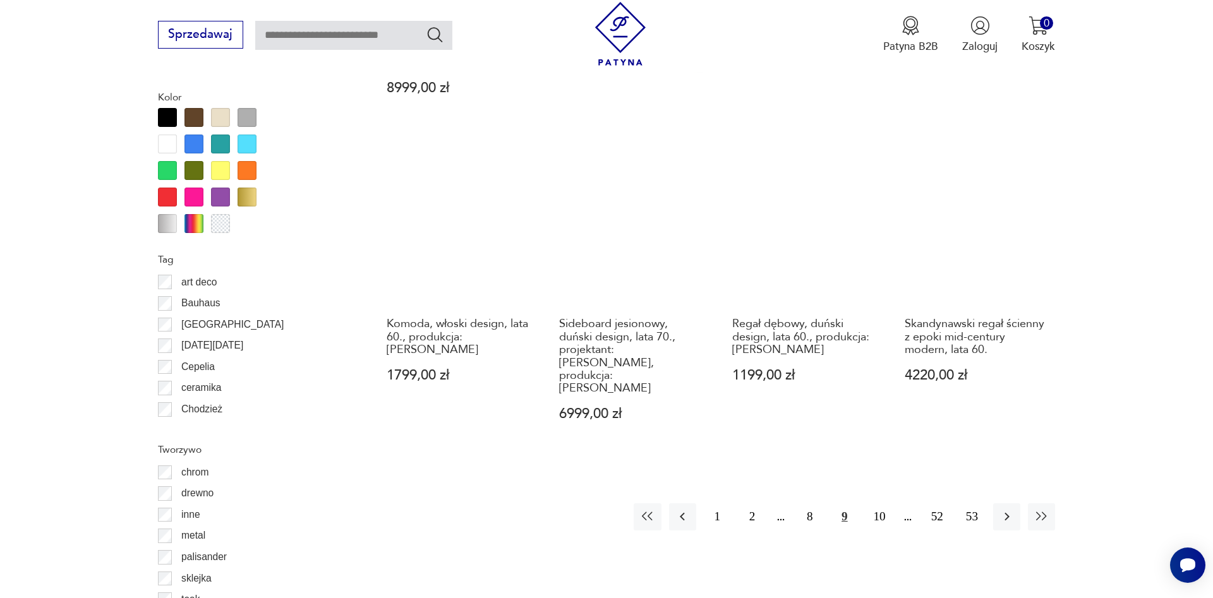
scroll to position [1454, 0]
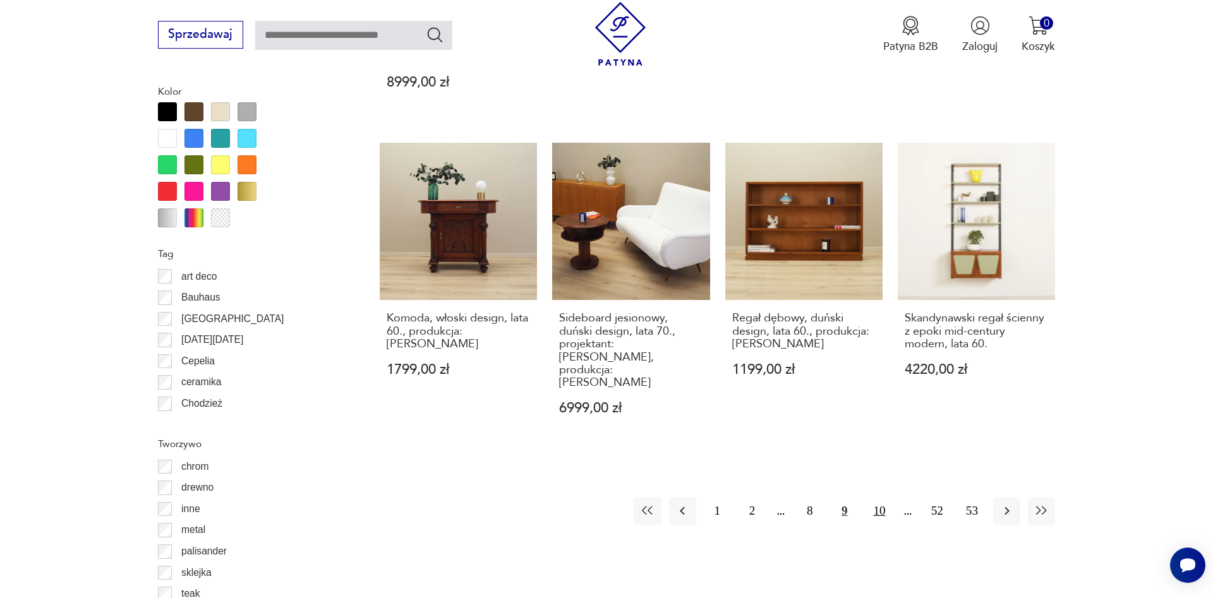
click at [877, 498] on button "10" at bounding box center [878, 511] width 27 height 27
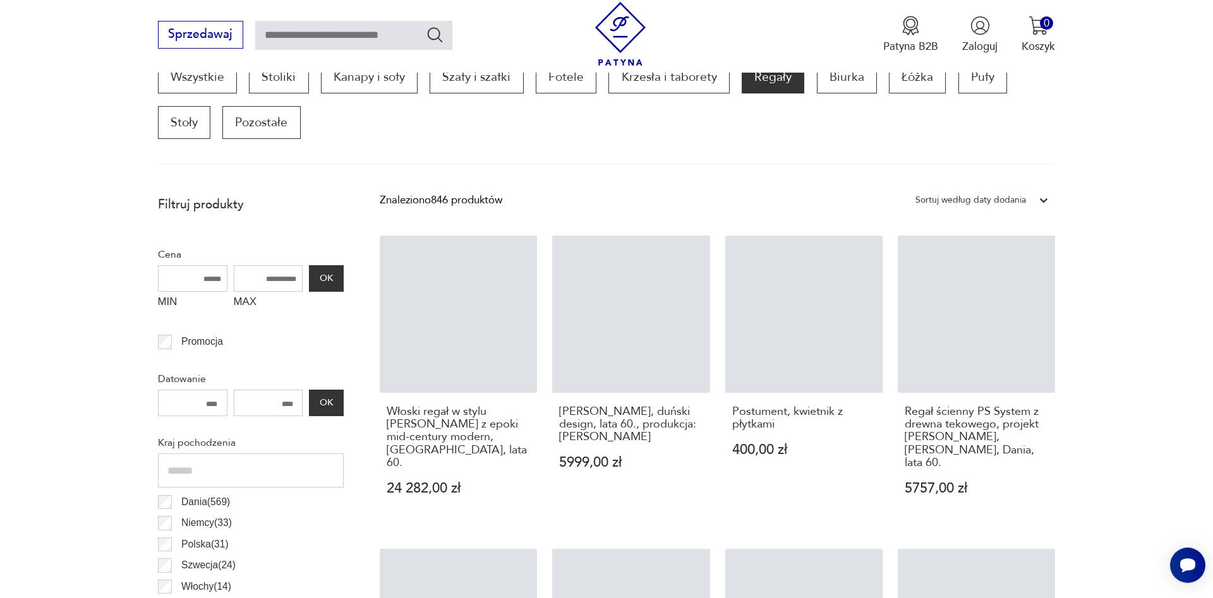
scroll to position [421, 0]
